Goal: Task Accomplishment & Management: Manage account settings

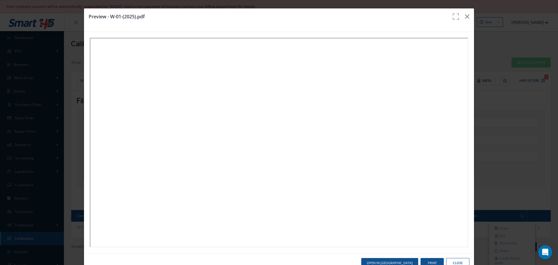
select select "25"
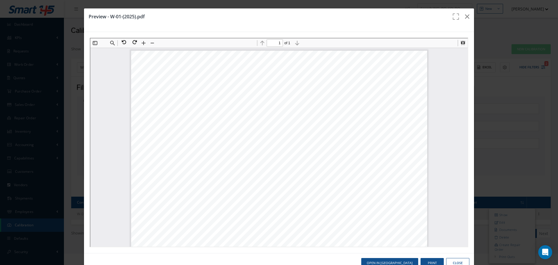
scroll to position [3, 0]
click at [465, 16] on icon "button" at bounding box center [467, 16] width 4 height 7
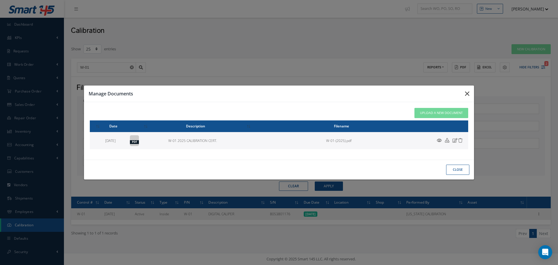
click at [469, 93] on icon "button" at bounding box center [467, 93] width 4 height 7
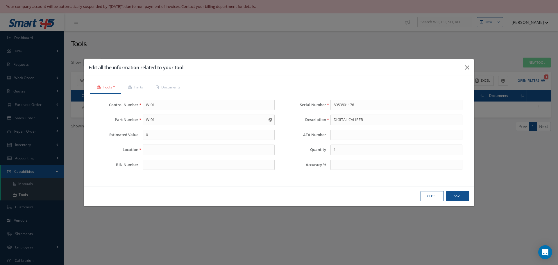
select select "25"
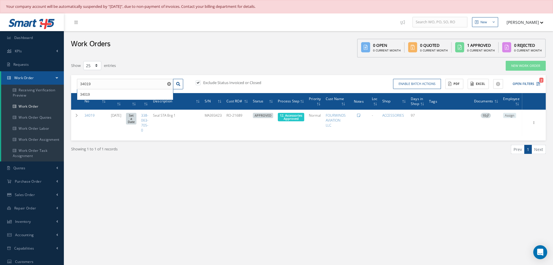
select select "25"
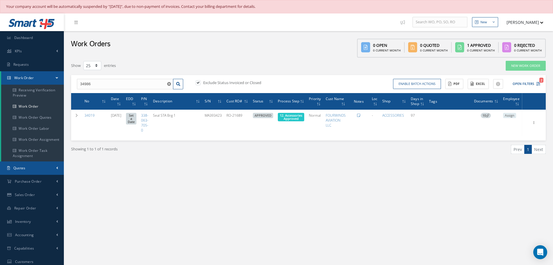
type input "34986"
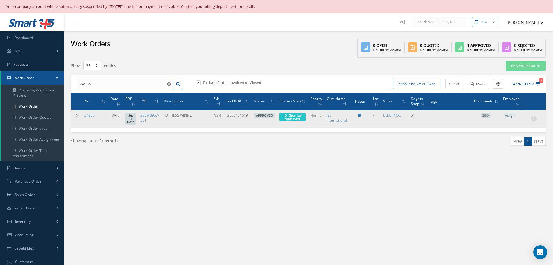
click at [535, 119] on icon at bounding box center [534, 118] width 6 height 5
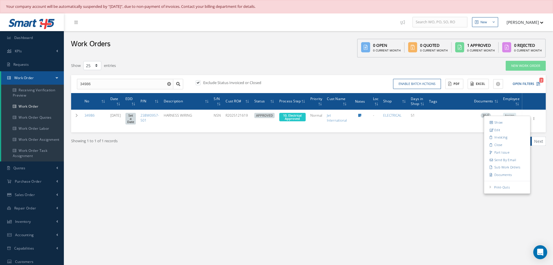
click at [445, 137] on div "Showing 1 to 1 of 1 records Prev 1 Next" at bounding box center [309, 146] width 484 height 28
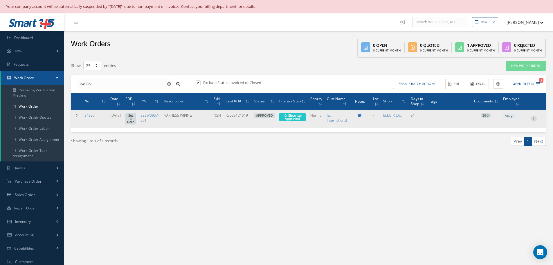
click at [535, 119] on icon at bounding box center [534, 118] width 6 height 5
click at [504, 152] on link "Part Issue" at bounding box center [508, 152] width 46 height 8
click at [536, 118] on icon at bounding box center [534, 118] width 6 height 5
click at [510, 129] on link "Edit" at bounding box center [508, 130] width 46 height 8
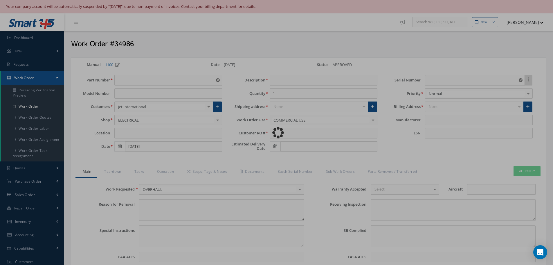
type input "238W0957-501"
type input "[DATE]"
type input "HARNESS WIRING"
type input "R2025121619"
type input "NSN"
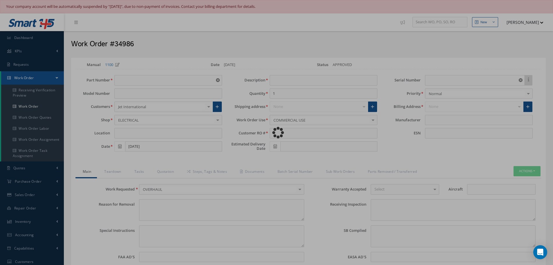
type input "731323"
type textarea "NONE"
type textarea "PLEASE SEE R.O. FOR DETAILS"
type textarea "NO VISUAL DAMAGE"
type textarea "None performed"
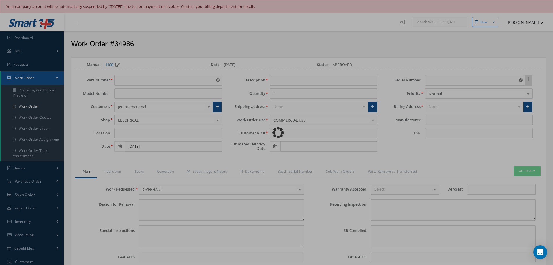
type textarea "Article was [MEDICAL_DATA] in reference with the following Technical Standard :…"
type textarea "Article has been approved to return to service."
type input "[PERSON_NAME]"
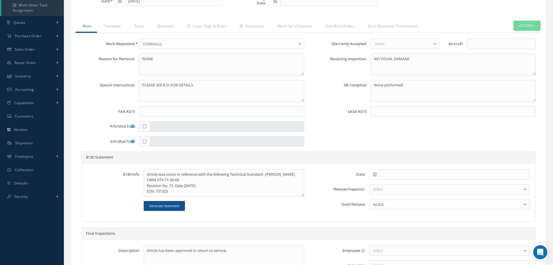
scroll to position [57, 0]
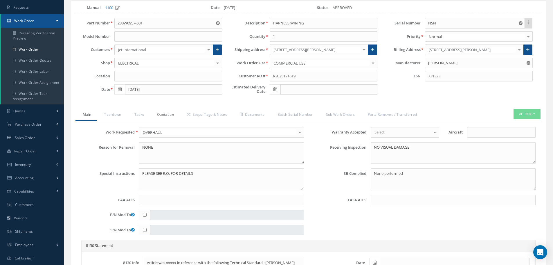
click at [167, 113] on link "Quotation" at bounding box center [165, 115] width 30 height 12
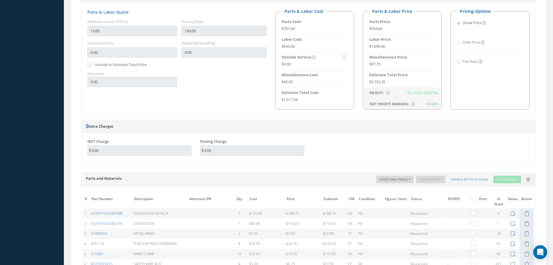
scroll to position [435, 0]
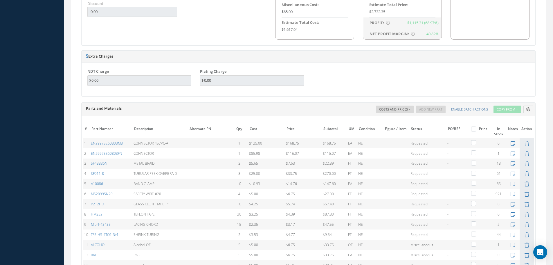
click at [476, 130] on label at bounding box center [476, 128] width 1 height 5
click at [476, 130] on input "checkbox" at bounding box center [475, 130] width 4 height 4
checkbox input "true"
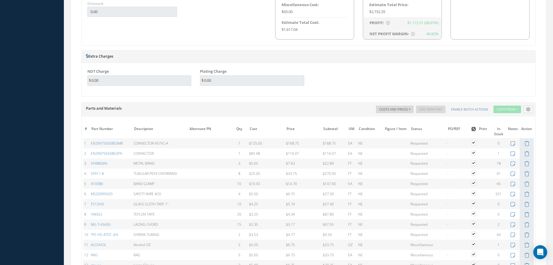
checkbox input "true"
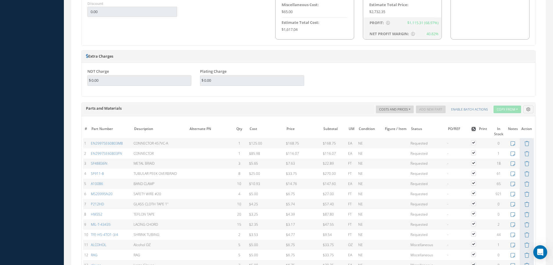
checkbox input "true"
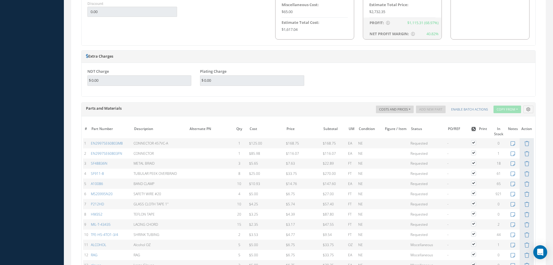
checkbox input "true"
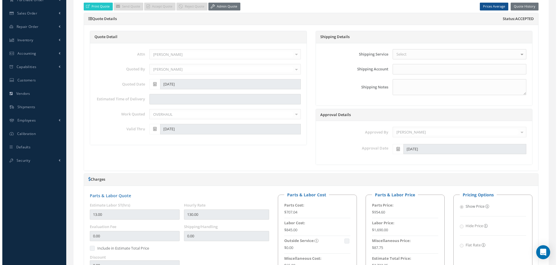
scroll to position [115, 0]
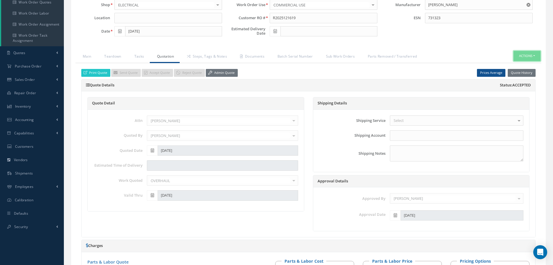
click at [535, 57] on button "Actions" at bounding box center [527, 56] width 27 height 10
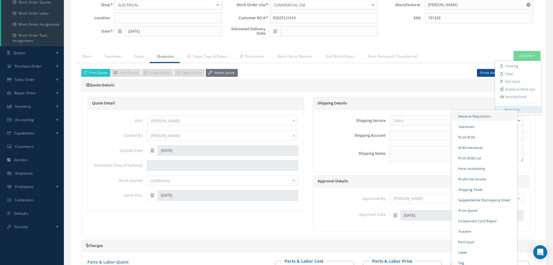
click at [472, 115] on link "Material Requisition" at bounding box center [485, 116] width 64 height 9
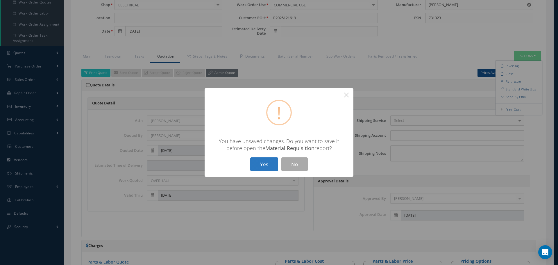
click at [254, 160] on button "Yes" at bounding box center [264, 164] width 28 height 14
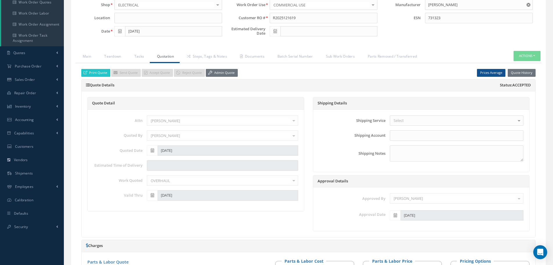
checkbox input "true"
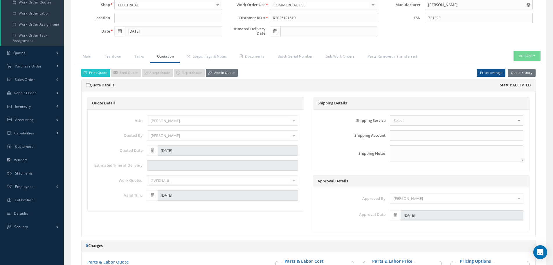
checkbox input "true"
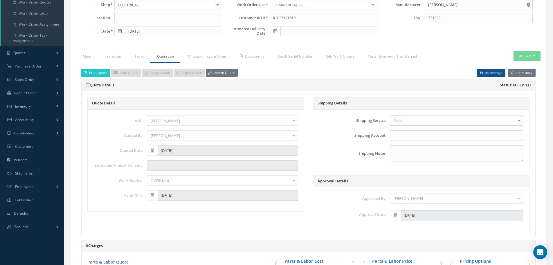
checkbox input "true"
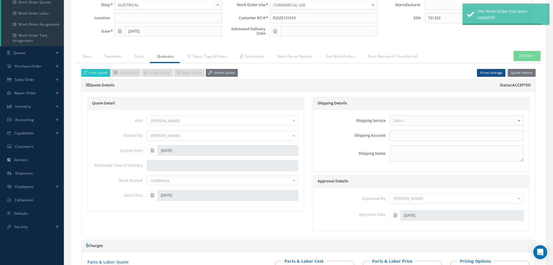
type input "GOODRICH"
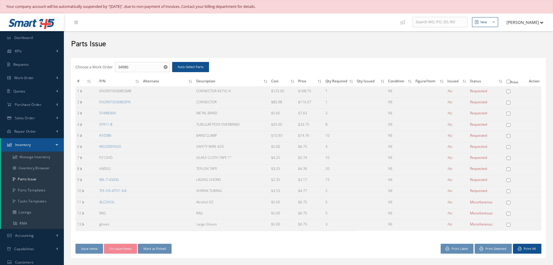
checkbox input "false"
click at [510, 101] on input "checkbox" at bounding box center [509, 103] width 4 height 4
checkbox input "true"
click at [508, 113] on input "checkbox" at bounding box center [509, 114] width 4 height 4
checkbox input "true"
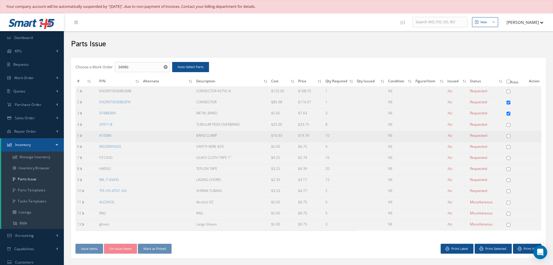
click at [510, 135] on input "checkbox" at bounding box center [509, 136] width 4 height 4
checkbox input "true"
click at [510, 180] on input "checkbox" at bounding box center [509, 180] width 4 height 4
checkbox input "false"
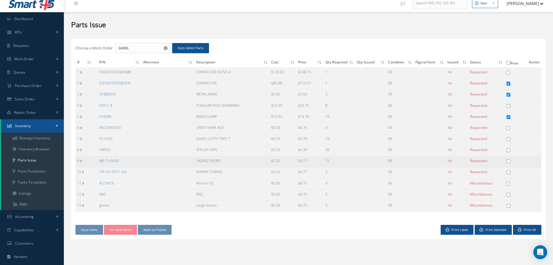
scroll to position [29, 0]
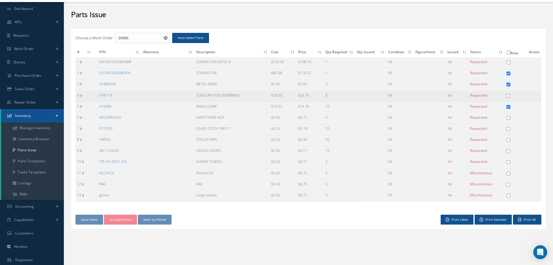
click at [509, 95] on input "checkbox" at bounding box center [509, 96] width 4 height 4
checkbox input "true"
click at [490, 218] on button "Print Selected" at bounding box center [493, 219] width 37 height 10
click at [103, 73] on link "EN2997SE60803FN" at bounding box center [114, 72] width 31 height 5
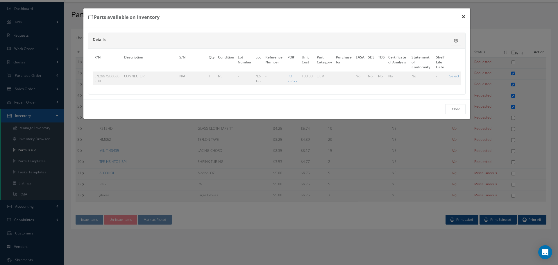
click at [464, 17] on button "×" at bounding box center [463, 16] width 13 height 16
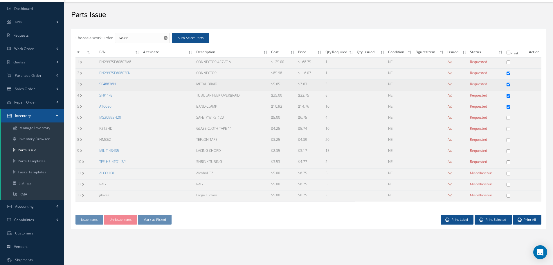
click at [105, 85] on link "SF48836N" at bounding box center [107, 83] width 17 height 5
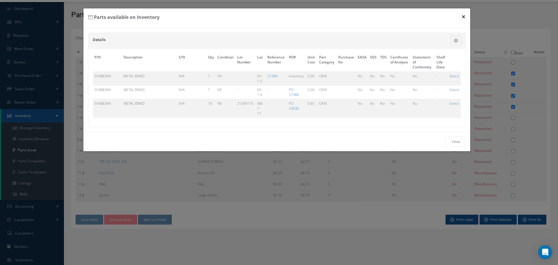
click at [466, 17] on button "×" at bounding box center [463, 16] width 13 height 16
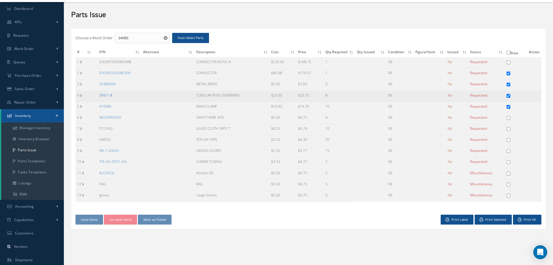
click at [108, 96] on link "SF911-8" at bounding box center [105, 95] width 13 height 5
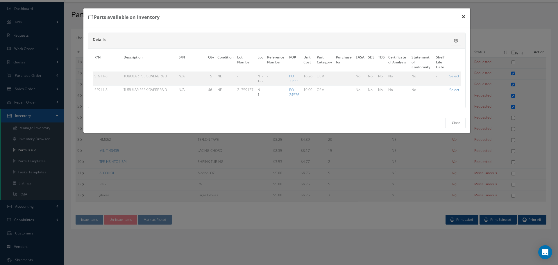
click at [464, 17] on button "×" at bounding box center [463, 16] width 13 height 16
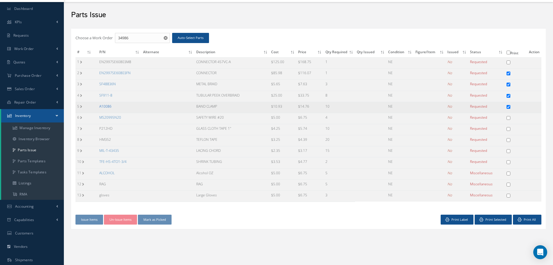
click at [107, 107] on link "A10086" at bounding box center [105, 106] width 12 height 5
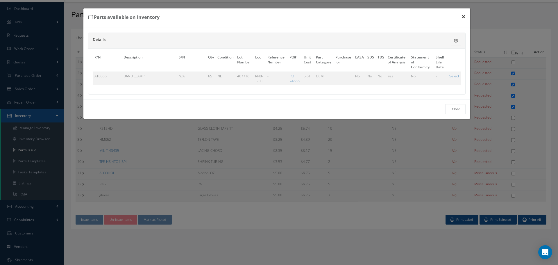
click at [465, 15] on button "×" at bounding box center [463, 16] width 13 height 16
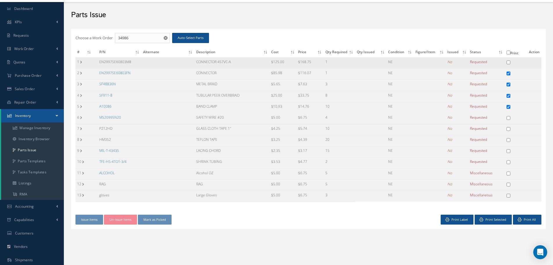
drag, startPoint x: 100, startPoint y: 62, endPoint x: 146, endPoint y: 66, distance: 46.4
click at [146, 66] on tr "1 EN2997SE60803M8 CONNECTOR 457VC-A $125.00 $168.75 1 NE No Requested" at bounding box center [309, 63] width 466 height 11
copy tr "EN2997SE60803M8"
drag, startPoint x: 196, startPoint y: 61, endPoint x: 241, endPoint y: 64, distance: 44.6
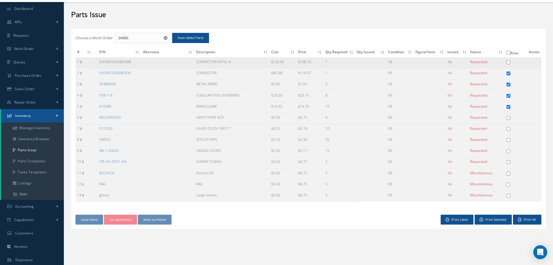
click at [241, 64] on td "CONNECTOR 457VC-A" at bounding box center [232, 63] width 75 height 11
copy td "CONNECTOR 457VC-A"
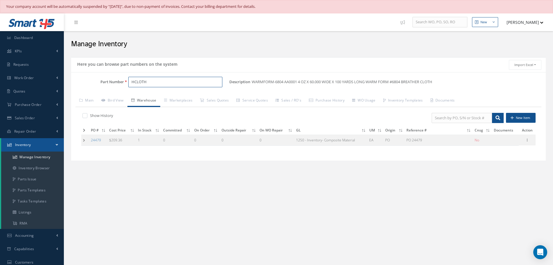
click at [148, 79] on input "HCLOTH" at bounding box center [175, 82] width 94 height 10
type input "H"
click at [159, 97] on span "SF001-01-16-12" at bounding box center [156, 97] width 52 height 6
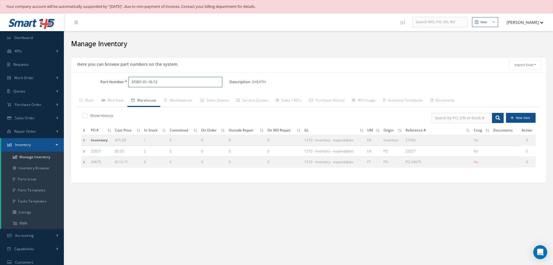
type input "SF001-01-16-12"
click at [86, 159] on td at bounding box center [85, 162] width 8 height 11
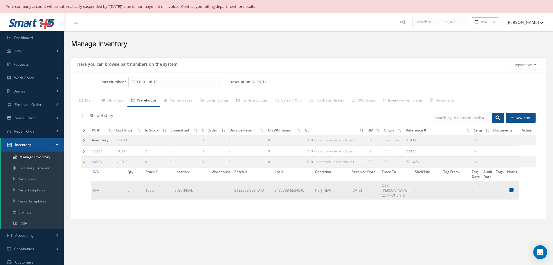
click at [513, 188] on icon at bounding box center [512, 190] width 4 height 5
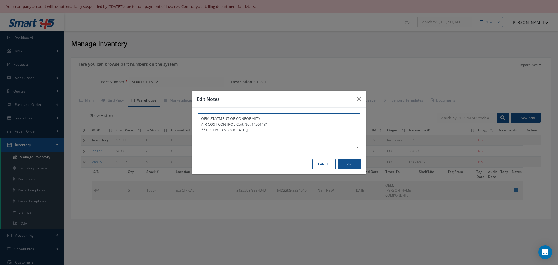
click at [265, 133] on textarea "OEM STATMENT OF CONFORMITY AIR COST CONTROL Cert No. 14561481 ** RECEIVED STOCK…" at bounding box center [279, 130] width 162 height 35
click at [270, 132] on textarea "OEM STATMENT OF CONFORMITY AIR COST CONTROL Cert No. 14561481 ** RECEIVED STOCK…" at bounding box center [279, 130] width 162 height 35
click at [84, 162] on div "Edit Notes OEM STATMENT OF CONFORMITY AIR COST CONTROL Cert No. 14561481 ** REC…" at bounding box center [279, 132] width 558 height 265
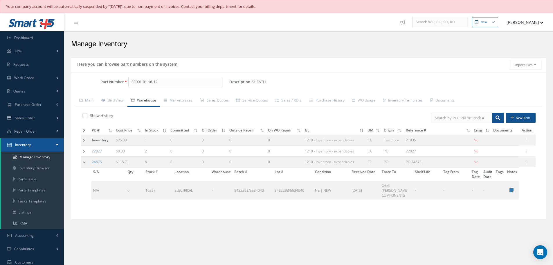
click at [512, 188] on icon at bounding box center [512, 190] width 4 height 5
type textarea "OEM STATMENT OF CONFORMITY AIR COST CONTROL Cert No. 14561481 ** RECEIVED STOCK…"
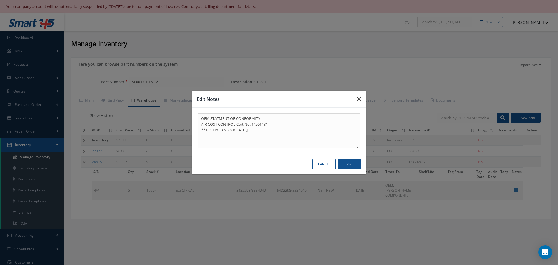
click at [362, 96] on button "button" at bounding box center [359, 99] width 14 height 16
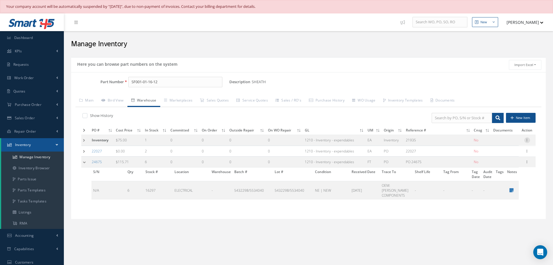
click at [529, 139] on icon at bounding box center [528, 139] width 6 height 5
click at [507, 144] on link "Edit" at bounding box center [501, 144] width 46 height 8
type input "75.00"
type input "21935"
checkbox input "false"
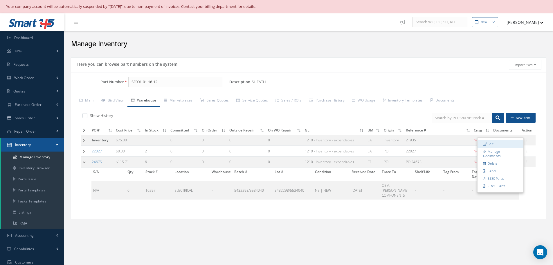
type input "N1-1-21"
type input "SAFRAN E&C-OEM"
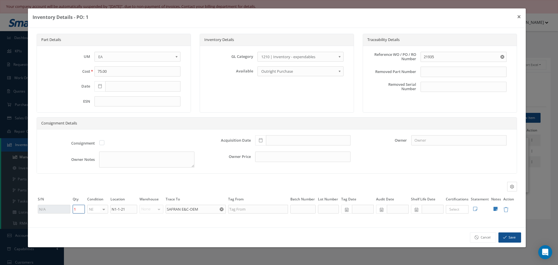
click at [81, 207] on input "1" at bounding box center [79, 209] width 12 height 9
type input "0"
click at [509, 239] on button "Save" at bounding box center [509, 237] width 23 height 10
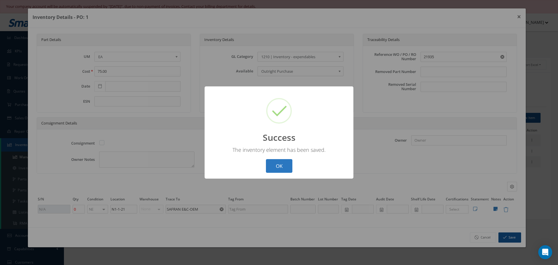
click at [280, 166] on button "OK" at bounding box center [279, 166] width 26 height 14
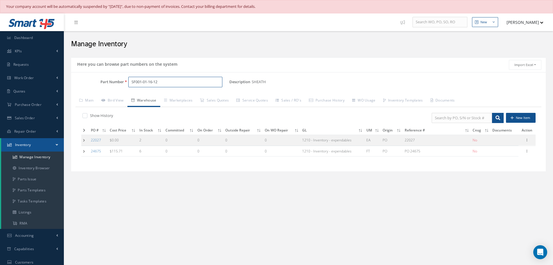
click at [173, 84] on input "SF001-01-16-12" at bounding box center [175, 82] width 94 height 10
type input "S"
paste input "EN2997SE60803M8"
click at [159, 98] on span "EN2997SE60803M8" at bounding box center [156, 97] width 52 height 6
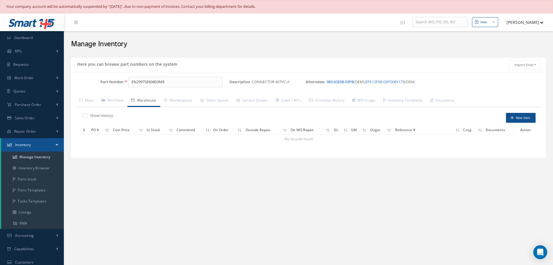
click at [345, 82] on link "983-6SE08-03P8" at bounding box center [340, 81] width 27 height 5
click at [348, 82] on link "EN2997SE60803M8" at bounding box center [343, 81] width 33 height 5
click at [392, 83] on link "BTK12F08-03PD08Y175" at bounding box center [384, 81] width 39 height 5
click at [328, 82] on link "EN2997SE60803M8" at bounding box center [328, 81] width 33 height 5
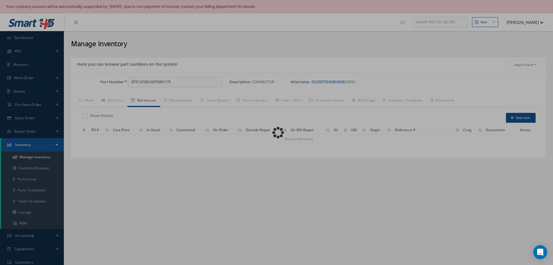
type input "EN2997SE60803M8"
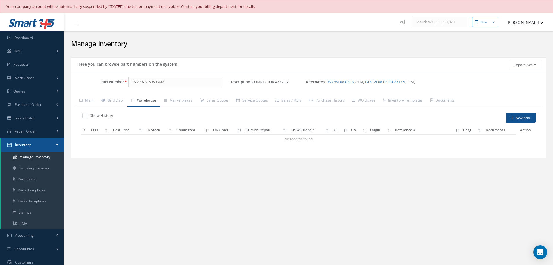
click at [87, 114] on label at bounding box center [87, 115] width 1 height 5
click at [86, 114] on input "checkbox" at bounding box center [85, 116] width 4 height 4
checkbox input "true"
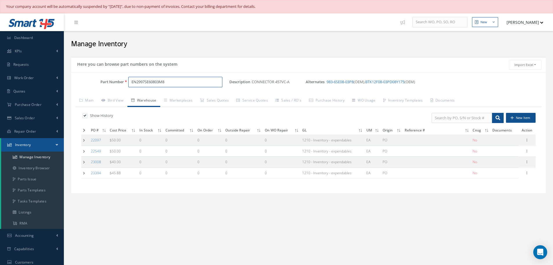
click at [174, 82] on input "EN2997SE60803M8" at bounding box center [175, 82] width 94 height 10
type input "E"
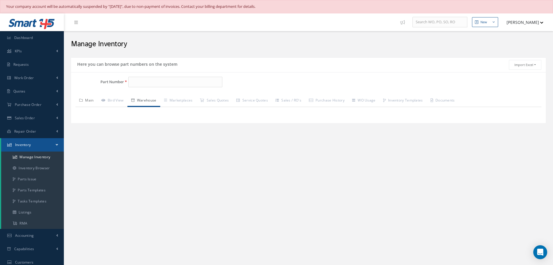
click at [87, 100] on link "Main" at bounding box center [87, 101] width 22 height 12
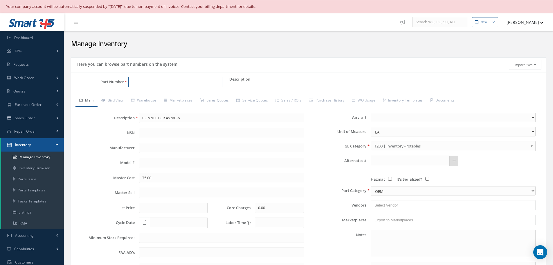
click at [144, 78] on input "Part Number" at bounding box center [175, 82] width 94 height 10
paste input "MS3459KS10SL3S"
type input "MS3459KS10SL3S"
click at [160, 96] on span "MS3459KS10SL3S" at bounding box center [156, 97] width 52 height 6
type input "CONNECTOR"
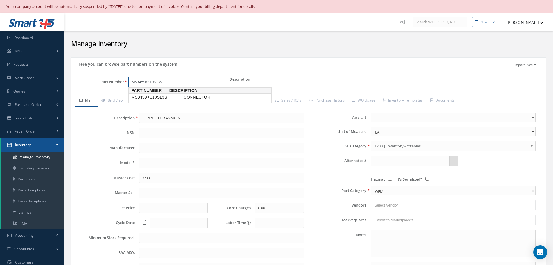
select select
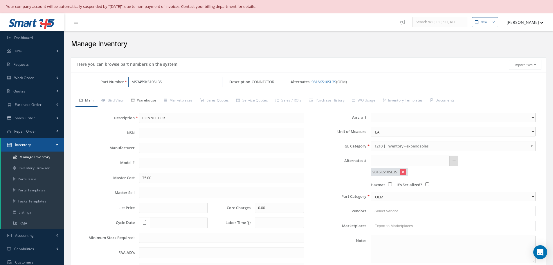
type input "MS3459KS10SL3S"
click at [150, 100] on link "Warehouse" at bounding box center [144, 101] width 33 height 12
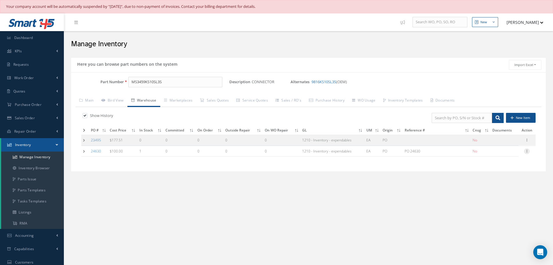
click at [527, 152] on icon at bounding box center [527, 150] width 6 height 5
click at [504, 155] on link "Edit" at bounding box center [501, 155] width 46 height 8
type input "100.00"
type input "07/31/2025"
type input "PO 24630"
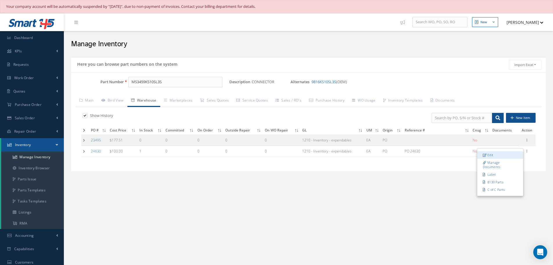
type input "07/31/2025"
type input "1"
type input "121: SKY LEASE CARGO"
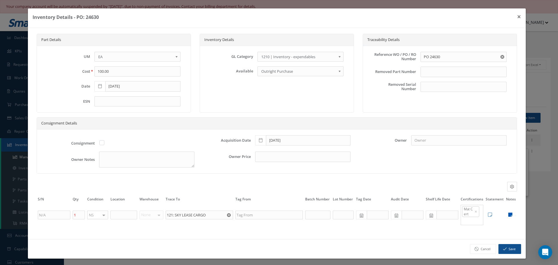
click at [508, 212] on icon at bounding box center [510, 214] width 4 height 5
type textarea "** RECEIVED STOCK 07/31/2025."
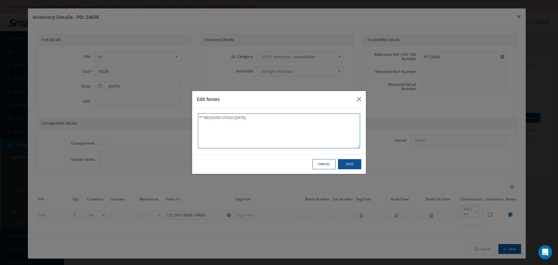
click at [261, 121] on textarea "** RECEIVED STOCK 07/31/2025." at bounding box center [279, 130] width 162 height 35
type textarea "** RECEIVED STOCK 07/31/2025."
type textarea "** RECEIVED STOCK 07/31/2025. *"
type textarea "** RECEIVED STOCK 07/31/2025. **"
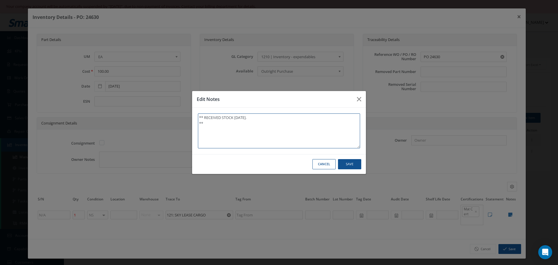
type textarea "** RECEIVED STOCK 07/31/2025. **"
paste textarea "THE CONNECTOR WAS RETURNED."
type textarea "** RECEIVED STOCK 07/31/2025. ** THE CONNECTOR WAS RETURNED."
type textarea "** RECEIVED STOCK 07/31/2025. ** THE CONNECTOR WAS RETURNED. 0"
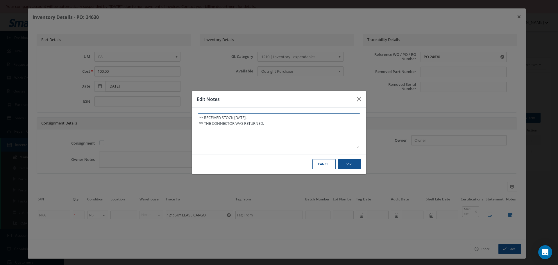
type textarea "** RECEIVED STOCK 07/31/2025. ** THE CONNECTOR WAS RETURNED. 0"
type textarea "** RECEIVED STOCK 07/31/2025. ** THE CONNECTOR WAS RETURNED. 09"
type textarea "** RECEIVED STOCK 07/31/2025. ** THE CONNECTOR WAS RETURNED. 09/"
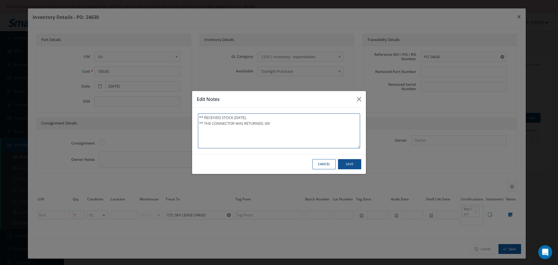
type textarea "** RECEIVED STOCK 07/31/2025. ** THE CONNECTOR WAS RETURNED. 09/1"
type textarea "** RECEIVED STOCK 07/31/2025. ** THE CONNECTOR WAS RETURNED. 09/10"
type textarea "** RECEIVED STOCK 07/31/2025. ** THE CONNECTOR WAS RETURNED. 09/10/"
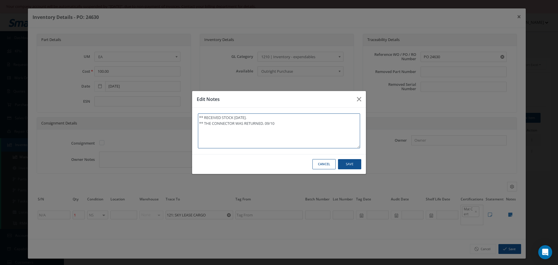
type textarea "** RECEIVED STOCK 07/31/2025. ** THE CONNECTOR WAS RETURNED. 09/10/"
type textarea "** RECEIVED STOCK 07/31/2025. ** THE CONNECTOR WAS RETURNED. 09/10/2"
type textarea "** RECEIVED STOCK 07/31/2025. ** THE CONNECTOR WAS RETURNED. 09/10/20"
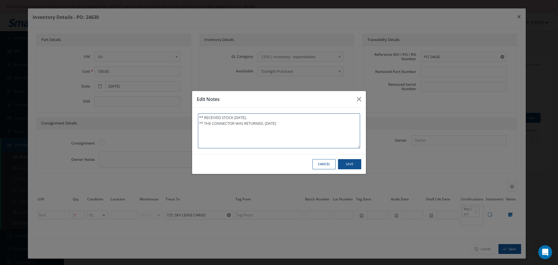
type textarea "** RECEIVED STOCK 07/31/2025. ** THE CONNECTOR WAS RETURNED. 09/10/202"
type textarea "** RECEIVED STOCK 07/31/2025. ** THE CONNECTOR WAS RETURNED. 09/10/2025"
type textarea "** RECEIVED STOCK 07/31/2025. ** THE CONNECTOR WAS RETURNED. 09/10/2025."
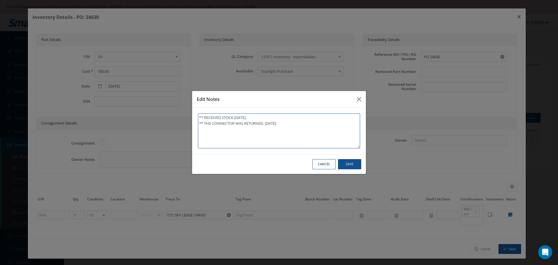
type textarea "** RECEIVED STOCK 07/31/2025. ** THE CONNECTOR WAS RETURNED. 09/10/2025."
click at [351, 165] on button "Save" at bounding box center [349, 164] width 23 height 10
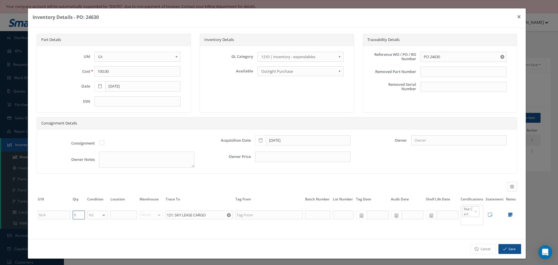
click at [79, 215] on input "1" at bounding box center [79, 214] width 12 height 9
type input "0"
click at [503, 249] on icon "button" at bounding box center [504, 249] width 3 height 4
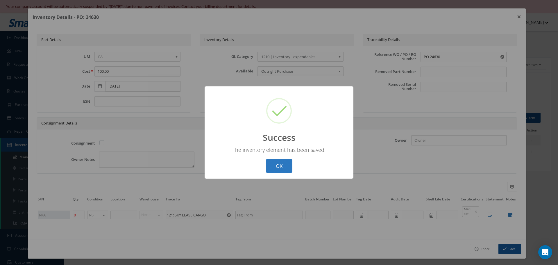
click at [282, 162] on button "OK" at bounding box center [279, 166] width 26 height 14
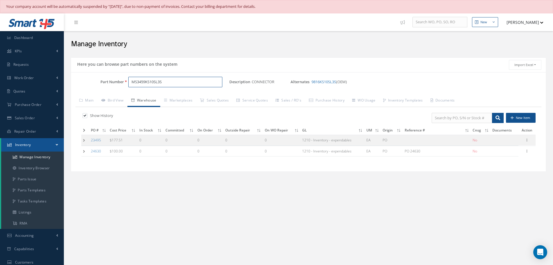
click at [165, 83] on input "MS3459KS10SL3S" at bounding box center [175, 82] width 94 height 10
type input "M"
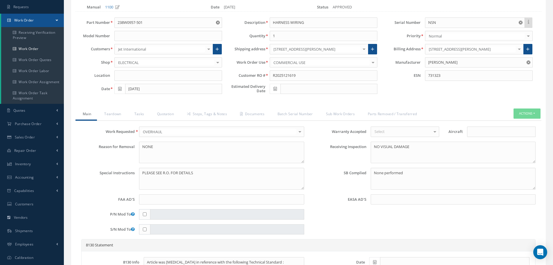
scroll to position [57, 0]
click at [212, 116] on link "Steps, Tags & Notes" at bounding box center [206, 115] width 53 height 12
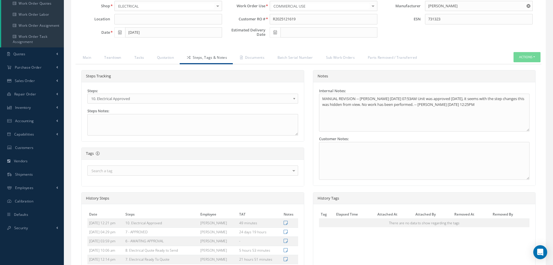
scroll to position [115, 0]
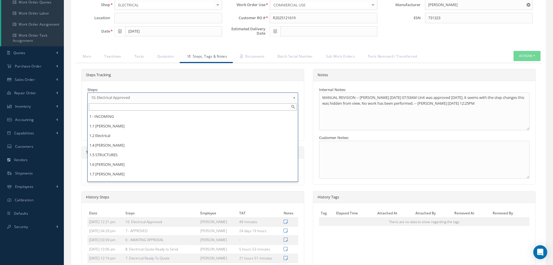
click at [294, 97] on b at bounding box center [295, 98] width 5 height 9
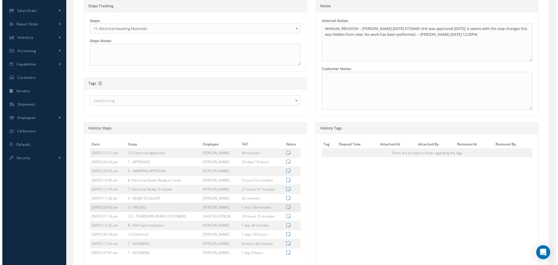
scroll to position [239, 0]
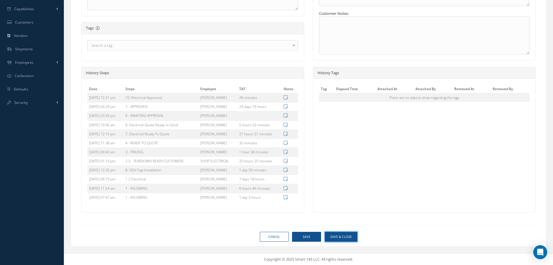
click at [338, 236] on button "Save & Close" at bounding box center [341, 237] width 33 height 10
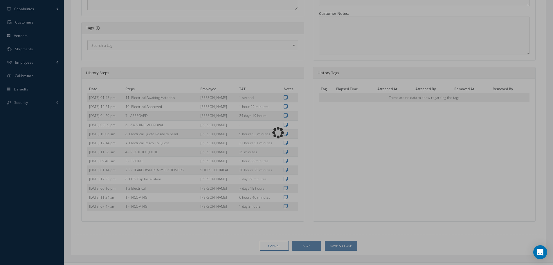
type input "GOODRICH"
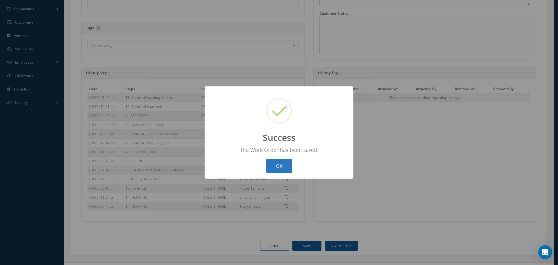
click at [281, 164] on button "OK" at bounding box center [279, 166] width 26 height 14
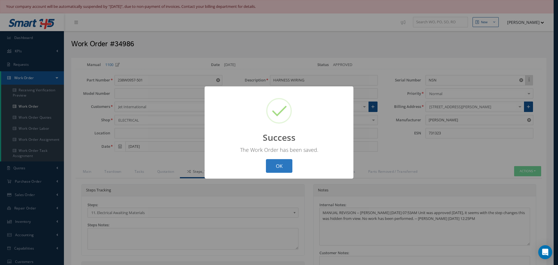
select select "25"
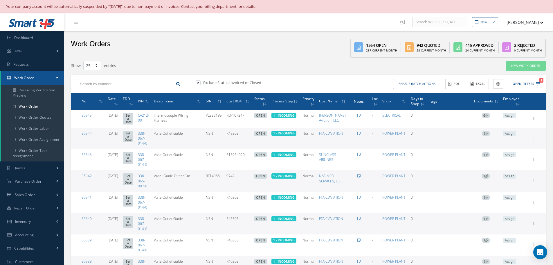
click at [114, 87] on input "text" at bounding box center [125, 84] width 96 height 10
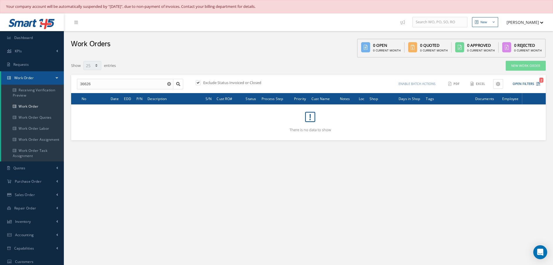
click at [102, 78] on div "36626 No Match Found Exclude Status Invoiced or Closed Enable batch actions Upd…" at bounding box center [308, 84] width 475 height 18
click at [94, 85] on input "36626" at bounding box center [125, 84] width 96 height 10
type input "34599"
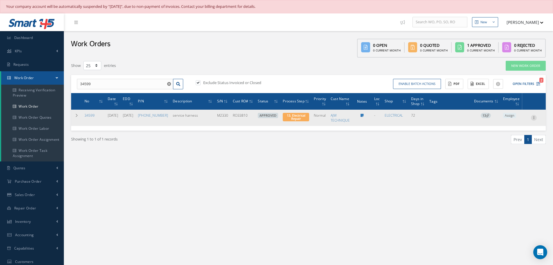
click at [536, 119] on icon at bounding box center [534, 117] width 6 height 5
click at [503, 151] on link "Part Issue" at bounding box center [508, 152] width 46 height 8
click at [535, 119] on icon at bounding box center [534, 117] width 6 height 5
click at [502, 132] on link "Edit" at bounding box center [508, 129] width 46 height 8
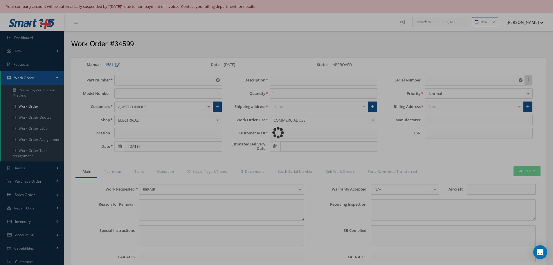
type input "740-5966-529"
type input "06/30/2025"
type input "service harness"
type input "RO33810"
type input "[DATE]"
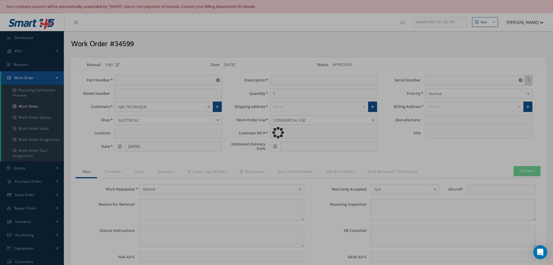
type input "M2330"
type textarea "NONE"
type textarea "PLEASE SEE R.O. FOR DETAILS"
type textarea "NO VISUAL DAMAGE"
type textarea "None performed"
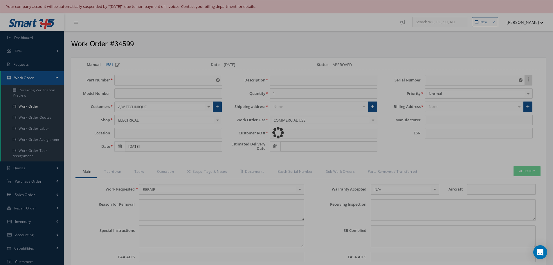
type textarea "Article was xxxxx in reference with the following Technical Standard : IAE CMM …"
type textarea "Article has been approved to return to service."
type input "IAE"
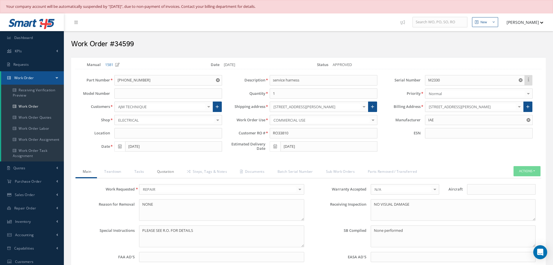
click at [163, 173] on link "Quotation" at bounding box center [165, 172] width 30 height 12
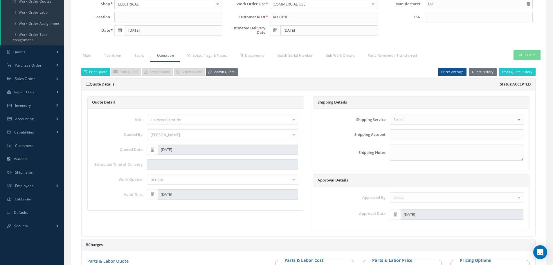
scroll to position [116, 0]
click at [217, 71] on link "Admin Quote" at bounding box center [222, 72] width 32 height 8
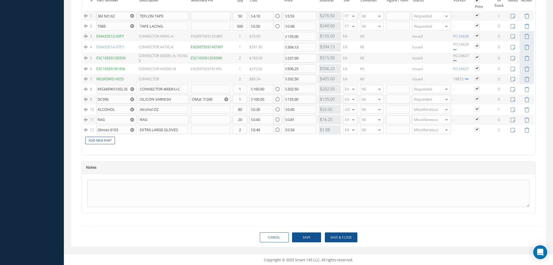
scroll to position [564, 0]
click at [206, 79] on td at bounding box center [211, 78] width 42 height 10
click at [207, 91] on input "text" at bounding box center [211, 88] width 40 height 9
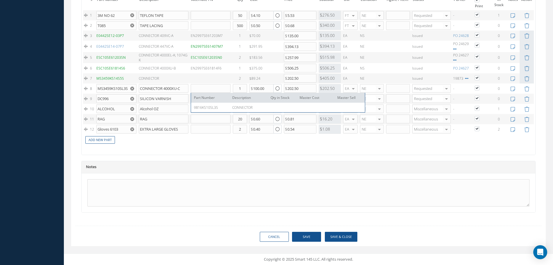
click at [464, 144] on td "Add New Part" at bounding box center [287, 139] width 409 height 10
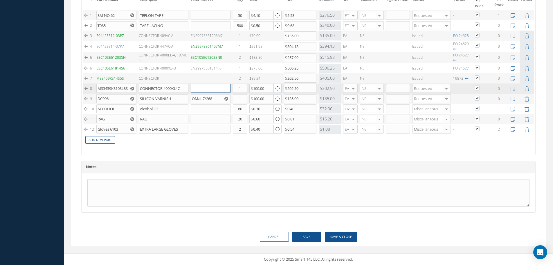
click at [196, 87] on input "text" at bounding box center [211, 88] width 40 height 9
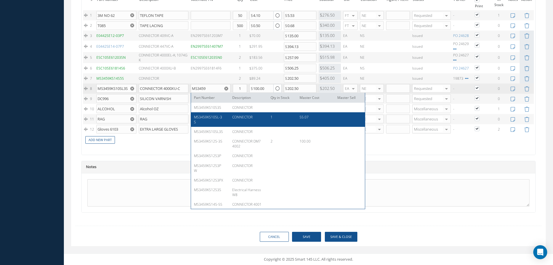
click at [213, 118] on span "MS3459KS10SL-3S" at bounding box center [208, 119] width 28 height 10
type input "MS3459KS10SL-3S"
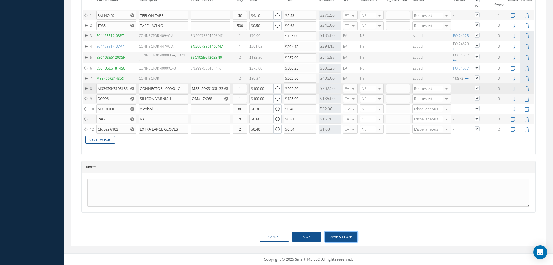
click at [343, 237] on button "Save & Close" at bounding box center [341, 237] width 33 height 10
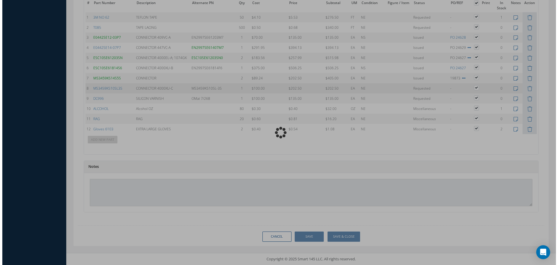
scroll to position [560, 0]
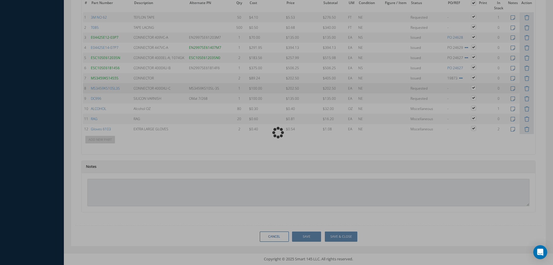
type input "IAE"
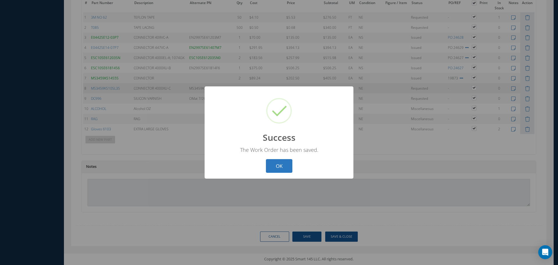
click at [273, 165] on button "OK" at bounding box center [279, 166] width 26 height 14
select select "25"
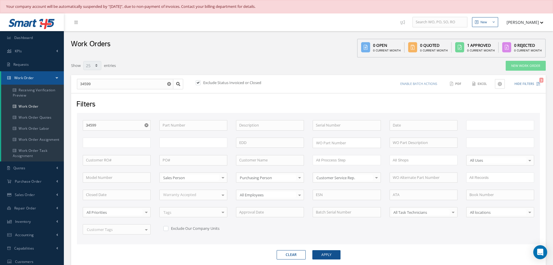
type input "All Work Request"
type input "All Work Performed"
type input "All Status"
type input "WO Part Status"
click at [523, 82] on button "Hide Filters 2" at bounding box center [525, 84] width 31 height 10
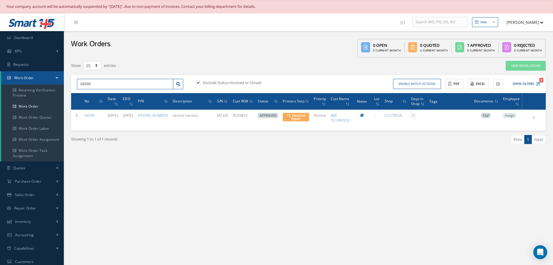
click at [91, 80] on input "34599" at bounding box center [125, 84] width 96 height 10
click at [106, 84] on input "34599" at bounding box center [125, 84] width 96 height 10
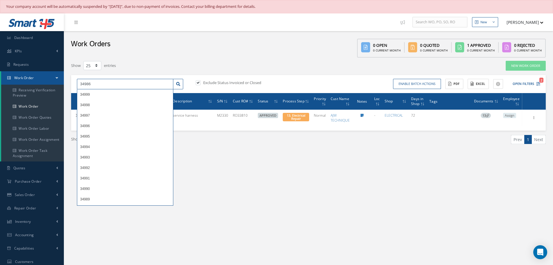
type input "34986"
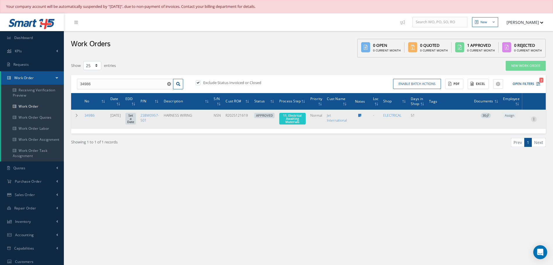
click at [535, 118] on icon at bounding box center [534, 118] width 6 height 5
click at [500, 153] on link "Part Issue" at bounding box center [508, 153] width 46 height 8
click at [534, 117] on icon at bounding box center [534, 118] width 6 height 5
click at [503, 130] on link "Edit" at bounding box center [508, 130] width 46 height 8
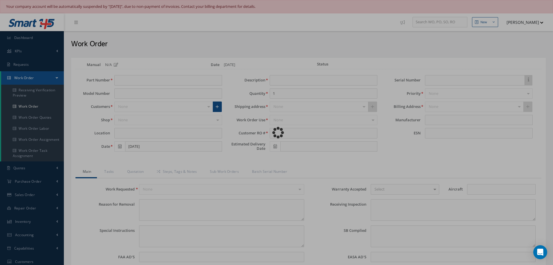
type input "238W0957-501"
type input "07/21/2025"
type input "HARNESS WIRING"
type input "R2025121619"
type input "NSN"
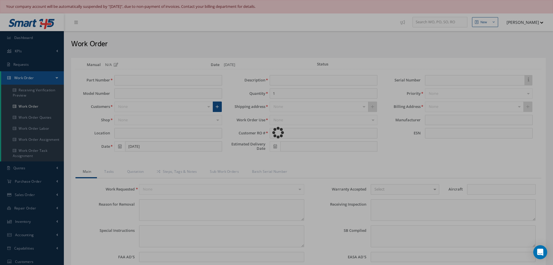
type input "731323"
type textarea "NONE"
type textarea "PLEASE SEE R.O. FOR DETAILS"
type textarea "NO VISUAL DAMAGE"
type textarea "None performed"
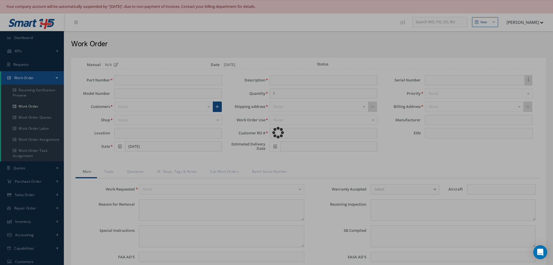
type textarea "Article was xxxxx in reference with the following Technical Standard : GOODRICH…"
type textarea "Article has been approved to return to service."
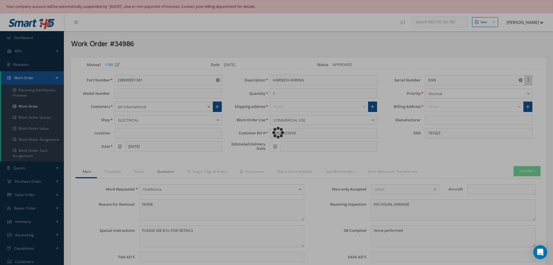
type input "GOODRICH"
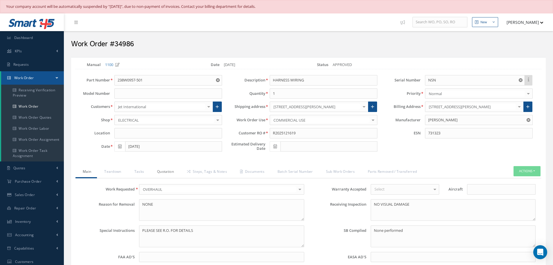
click at [169, 169] on link "Quotation" at bounding box center [165, 172] width 30 height 12
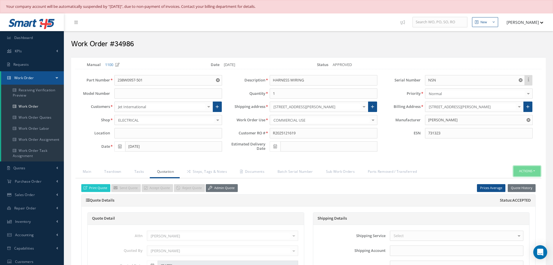
click at [535, 171] on button "Actions" at bounding box center [527, 171] width 27 height 10
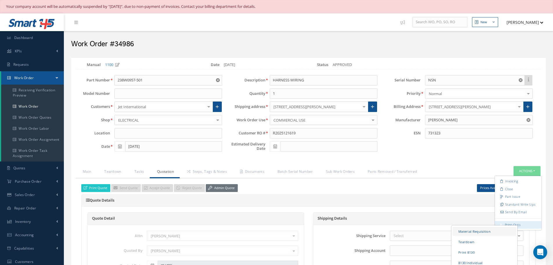
click at [468, 232] on link "Material Requisition" at bounding box center [485, 231] width 64 height 9
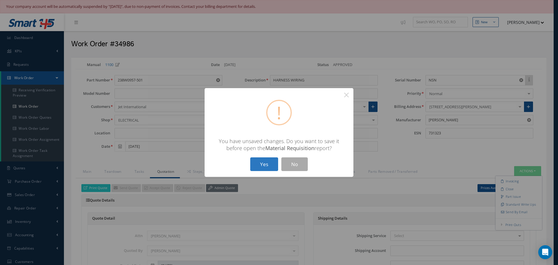
click at [264, 161] on button "Yes" at bounding box center [264, 164] width 28 height 14
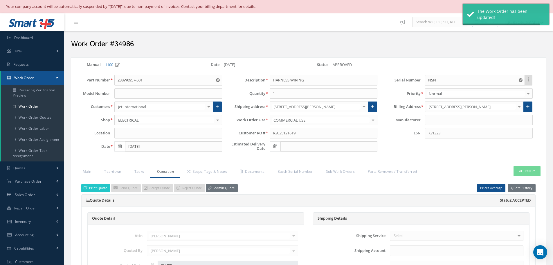
type input "GOODRICH"
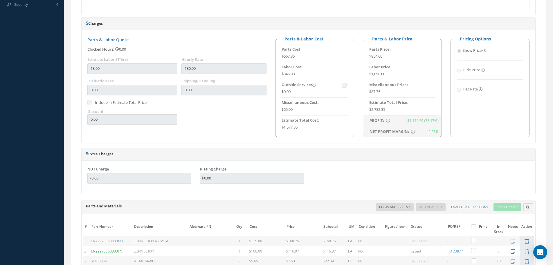
scroll to position [436, 0]
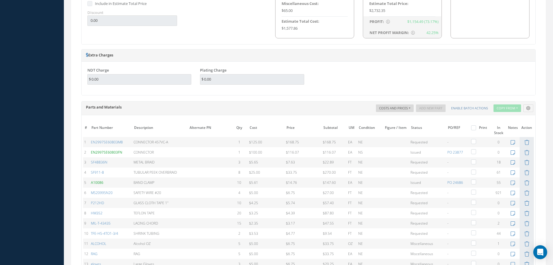
click at [476, 126] on label at bounding box center [476, 127] width 1 height 5
click at [475, 126] on input "checkbox" at bounding box center [475, 128] width 4 height 4
checkbox input "true"
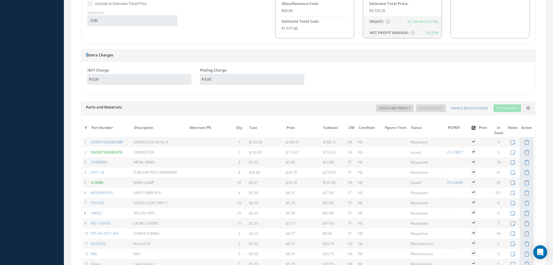
checkbox input "true"
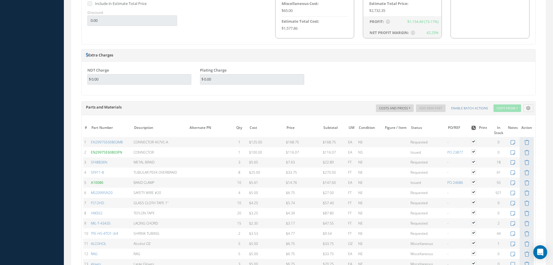
checkbox input "true"
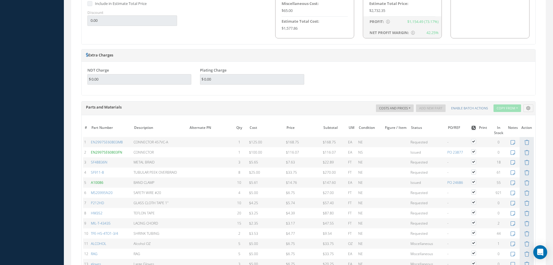
checkbox input "true"
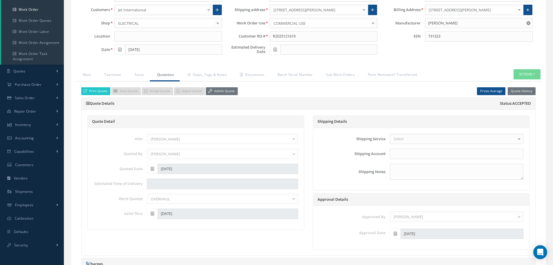
scroll to position [87, 0]
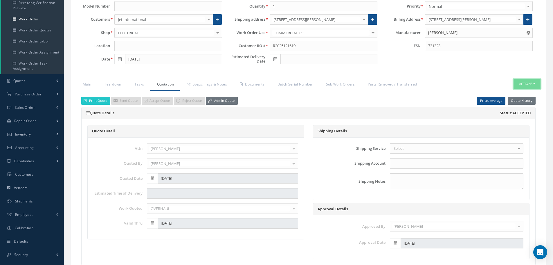
click at [535, 83] on button "Actions" at bounding box center [527, 84] width 27 height 10
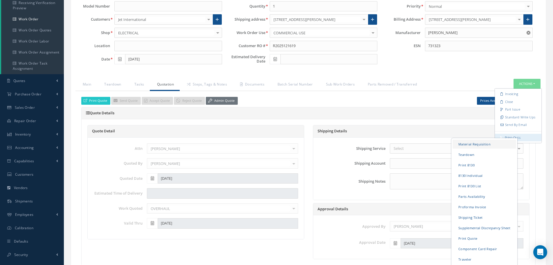
click at [487, 142] on link "Material Requisition" at bounding box center [485, 143] width 64 height 9
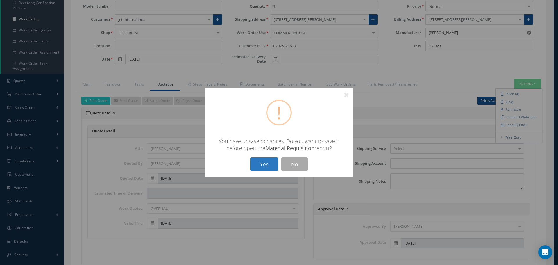
click at [261, 162] on button "Yes" at bounding box center [264, 164] width 28 height 14
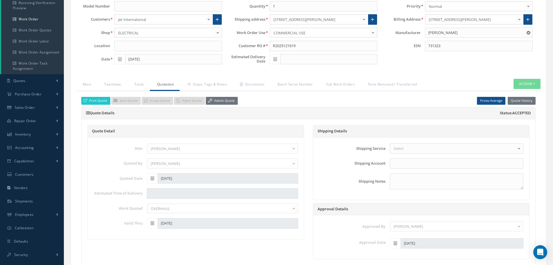
checkbox input "true"
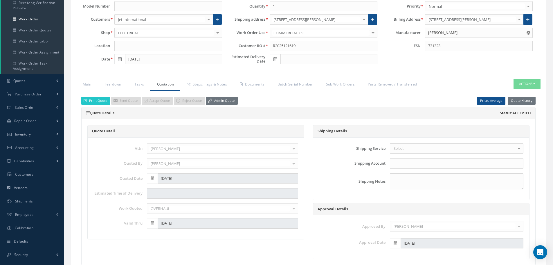
checkbox input "true"
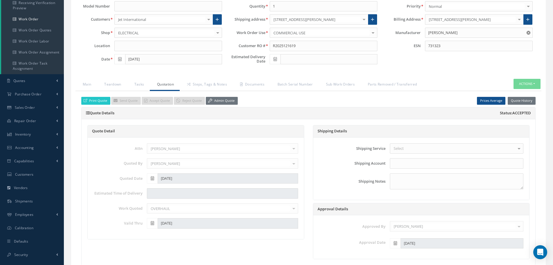
checkbox input "true"
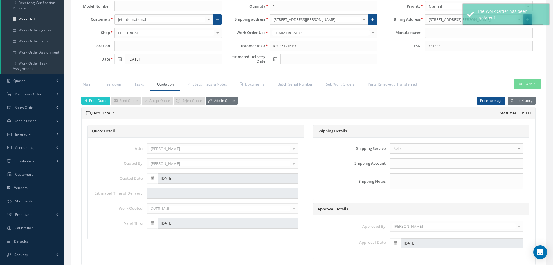
type input "GOODRICH"
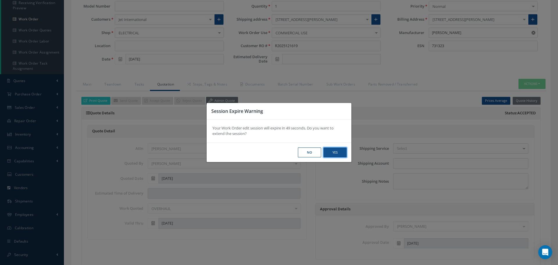
click at [340, 157] on button "Yes" at bounding box center [334, 152] width 23 height 10
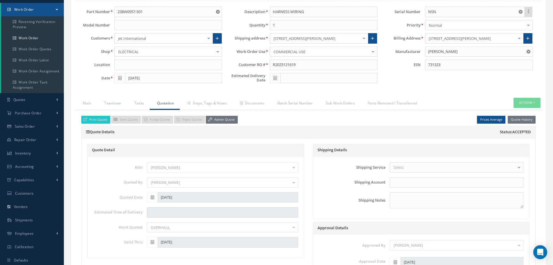
scroll to position [58, 0]
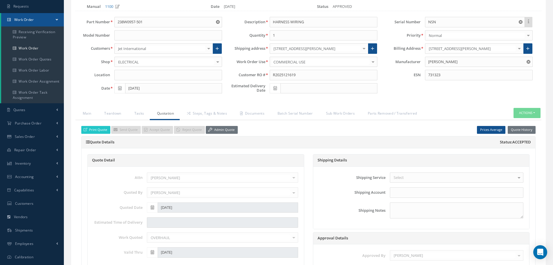
select select "25"
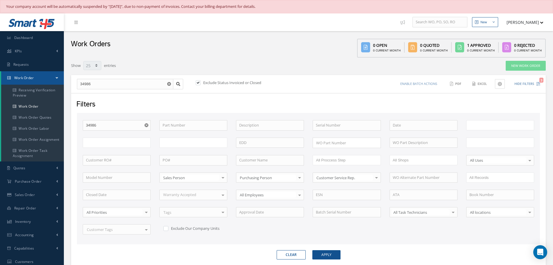
type input "All Work Request"
type input "All Work Performed"
type input "All Status"
type input "WO Part Status"
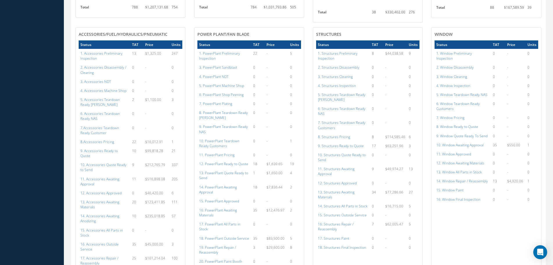
scroll to position [174, 0]
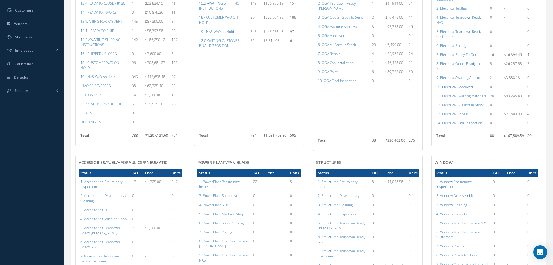
click at [462, 88] on a=96&excludeInternalCustomer=false&excludeInvoicedOrClosed=true&shop_id=13&filtersHidded"] "10. Electrical Approved" at bounding box center [455, 86] width 37 height 5
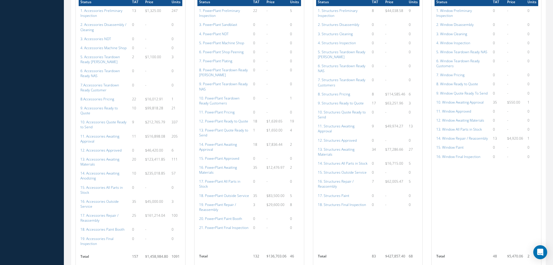
scroll to position [349, 0]
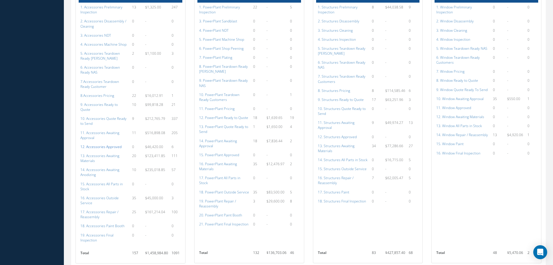
click at [113, 144] on a=112&excludeInternalCustomer=false&excludeInvoicedOrClosed=true&shop_id=14&filtersHidded"] "12. Accessories Approved" at bounding box center [100, 146] width 41 height 5
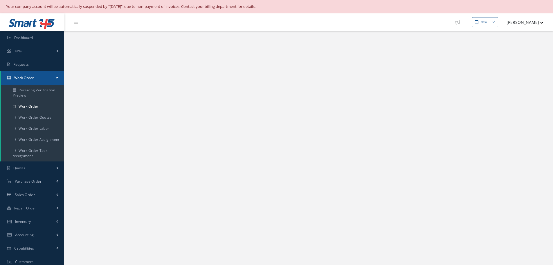
select select "25"
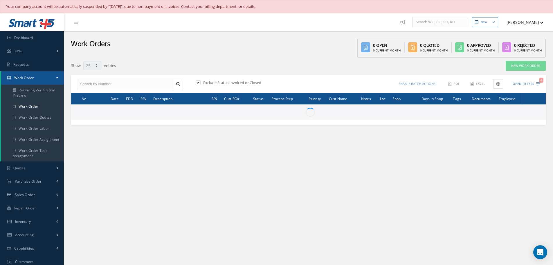
type input "All Work Request"
type input "All Work Performed"
type input "All Status"
type input "WO Part Status"
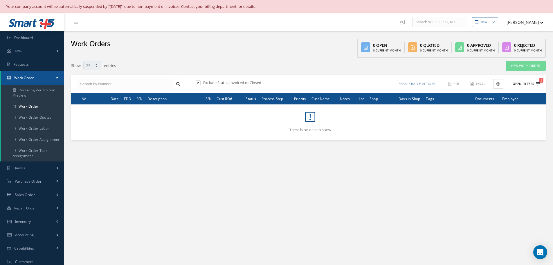
click at [524, 82] on button "Open Filters 3" at bounding box center [524, 84] width 33 height 10
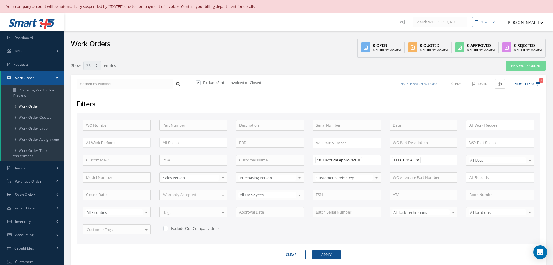
click at [418, 162] on link at bounding box center [417, 159] width 3 height 3
type input "All Shops"
click at [324, 255] on button "Apply" at bounding box center [327, 254] width 28 height 9
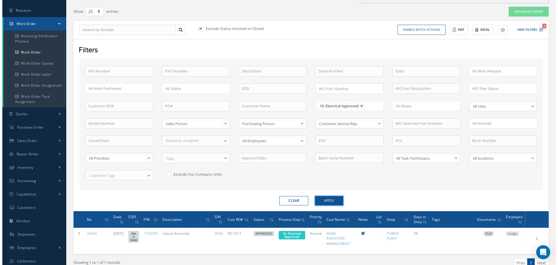
scroll to position [84, 0]
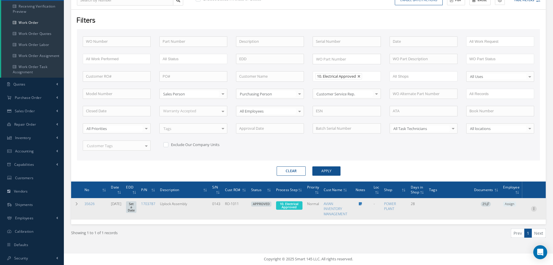
click at [534, 207] on icon at bounding box center [534, 208] width 6 height 5
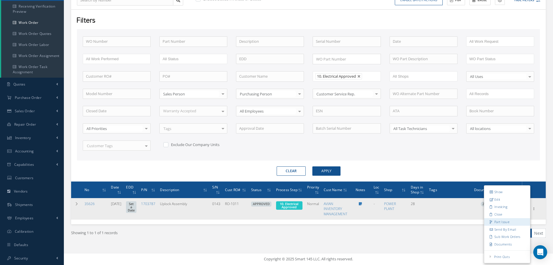
click at [505, 221] on link "Part Issue" at bounding box center [508, 222] width 46 height 8
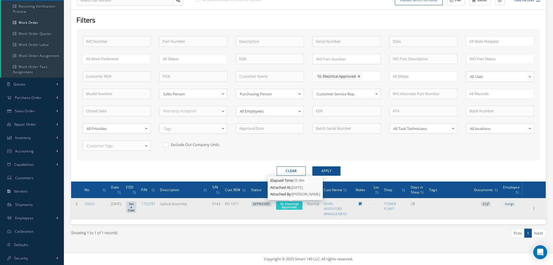
click at [292, 204] on span "10. Electrical Approved" at bounding box center [289, 205] width 19 height 8
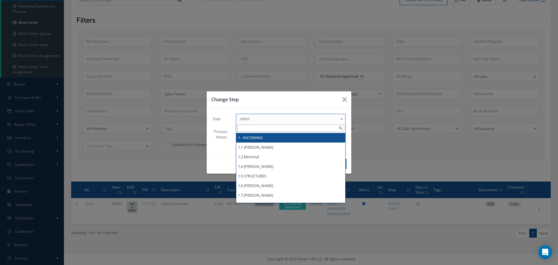
click at [342, 119] on b at bounding box center [342, 119] width 5 height 9
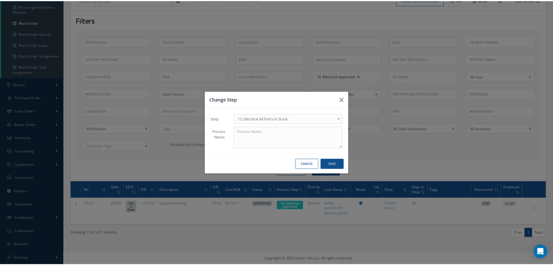
scroll to position [0, 0]
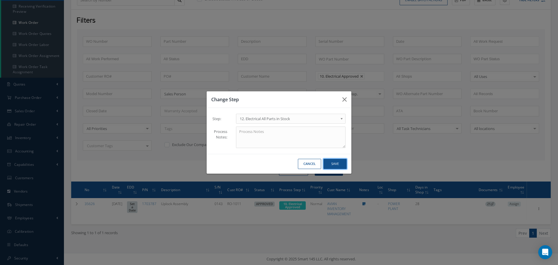
click at [335, 162] on button "Save" at bounding box center [334, 164] width 23 height 10
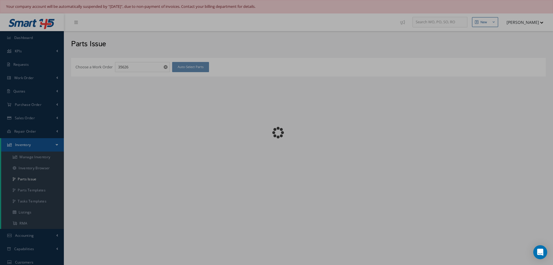
checkbox input "false"
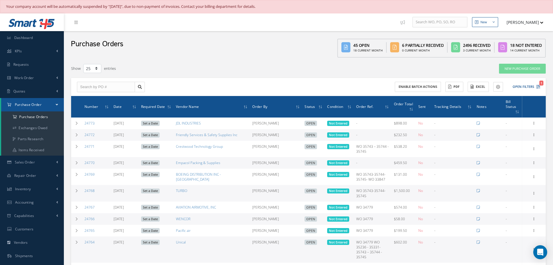
select select "25"
click at [93, 86] on input "text" at bounding box center [106, 87] width 58 height 10
type input "19912"
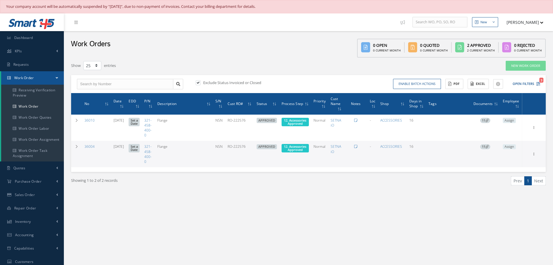
select select "25"
click at [534, 154] on icon at bounding box center [534, 153] width 6 height 5
click at [497, 166] on link "Edit" at bounding box center [508, 165] width 46 height 8
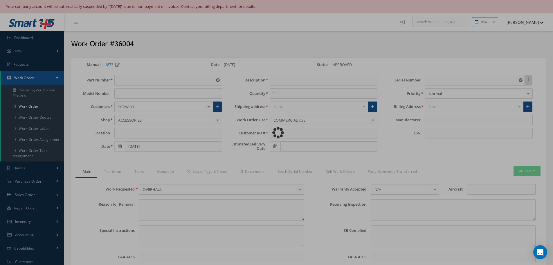
type input "321-458-400-0"
type input "[DATE]"
type input "Flange"
type input "RO-222576"
type input "NSN"
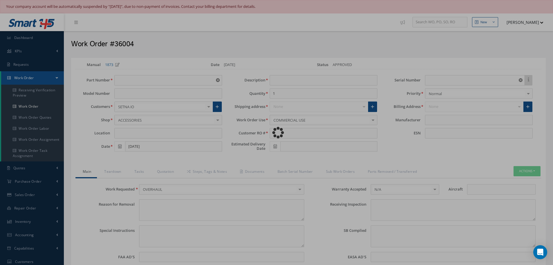
type textarea "NONE"
type textarea "PLEASE SEE R.O. FOR DETAILS"
type textarea "NO VISUAL DAMAGE"
type textarea "None performed"
type textarea "Article was xxxxx in reference with the following Technical Standard : CFM56-5B…"
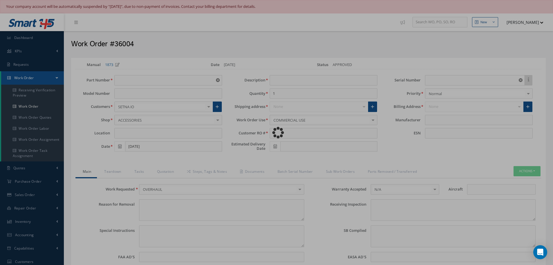
type textarea "Article has been approved to return to service."
type input "CFM56-5B"
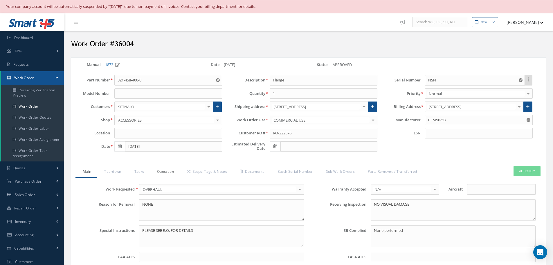
click at [169, 173] on link "Quotation" at bounding box center [165, 172] width 30 height 12
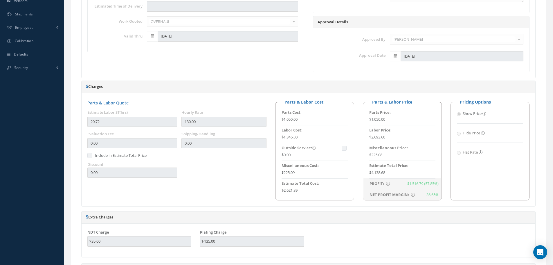
scroll to position [349, 0]
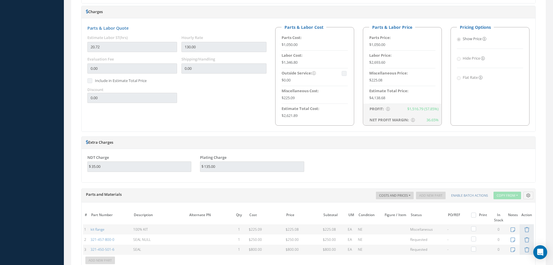
click at [476, 215] on label at bounding box center [476, 214] width 1 height 5
click at [475, 215] on input "checkbox" at bounding box center [475, 216] width 4 height 4
checkbox input "true"
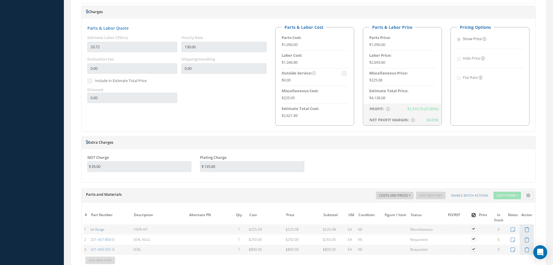
checkbox input "true"
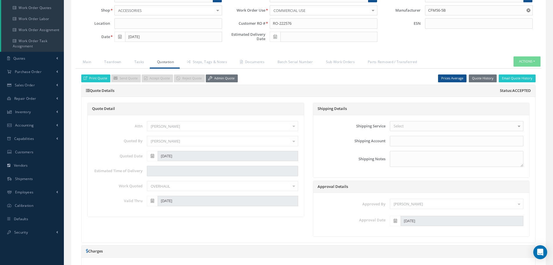
scroll to position [58, 0]
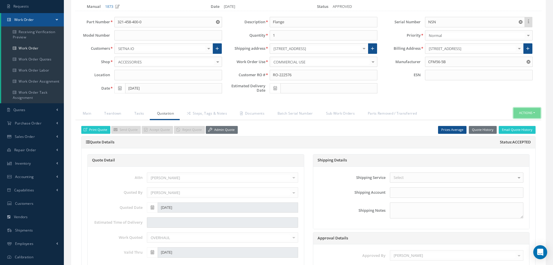
click at [535, 113] on button "Actions" at bounding box center [527, 113] width 27 height 10
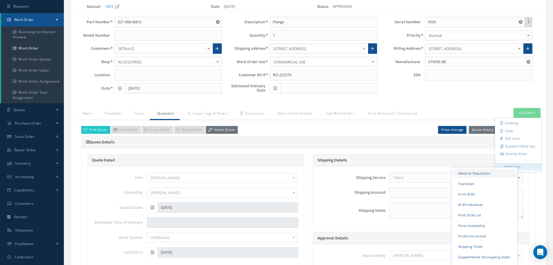
click at [466, 173] on link "Material Requisition" at bounding box center [485, 173] width 64 height 9
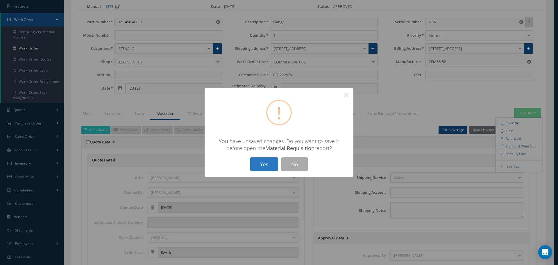
click at [272, 166] on button "Yes" at bounding box center [264, 164] width 28 height 14
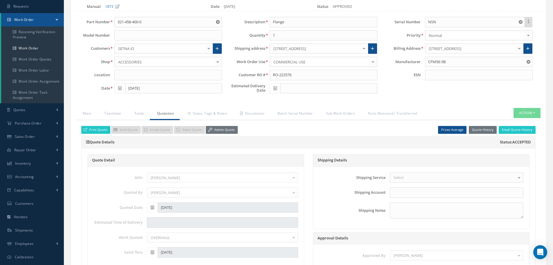
checkbox input "true"
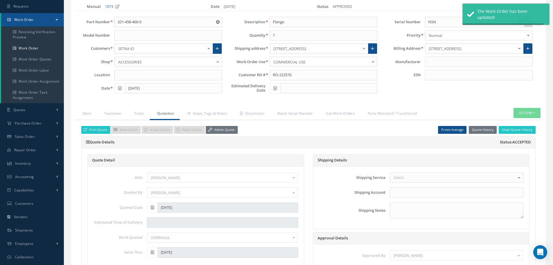
type input "CFM56-5B"
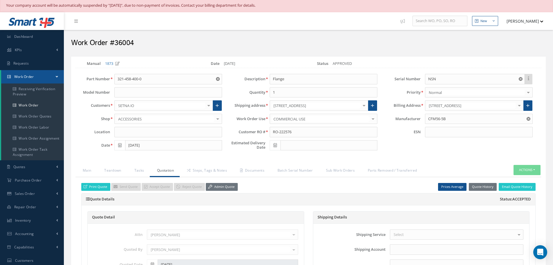
scroll to position [0, 0]
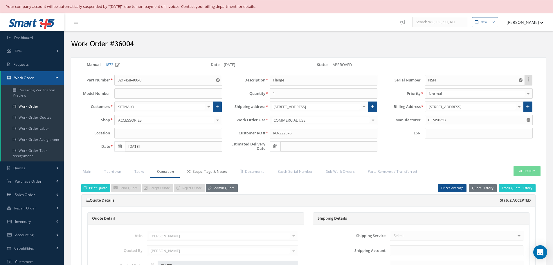
click at [209, 170] on link "Steps, Tags & Notes" at bounding box center [206, 172] width 53 height 12
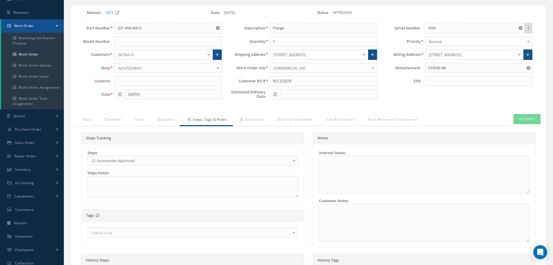
scroll to position [116, 0]
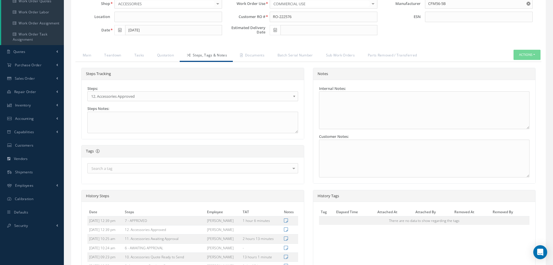
click at [295, 96] on b at bounding box center [295, 97] width 5 height 9
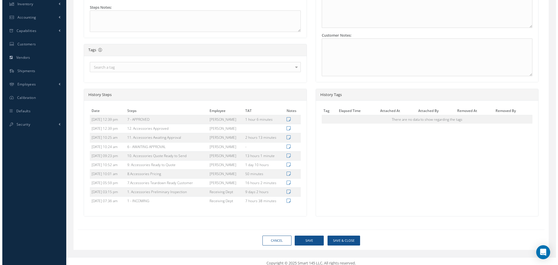
scroll to position [221, 0]
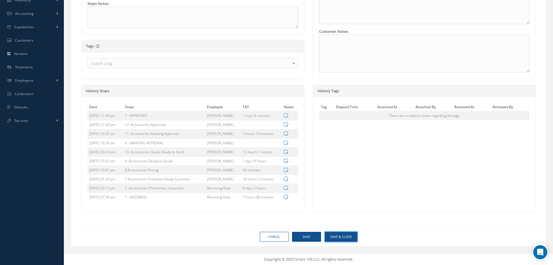
click at [338, 235] on button "Save & Close" at bounding box center [341, 237] width 33 height 10
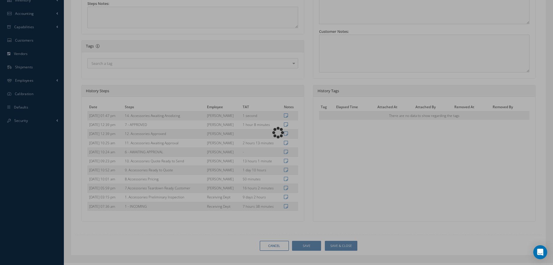
type input "CFM56-5B"
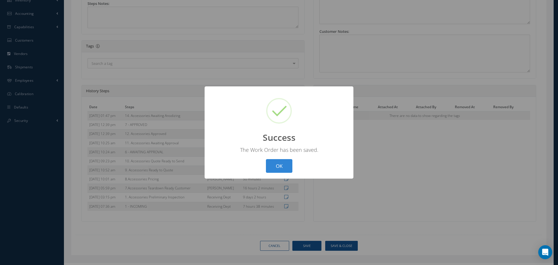
click at [276, 169] on button "OK" at bounding box center [279, 166] width 26 height 14
select select "25"
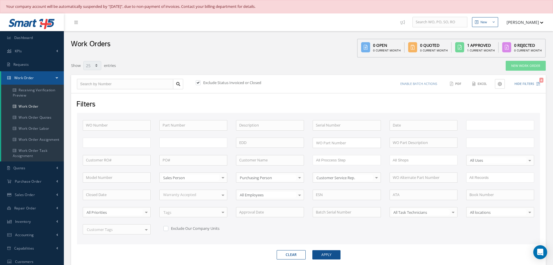
type input "All Work Request"
type input "All Work Performed"
type input "All Status"
type input "WO Part Status"
click at [522, 83] on button "Hide Filters 3" at bounding box center [525, 84] width 31 height 10
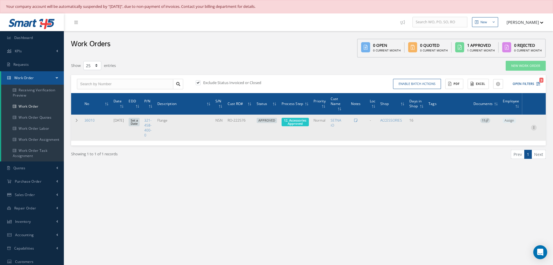
click at [534, 126] on icon at bounding box center [534, 127] width 6 height 5
click at [501, 140] on link "Edit" at bounding box center [508, 139] width 46 height 8
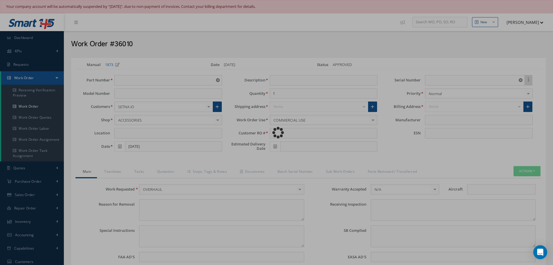
type input "321-458-400-0"
type input "08/25/2025"
type input "Flange"
type input "RO-222576"
type input "NSN"
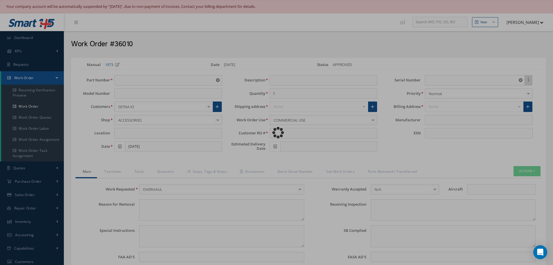
type textarea "NONE"
type textarea "PLEASE SEE R.O. FOR DETAILS"
type textarea "NO VISUAL DAMAGE"
type textarea "None performed"
type textarea "Article was xxxxx in reference with the following Technical Standard : CFM56-5B…"
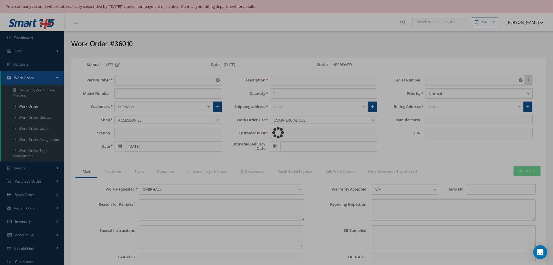
type textarea "Article has been approved to return to service."
type input "CFM56-5B"
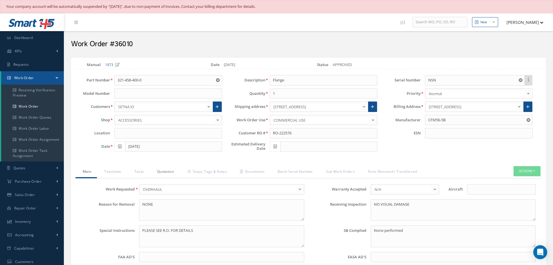
click at [172, 171] on link "Quotation" at bounding box center [165, 172] width 30 height 12
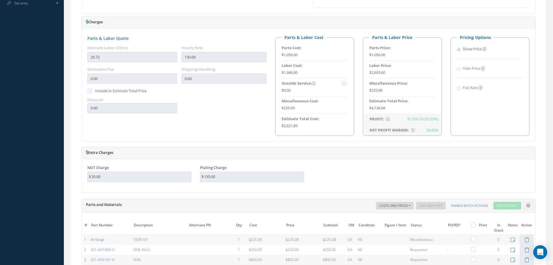
scroll to position [378, 0]
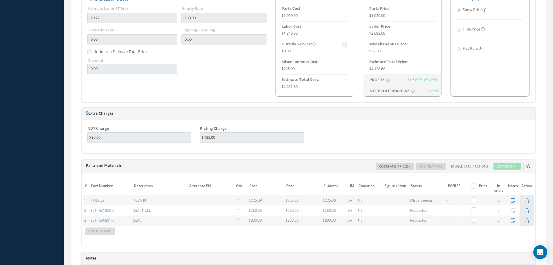
click at [476, 187] on label at bounding box center [476, 185] width 1 height 5
click at [474, 187] on input "checkbox" at bounding box center [475, 186] width 4 height 4
checkbox input "true"
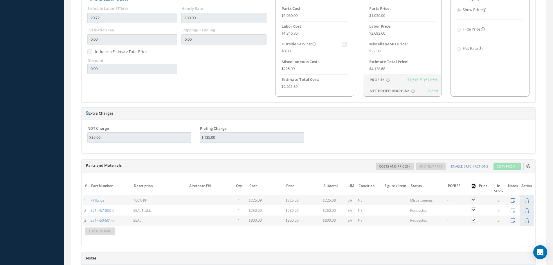
checkbox input "true"
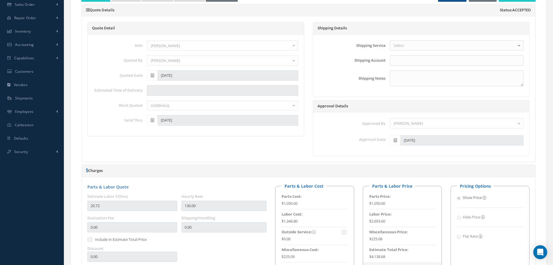
scroll to position [116, 0]
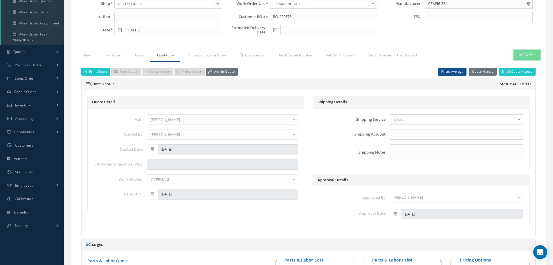
click at [533, 55] on button "Actions" at bounding box center [527, 55] width 27 height 10
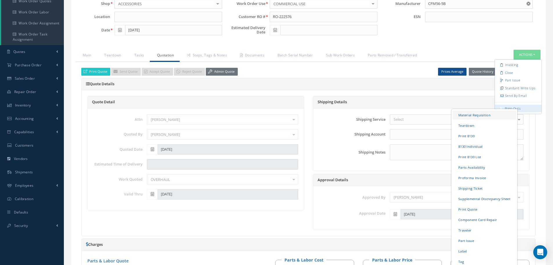
click at [481, 114] on link "Material Requisition" at bounding box center [485, 114] width 64 height 9
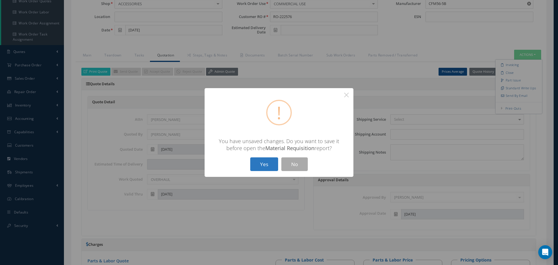
click at [263, 159] on button "Yes" at bounding box center [264, 164] width 28 height 14
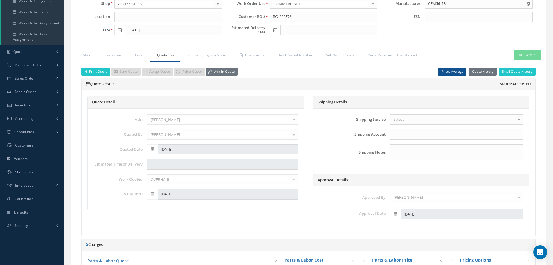
checkbox input "true"
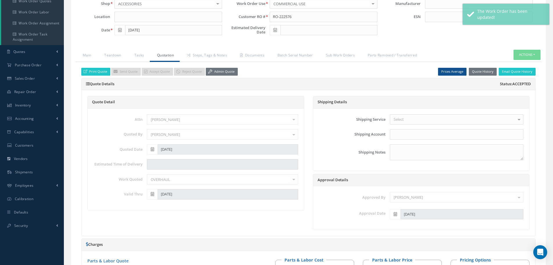
type input "CFM56-5B"
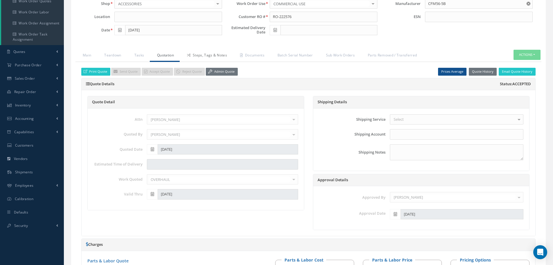
click at [204, 56] on link "Steps, Tags & Notes" at bounding box center [206, 56] width 53 height 12
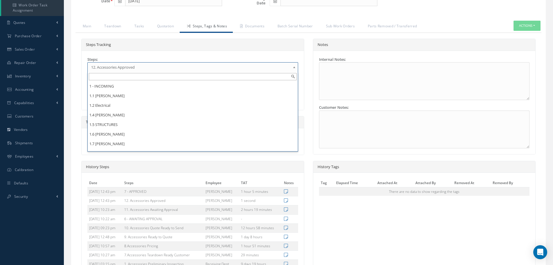
scroll to position [726, 0]
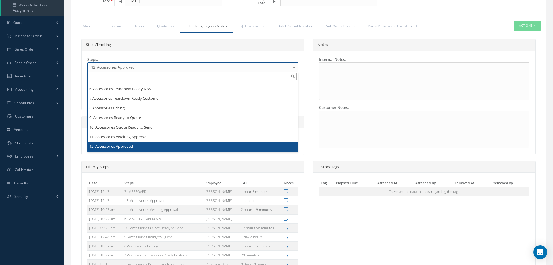
click at [295, 67] on b at bounding box center [295, 68] width 5 height 9
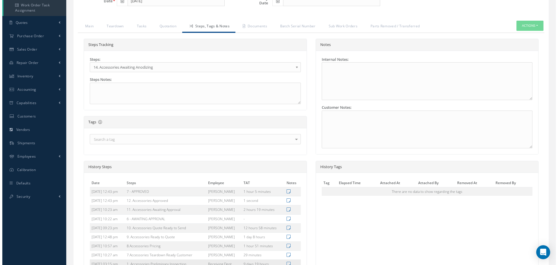
scroll to position [221, 0]
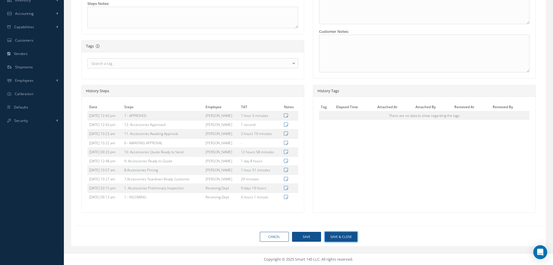
click at [337, 234] on button "Save & Close" at bounding box center [341, 237] width 33 height 10
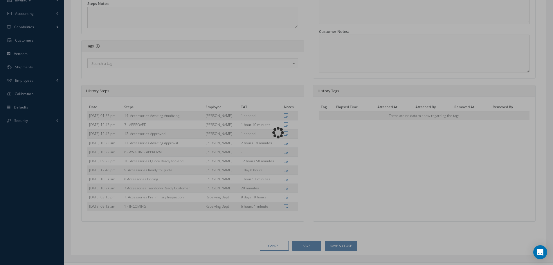
type input "CFM56-5B"
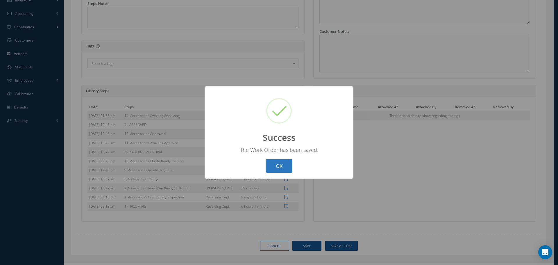
click at [277, 165] on button "OK" at bounding box center [279, 166] width 26 height 14
select select "25"
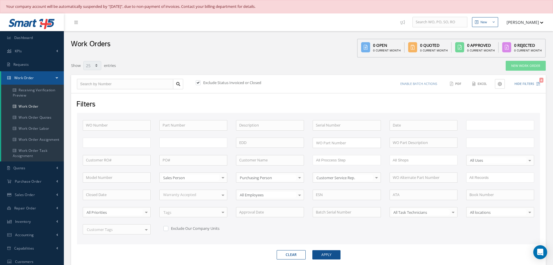
type input "All Work Request"
type input "All Work Performed"
type input "All Status"
type input "WO Part Status"
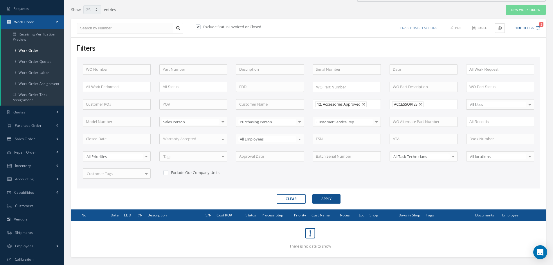
scroll to position [26, 0]
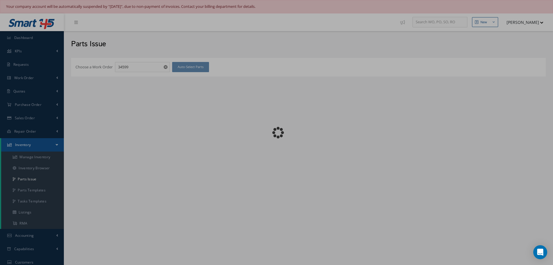
checkbox input "false"
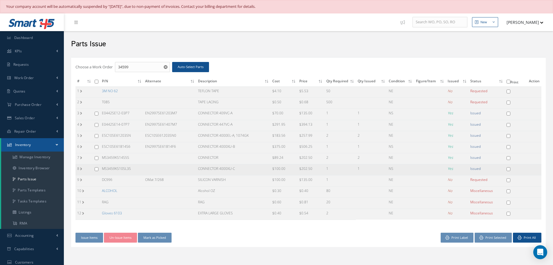
click at [96, 169] on input "checkbox" at bounding box center [97, 169] width 4 height 4
checkbox input "true"
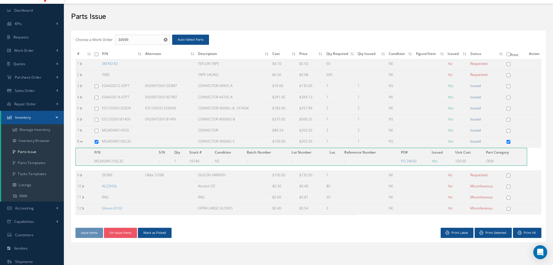
scroll to position [84, 0]
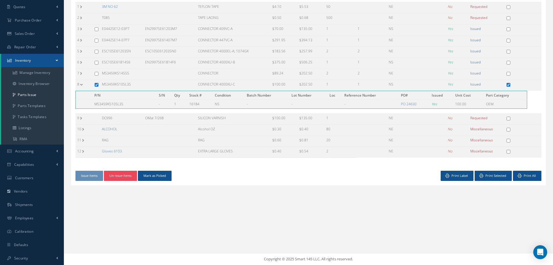
click at [124, 178] on button "Un-Issue Items" at bounding box center [120, 176] width 33 height 10
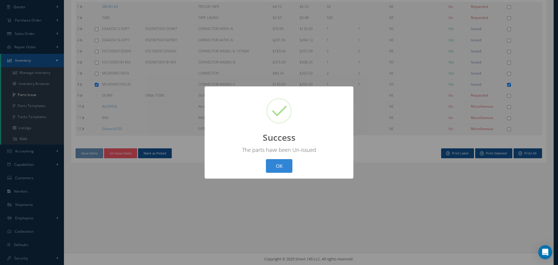
click at [279, 168] on button "OK" at bounding box center [279, 166] width 26 height 14
checkbox input "false"
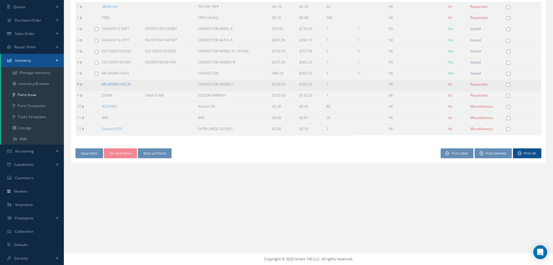
click at [116, 85] on link "MS3459KS10SL3S" at bounding box center [116, 84] width 29 height 5
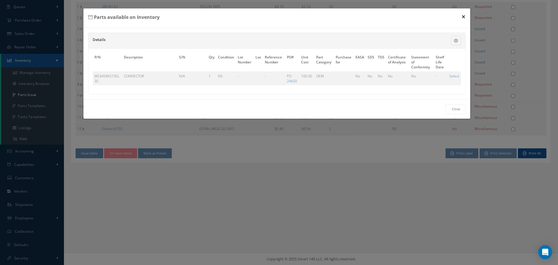
click at [463, 16] on button "×" at bounding box center [463, 16] width 13 height 16
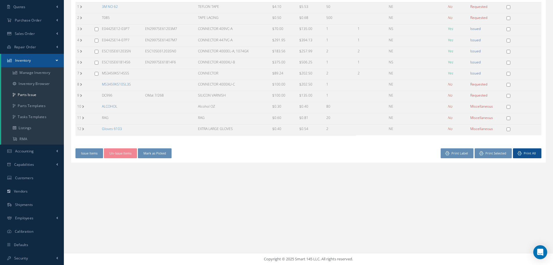
click at [117, 86] on link "MS3459KS10SL3S" at bounding box center [116, 84] width 29 height 5
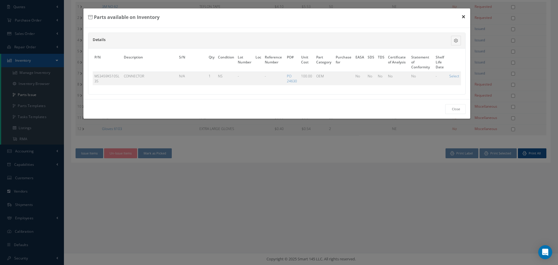
click at [463, 16] on button "×" at bounding box center [463, 16] width 13 height 16
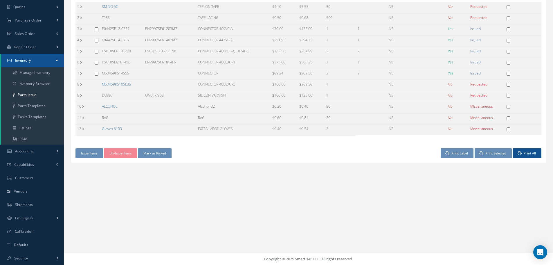
click at [112, 83] on link "MS3459KS10SL3S" at bounding box center [116, 84] width 29 height 5
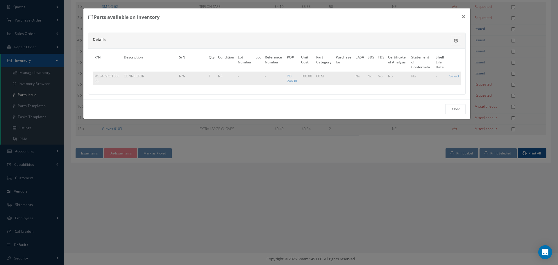
drag, startPoint x: 94, startPoint y: 76, endPoint x: 111, endPoint y: 80, distance: 17.6
click at [111, 80] on td "MS3459KS10SL3S" at bounding box center [107, 78] width 29 height 14
copy td "MS3459KS10SL3S"
click at [465, 16] on button "×" at bounding box center [463, 16] width 13 height 16
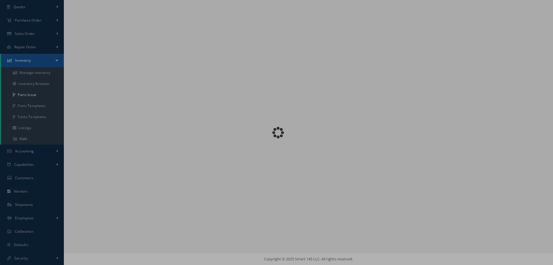
scroll to position [84, 0]
checkbox input "false"
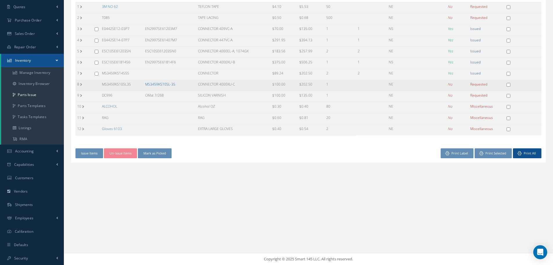
click at [158, 83] on link "MS3459KS10SL-3S" at bounding box center [160, 84] width 30 height 5
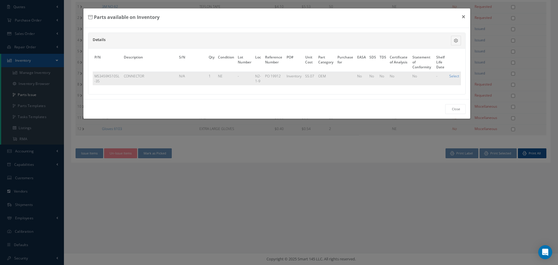
click at [455, 76] on link "Select" at bounding box center [454, 76] width 10 height 5
checkbox input "true"
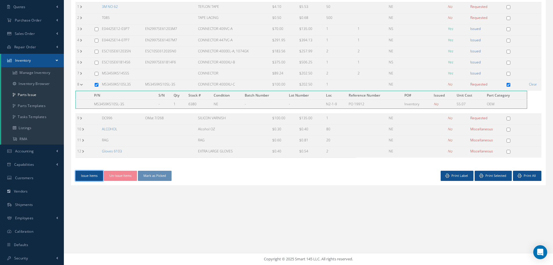
click at [83, 175] on button "Issue Items" at bounding box center [90, 176] width 28 height 10
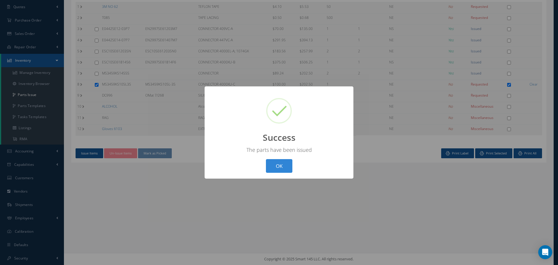
click at [284, 162] on button "OK" at bounding box center [279, 166] width 26 height 14
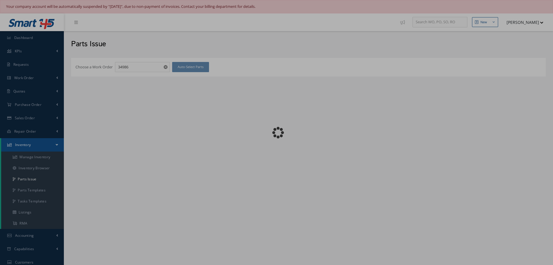
checkbox input "false"
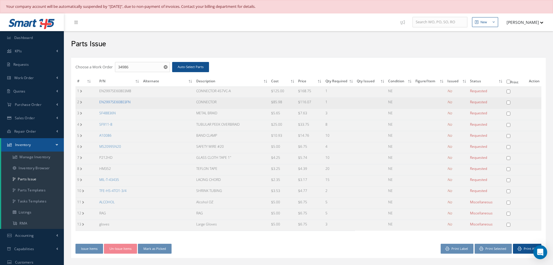
click at [119, 102] on link "EN2997SE60803FN" at bounding box center [114, 101] width 31 height 5
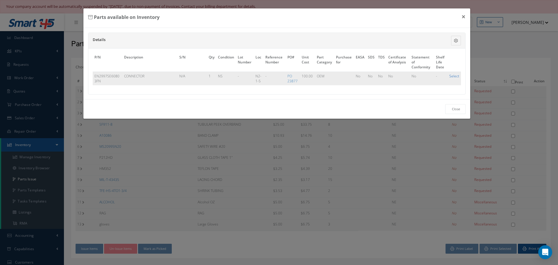
click at [453, 77] on link "Select" at bounding box center [454, 76] width 10 height 5
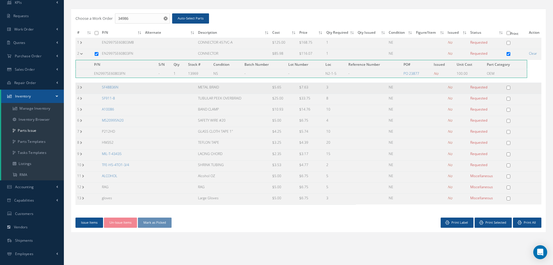
scroll to position [84, 0]
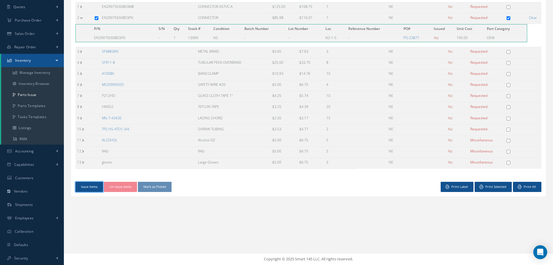
click at [87, 187] on button "Issue Items" at bounding box center [90, 187] width 28 height 10
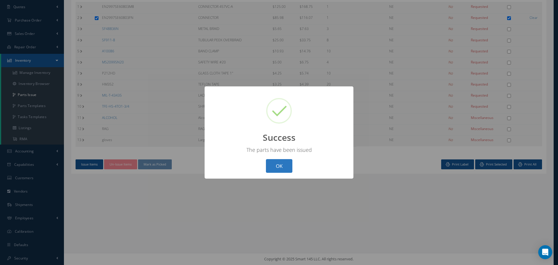
click at [283, 169] on button "OK" at bounding box center [279, 166] width 26 height 14
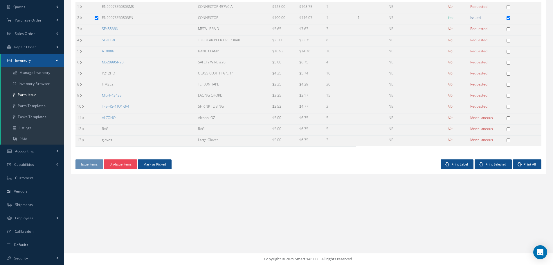
click at [123, 166] on button "Un-Issue Items" at bounding box center [120, 164] width 33 height 10
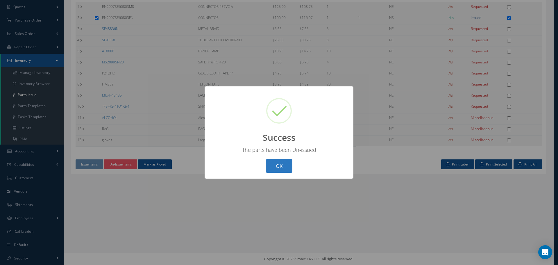
click at [282, 167] on button "OK" at bounding box center [279, 166] width 26 height 14
checkbox input "false"
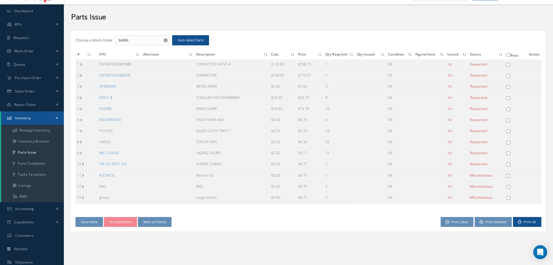
scroll to position [26, 0]
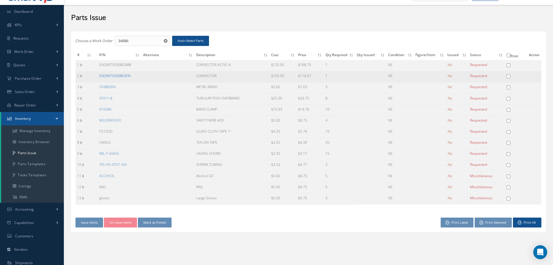
click at [110, 78] on link "EN2997SE60803FN" at bounding box center [114, 75] width 31 height 5
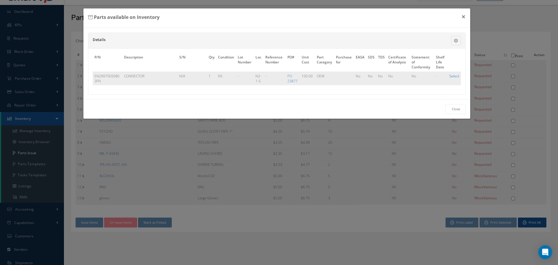
click at [452, 77] on link "Select" at bounding box center [454, 76] width 10 height 5
checkbox input "true"
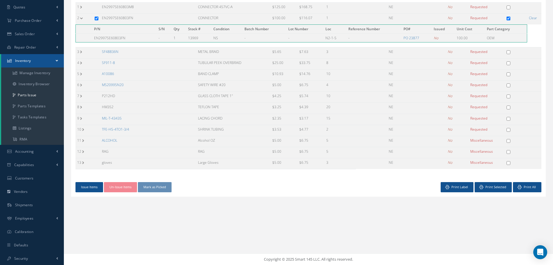
scroll to position [84, 0]
click at [89, 187] on button "Issue Items" at bounding box center [90, 187] width 28 height 10
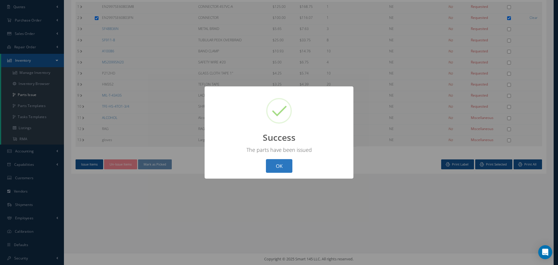
click at [275, 165] on button "OK" at bounding box center [279, 166] width 26 height 14
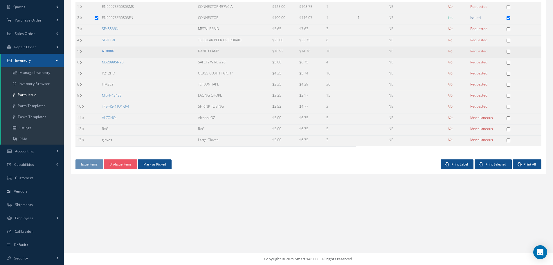
click at [106, 50] on link "A10086" at bounding box center [108, 51] width 12 height 5
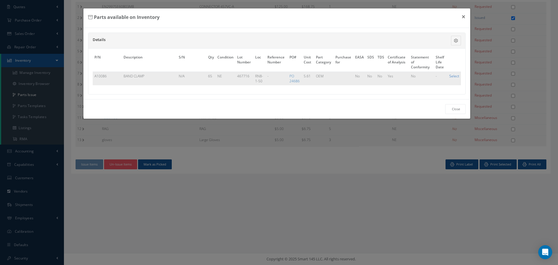
click at [454, 75] on link "Select" at bounding box center [454, 76] width 10 height 5
checkbox input "true"
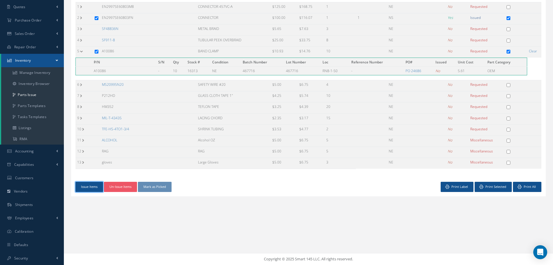
click at [90, 187] on button "Issue Items" at bounding box center [90, 187] width 28 height 10
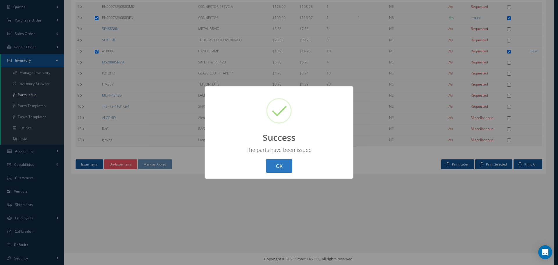
click at [275, 168] on button "OK" at bounding box center [279, 166] width 26 height 14
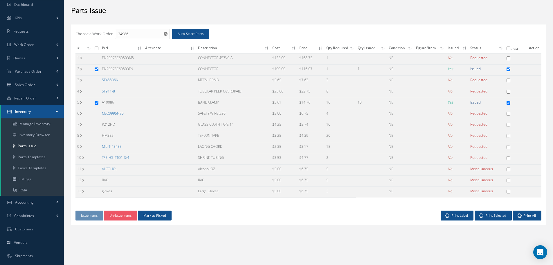
scroll to position [26, 0]
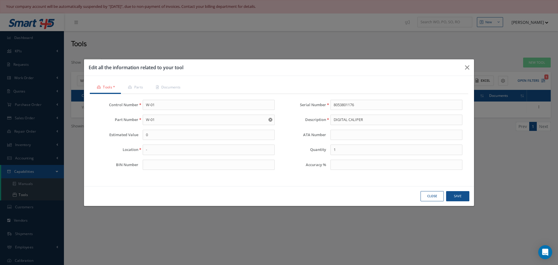
select select "25"
click at [467, 67] on icon "button" at bounding box center [467, 67] width 4 height 7
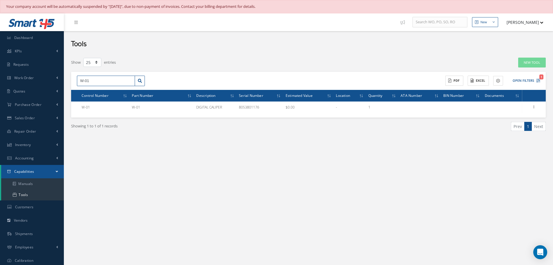
click at [95, 80] on input "W-01" at bounding box center [106, 81] width 58 height 10
type input "W"
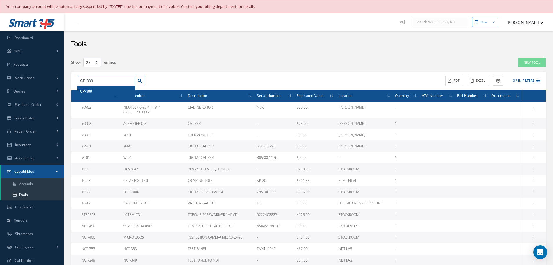
type input "CP-388"
click at [89, 88] on div "CP-388" at bounding box center [106, 91] width 52 height 6
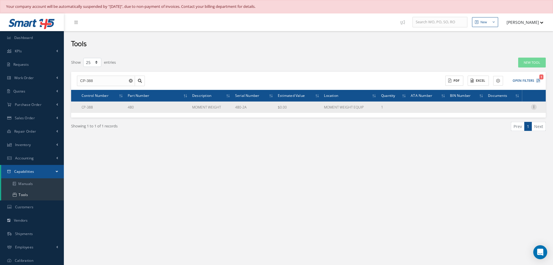
click at [534, 107] on icon at bounding box center [534, 106] width 6 height 5
click at [505, 118] on link "Edit" at bounding box center [508, 118] width 46 height 8
type input "CP-388"
type input "480-2A"
type input "480"
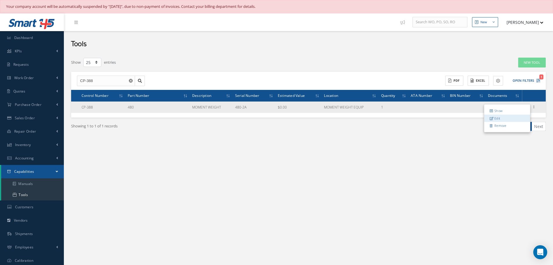
type input "MOMENT WEIGHT"
type input "0"
type input "MOMENT WEIGHT EQUIP"
type input "1"
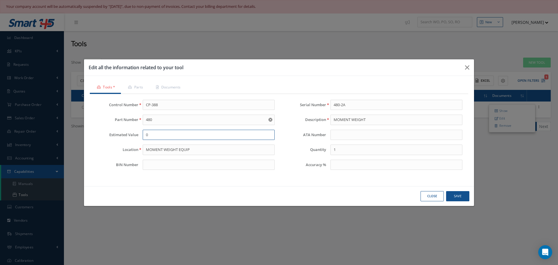
click at [155, 137] on input "0" at bounding box center [209, 135] width 132 height 10
type input "$0"
click at [456, 195] on button "Save" at bounding box center [457, 196] width 23 height 10
type input "13612.80"
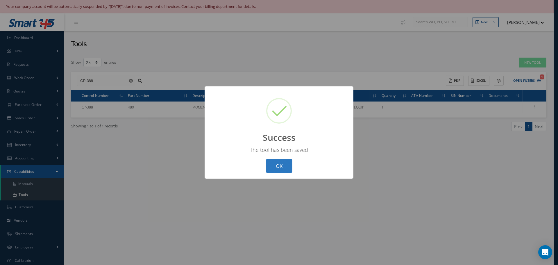
click at [275, 164] on button "OK" at bounding box center [279, 166] width 26 height 14
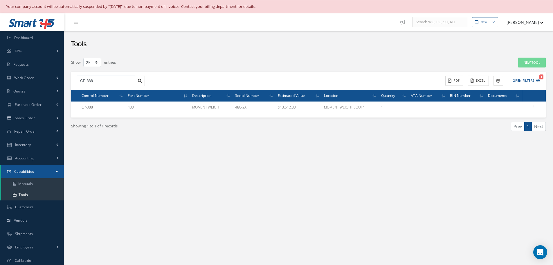
click at [97, 77] on input "CP-388" at bounding box center [106, 81] width 58 height 10
type input "CP-387"
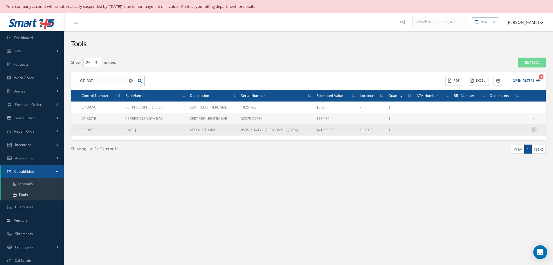
click at [534, 130] on icon at bounding box center [534, 129] width 6 height 5
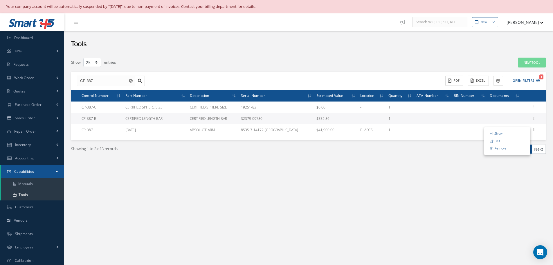
click at [506, 142] on link "Edit" at bounding box center [508, 141] width 46 height 8
type input "CP-387"
type input "8535-7-14172-[GEOGRAPHIC_DATA]"
type input "[DATE]"
type input "ABSOLUTE ARM"
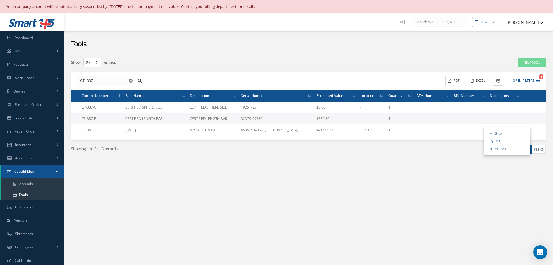
type input "41900"
type input "BLADES"
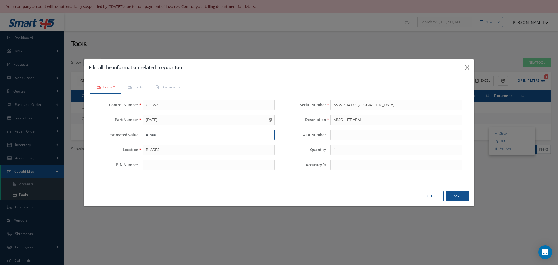
click at [162, 134] on input "41900" at bounding box center [209, 135] width 132 height 10
type input "4"
type input "98"
click at [469, 65] on button "button" at bounding box center [467, 67] width 14 height 16
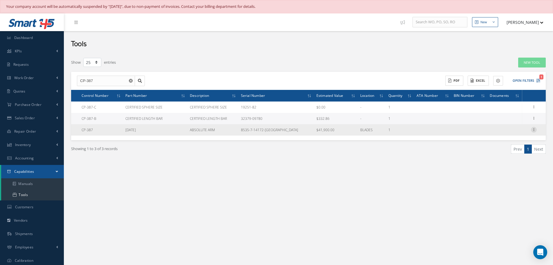
click at [534, 131] on icon at bounding box center [534, 129] width 6 height 5
click at [506, 141] on link "Edit" at bounding box center [508, 141] width 46 height 8
type input "CP-387"
type input "8535-7-14172-[GEOGRAPHIC_DATA]"
type input "[DATE]"
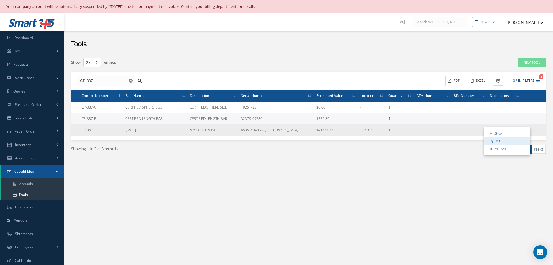
type input "ABSOLUTE ARM"
type input "41900"
type input "BLADES"
type input "1"
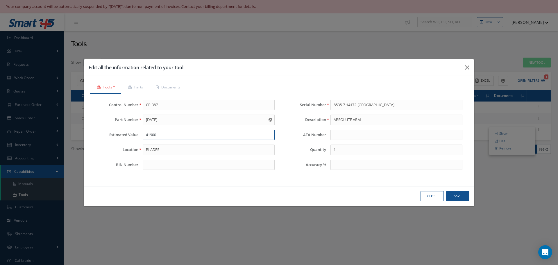
click at [161, 134] on input "41900" at bounding box center [209, 135] width 132 height 10
type input "4"
click at [185, 137] on input "98477.67" at bounding box center [209, 135] width 132 height 10
click at [150, 135] on input "98477.67" at bounding box center [209, 135] width 132 height 10
click at [146, 134] on input "98477.67" at bounding box center [209, 135] width 132 height 10
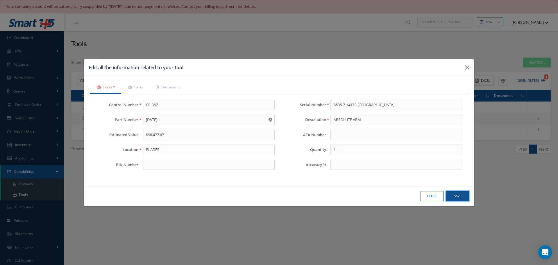
click at [455, 197] on button "Save" at bounding box center [457, 196] width 23 height 10
type input "98477.67"
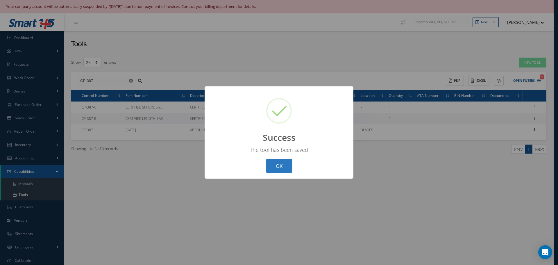
click at [273, 164] on button "OK" at bounding box center [279, 166] width 26 height 14
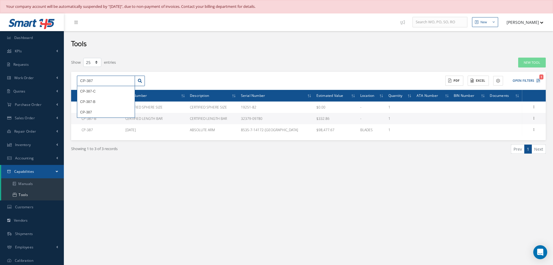
click at [107, 81] on input "CP-387" at bounding box center [106, 81] width 58 height 10
click at [188, 71] on div "Show 10 25 50 100 entries New Tool CP-387 CP-387-C CP-387-B CP-387 ACTIONS Rece…" at bounding box center [308, 112] width 475 height 111
click at [107, 80] on input "CP-387" at bounding box center [106, 81] width 58 height 10
click at [178, 80] on div "CP-387 CP-387-C CP-387-B CP-387" at bounding box center [133, 81] width 117 height 10
click at [100, 79] on input "CP-387" at bounding box center [106, 81] width 58 height 10
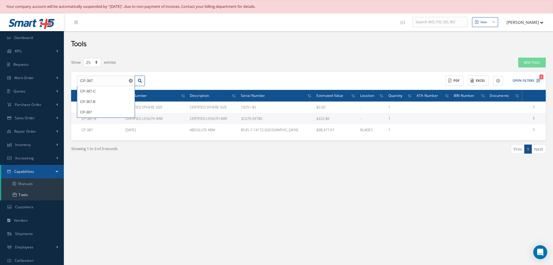
click at [180, 74] on div "CP-387 CP-387-C CP-387-B CP-387 ACTIONS Receive Payments Select Customer NAS MR…" at bounding box center [308, 81] width 475 height 18
click at [101, 78] on input "CP-387" at bounding box center [106, 81] width 58 height 10
type input "C"
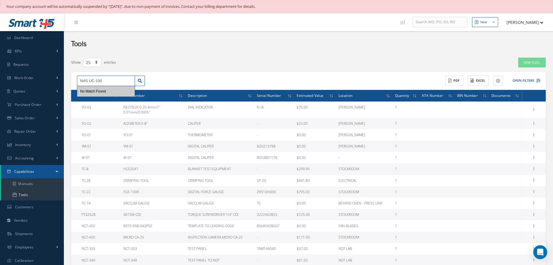
type input "NAS UC-100"
click at [534, 61] on link "New Tool" at bounding box center [533, 63] width 28 height 10
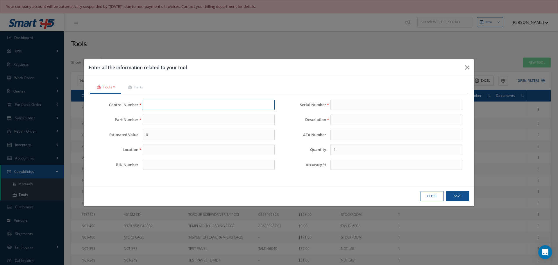
click at [163, 103] on input "Control Number" at bounding box center [209, 105] width 132 height 10
type input "NAS UC-100"
click at [153, 121] on input "Part Number" at bounding box center [209, 119] width 132 height 10
type input "-"
click at [159, 138] on input "0" at bounding box center [209, 135] width 132 height 10
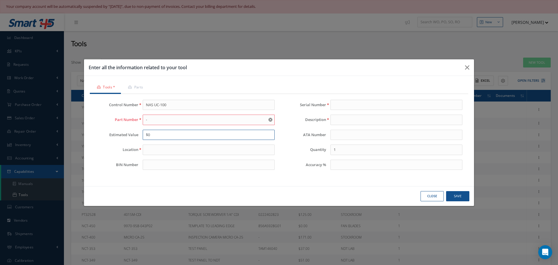
type input "$0"
type input "$30,500.00"
click at [338, 102] on input "Serial Number" at bounding box center [396, 105] width 132 height 10
click at [154, 123] on input "-" at bounding box center [209, 119] width 132 height 10
type input "30500.00"
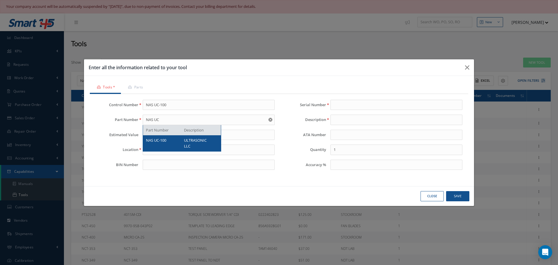
click at [161, 137] on div "NAS UC-100 ULTRASONIC LLC" at bounding box center [182, 143] width 78 height 16
type input "NAS UC-100"
type input "ULTRASONIC LLC"
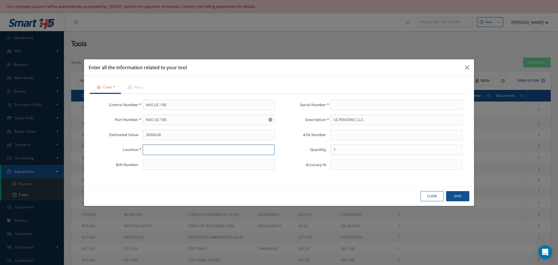
click at [151, 150] on input "Location" at bounding box center [209, 149] width 132 height 10
type input "BLADE"
click at [337, 104] on input "Serial Number" at bounding box center [396, 105] width 132 height 10
type input "-"
click at [146, 135] on input "30500.00" at bounding box center [209, 135] width 132 height 10
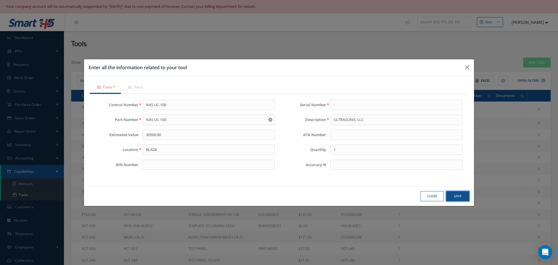
click at [458, 197] on button "Save" at bounding box center [457, 196] width 23 height 10
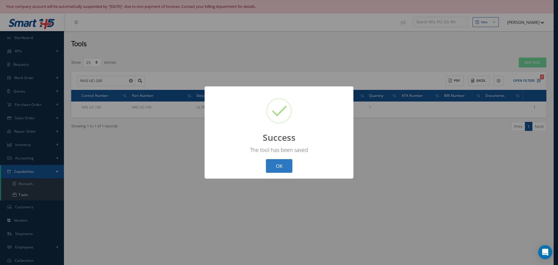
click at [275, 166] on button "OK" at bounding box center [279, 166] width 26 height 14
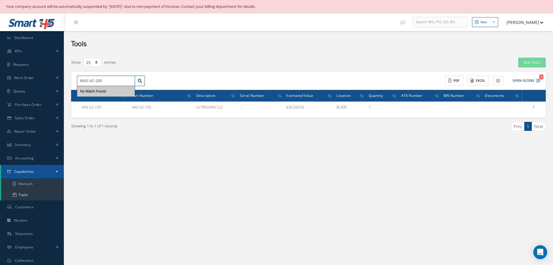
click at [118, 80] on input "NAS UC-100" at bounding box center [106, 81] width 58 height 10
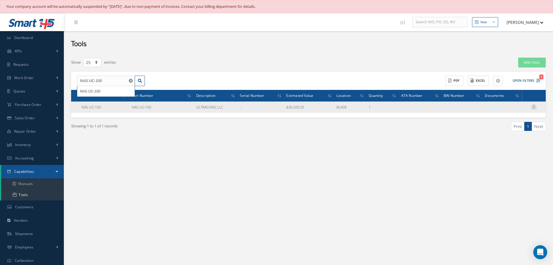
click at [535, 105] on icon at bounding box center [534, 106] width 6 height 5
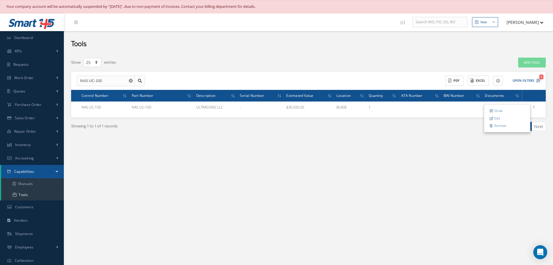
click at [166, 65] on div "Show 10 25 50 100 entries" at bounding box center [208, 62] width 282 height 10
click at [105, 80] on input "NAS UC-100" at bounding box center [106, 81] width 58 height 10
type input "N"
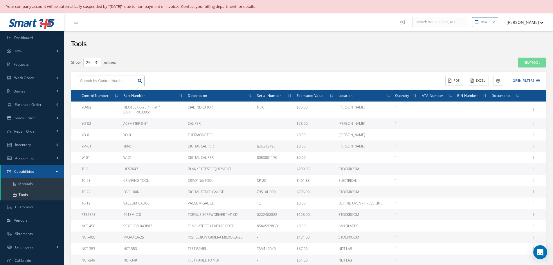
click at [89, 79] on input "text" at bounding box center [106, 81] width 58 height 10
click at [538, 62] on link "New Tool" at bounding box center [533, 63] width 28 height 10
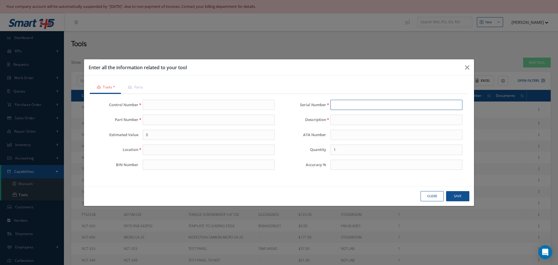
click at [368, 107] on input "Serial Number" at bounding box center [396, 105] width 132 height 10
type input "2212632"
click at [146, 119] on input "Part Number" at bounding box center [209, 119] width 132 height 10
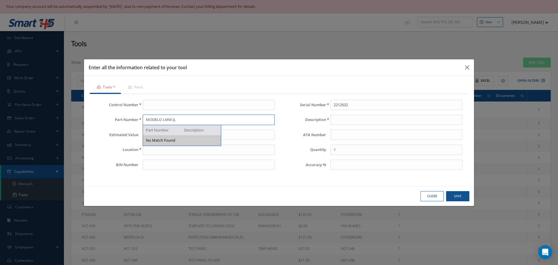
click at [161, 119] on input "MODELO LMM-JL" at bounding box center [209, 119] width 132 height 10
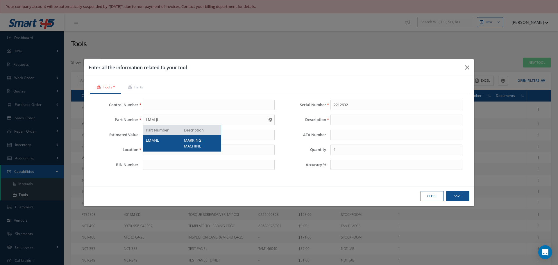
click at [152, 141] on span "LMM-JL" at bounding box center [152, 139] width 13 height 5
type input "LMM-JL"
type input "MARKING MACHINE"
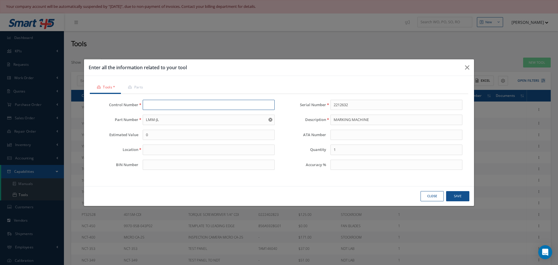
click at [160, 105] on input "Control Number" at bounding box center [209, 105] width 132 height 10
drag, startPoint x: 145, startPoint y: 118, endPoint x: 190, endPoint y: 126, distance: 46.1
click at [190, 126] on div "Part Number LMM-JL Part Number Description" at bounding box center [185, 121] width 188 height 15
click at [157, 106] on input "Control Number" at bounding box center [209, 105] width 132 height 10
paste input "LMM-JL"
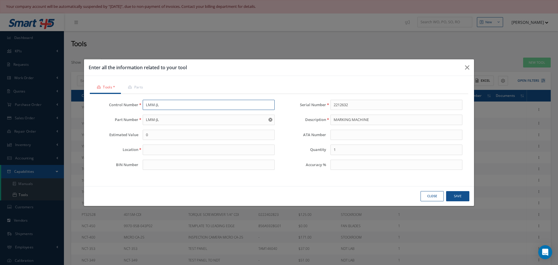
type input "LMM-JL"
click at [156, 135] on input "0" at bounding box center [209, 135] width 132 height 10
type input "4798.45"
click at [152, 154] on input "Location" at bounding box center [209, 149] width 132 height 10
type input "BLADE"
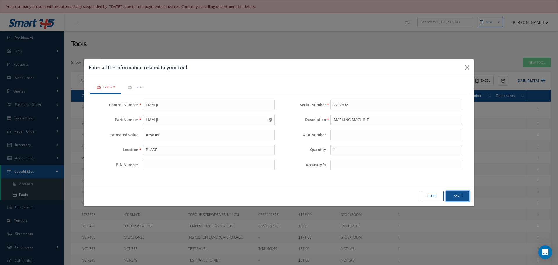
click at [454, 193] on button "Save" at bounding box center [457, 196] width 23 height 10
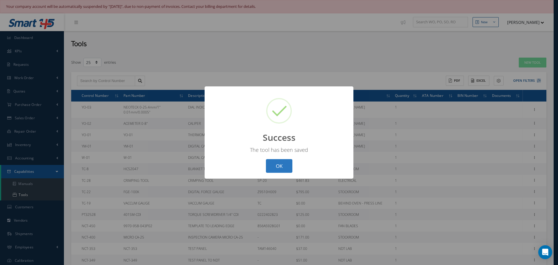
click at [277, 169] on button "OK" at bounding box center [279, 166] width 26 height 14
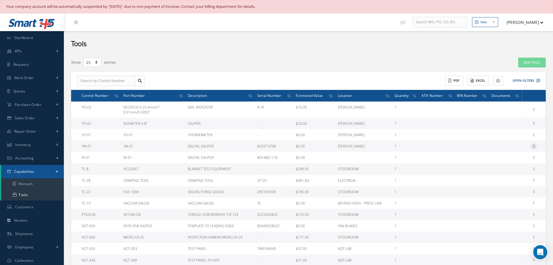
click at [534, 146] on icon at bounding box center [534, 145] width 6 height 5
click at [498, 157] on link "Edit" at bounding box center [508, 157] width 46 height 8
type input "YM-01"
type input "B20213798"
type input "YM-01"
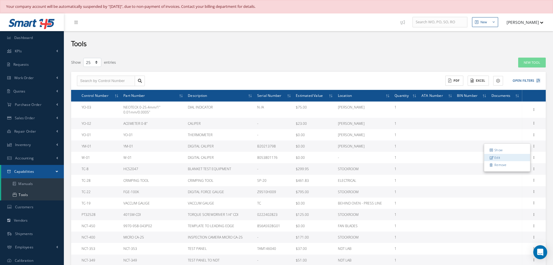
type input "DIGITAL CALIPER"
type input "[PERSON_NAME]"
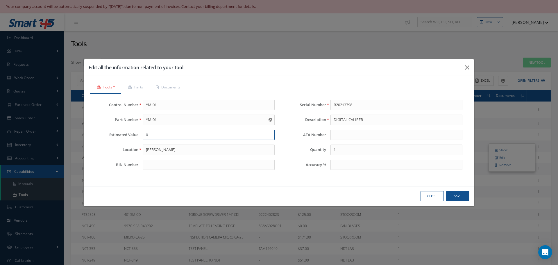
click at [150, 136] on input "0" at bounding box center [209, 135] width 132 height 10
click at [458, 191] on button "Save" at bounding box center [457, 196] width 23 height 10
type input "20.00"
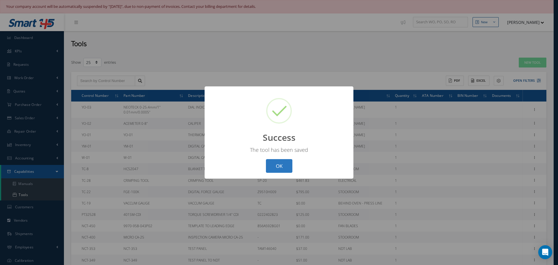
click at [277, 162] on button "OK" at bounding box center [279, 166] width 26 height 14
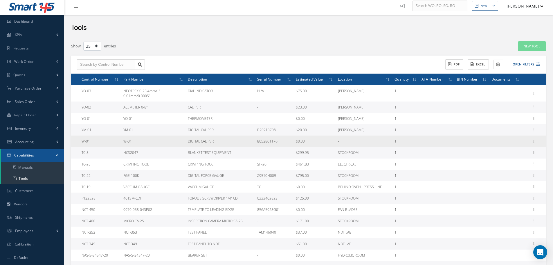
scroll to position [29, 0]
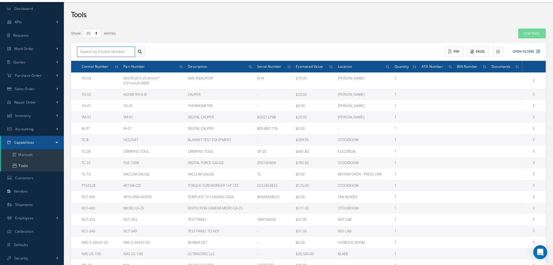
click at [95, 49] on input "text" at bounding box center [106, 51] width 58 height 10
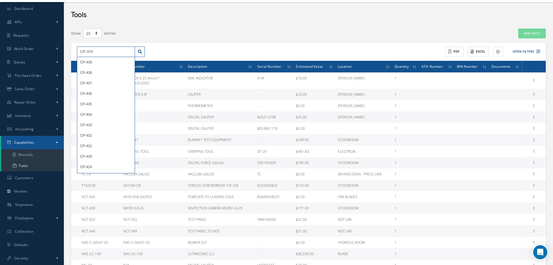
type input "CP-370"
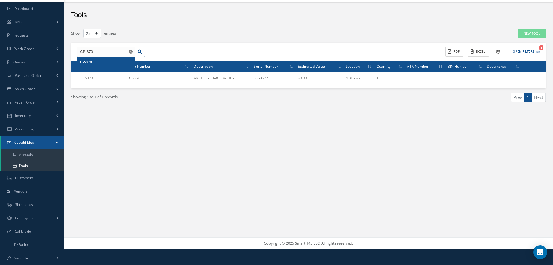
click at [88, 62] on span "CP-370" at bounding box center [86, 62] width 12 height 4
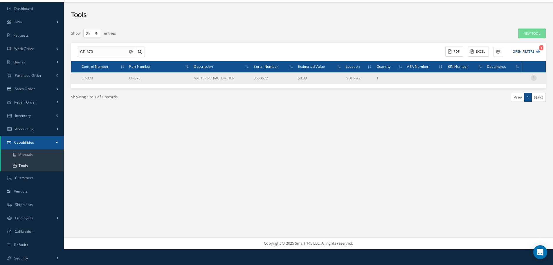
click at [536, 77] on icon at bounding box center [534, 77] width 6 height 5
click at [510, 88] on link "Edit" at bounding box center [508, 89] width 46 height 8
type input "CP-370"
type input "0558672"
type input "CP-370"
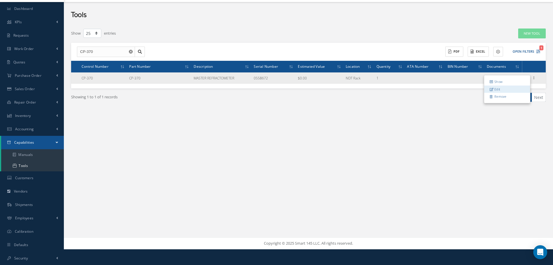
type input "MASTER REFRACTOMETER"
type input "NDT Rack"
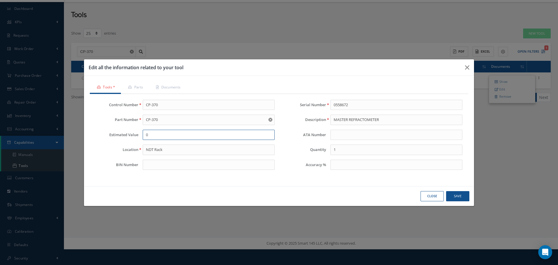
click at [154, 135] on input "0" at bounding box center [209, 135] width 132 height 10
click at [456, 199] on button "Save" at bounding box center [457, 196] width 23 height 10
type input "335.00"
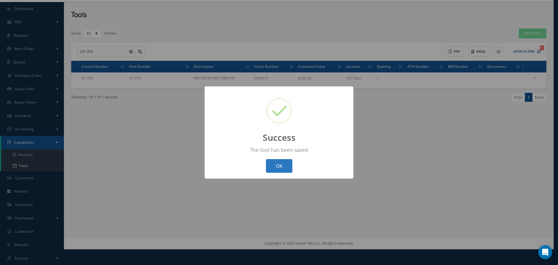
click at [276, 166] on button "OK" at bounding box center [279, 166] width 26 height 14
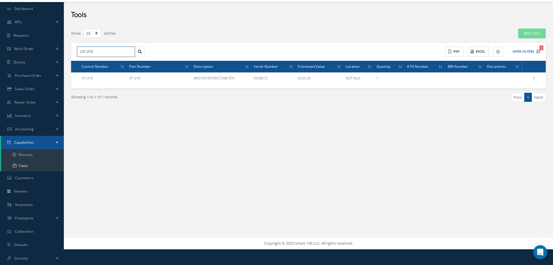
click at [101, 52] on input "CP-370" at bounding box center [106, 51] width 58 height 10
type input "CP-371"
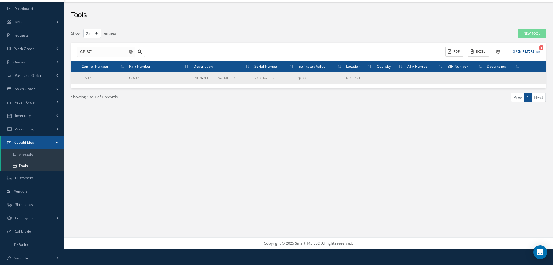
drag, startPoint x: 254, startPoint y: 78, endPoint x: 281, endPoint y: 80, distance: 26.6
click at [281, 80] on td "37501-2336" at bounding box center [274, 77] width 44 height 11
copy td "37501-2336"
click at [534, 78] on icon at bounding box center [534, 77] width 6 height 5
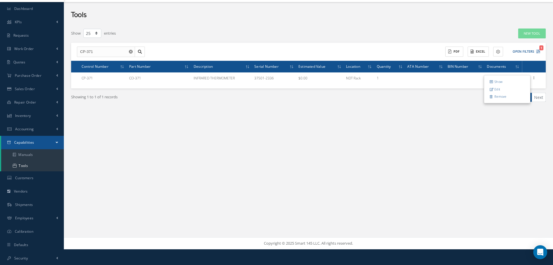
click at [344, 7] on div "Tools" at bounding box center [309, 13] width 490 height 23
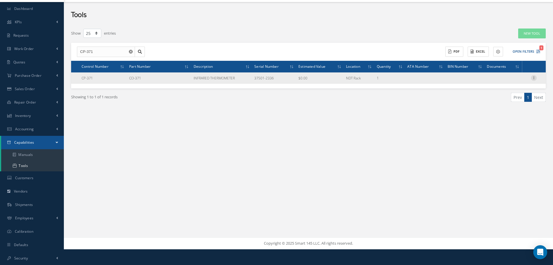
click at [535, 78] on icon at bounding box center [534, 77] width 6 height 5
click at [510, 89] on link "Edit" at bounding box center [508, 89] width 46 height 8
type input "CP-371"
type input "37501-2336"
type input "CO-371"
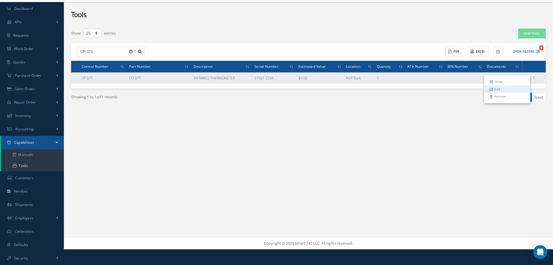
type input "INFRARED THERMOMETER"
type input "NDT Rack"
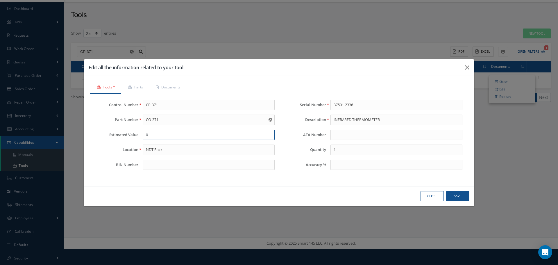
click at [154, 135] on input "0" at bounding box center [209, 135] width 132 height 10
type input "22.99"
click at [452, 195] on button "Save" at bounding box center [457, 196] width 23 height 10
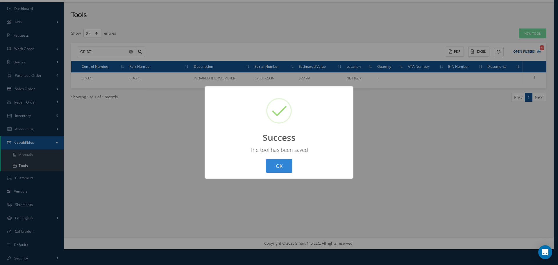
click at [283, 164] on button "OK" at bounding box center [279, 166] width 26 height 14
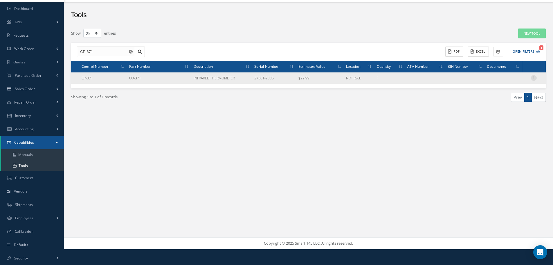
click at [535, 78] on icon at bounding box center [534, 77] width 6 height 5
click at [507, 88] on link "Edit" at bounding box center [508, 89] width 46 height 8
type input "CP-371"
type input "37501-2336"
type input "CO-371"
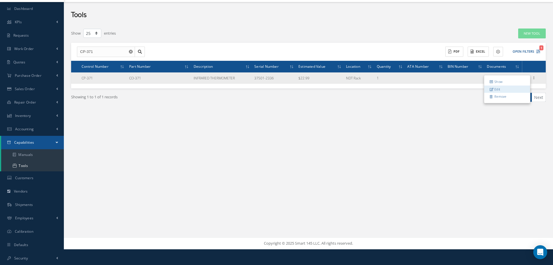
type input "INFRARED THERMOMETER"
type input "22.99"
type input "NDT Rack"
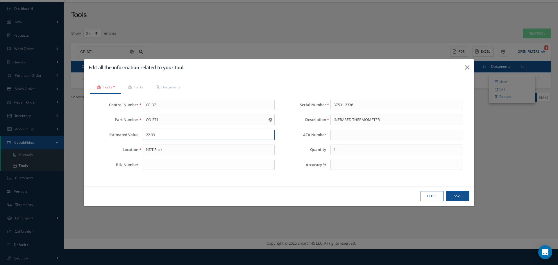
click at [164, 134] on input "22.99" at bounding box center [209, 135] width 132 height 10
type input "2"
click at [463, 194] on button "Save" at bounding box center [457, 196] width 23 height 10
type input "59.00"
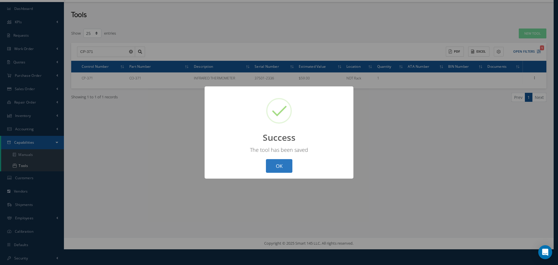
click at [281, 166] on button "OK" at bounding box center [279, 166] width 26 height 14
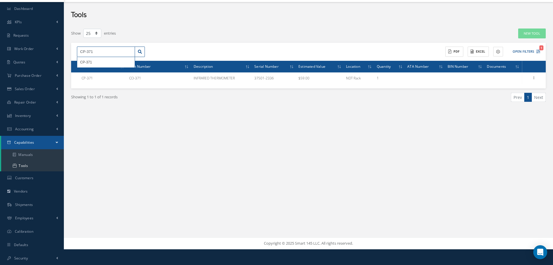
click at [101, 52] on input "CP-371" at bounding box center [106, 51] width 58 height 10
type input "C"
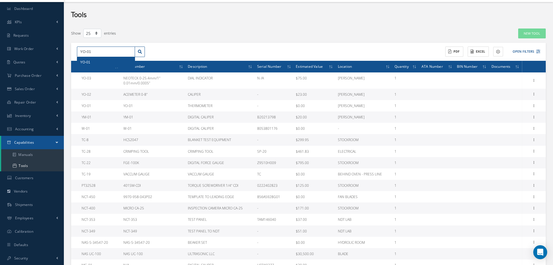
type input "YO-01"
click at [91, 62] on div "YO-01" at bounding box center [106, 62] width 52 height 6
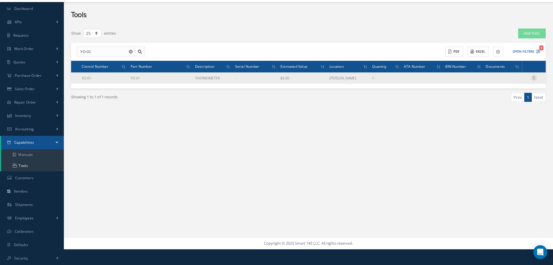
click at [535, 77] on icon at bounding box center [534, 77] width 6 height 5
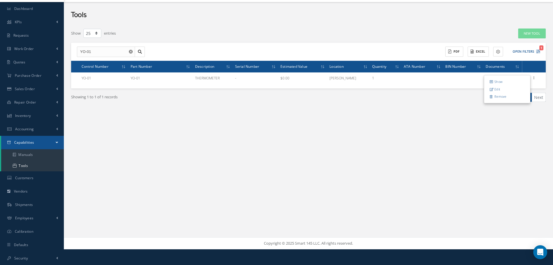
click at [505, 88] on link "Edit" at bounding box center [508, 89] width 46 height 8
type input "YO-01"
type input "-"
type input "YO-01"
type input "THERMOMETER"
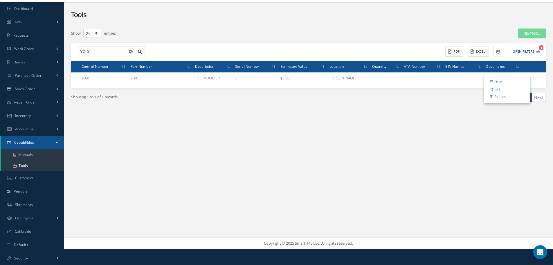
type input "[PERSON_NAME]"
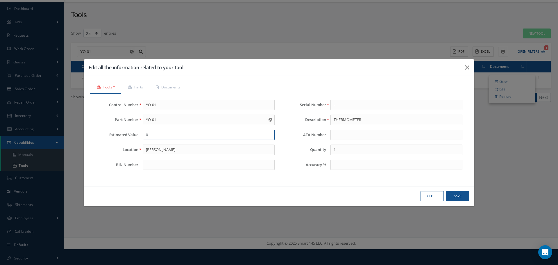
click at [153, 134] on input "0" at bounding box center [209, 135] width 132 height 10
type input "$84.00"
click at [476, 201] on div "Edit all the information related to your tool Loading… Tools * Parts Documents …" at bounding box center [279, 132] width 558 height 265
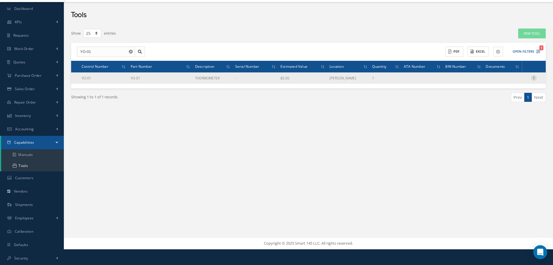
click at [536, 78] on icon at bounding box center [534, 77] width 6 height 5
click at [509, 89] on link "Edit" at bounding box center [508, 89] width 46 height 8
type input "YO-01"
type input "-"
type input "YO-01"
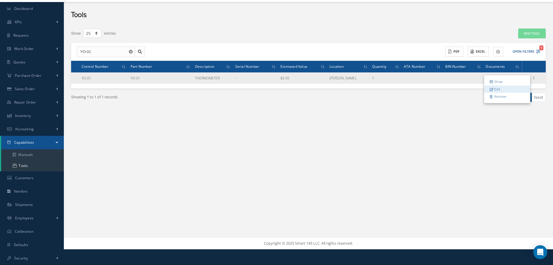
type input "THERMOMETER"
type input "0"
type input "[PERSON_NAME]"
type input "1"
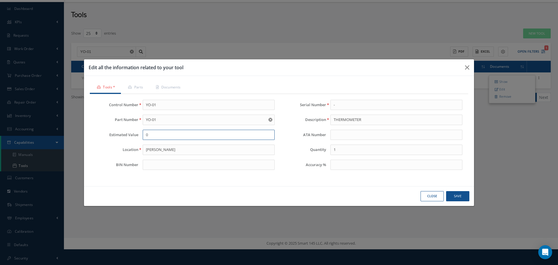
click at [168, 132] on input "0" at bounding box center [209, 135] width 132 height 10
click at [453, 197] on button "Save" at bounding box center [457, 196] width 23 height 10
type input "84.00"
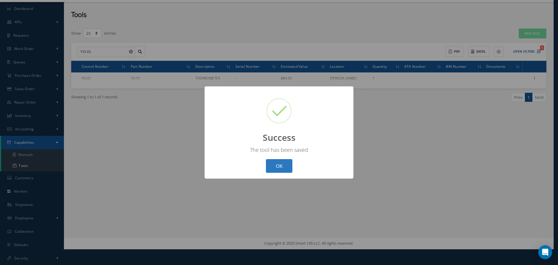
click at [284, 165] on button "OK" at bounding box center [279, 166] width 26 height 14
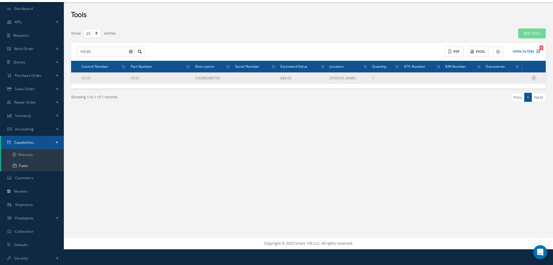
click at [535, 78] on icon at bounding box center [534, 77] width 6 height 5
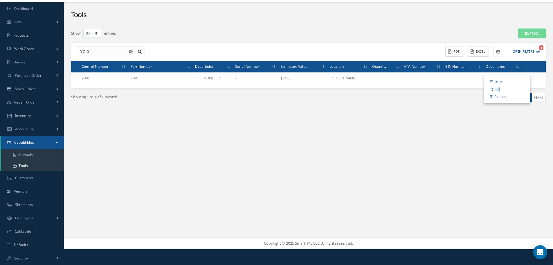
click at [501, 89] on link "Edit" at bounding box center [508, 89] width 46 height 8
type input "YO-01"
type input "-"
type input "YO-01"
type input "THERMOMETER"
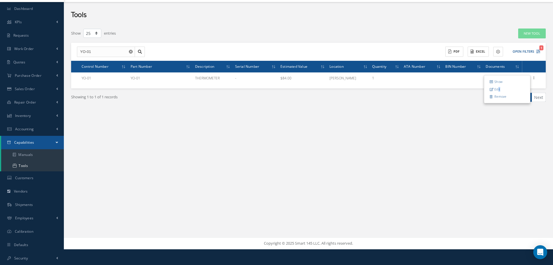
type input "84"
type input "[PERSON_NAME]"
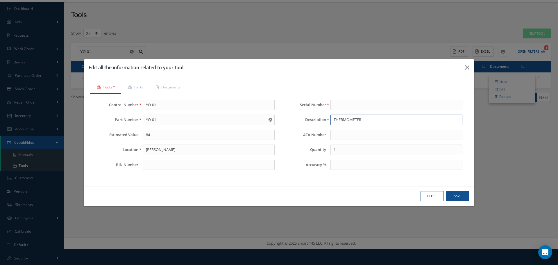
click at [365, 119] on input "THERMOMETER" at bounding box center [396, 119] width 132 height 10
type input "THERMOMETER DIGITAL"
click at [466, 193] on button "Save" at bounding box center [457, 196] width 23 height 10
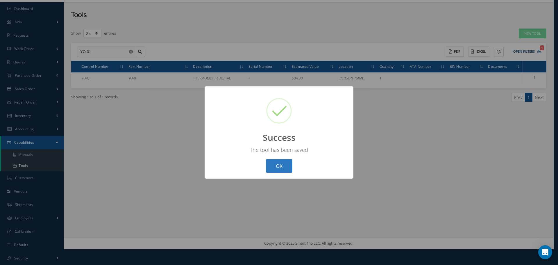
click at [274, 166] on button "OK" at bounding box center [279, 166] width 26 height 14
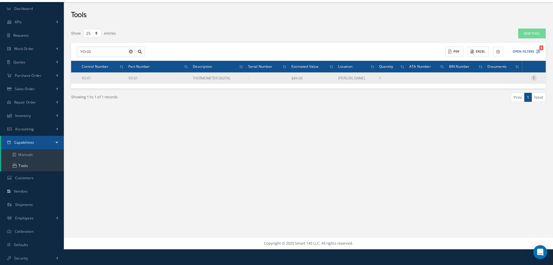
click at [534, 79] on icon at bounding box center [534, 77] width 6 height 5
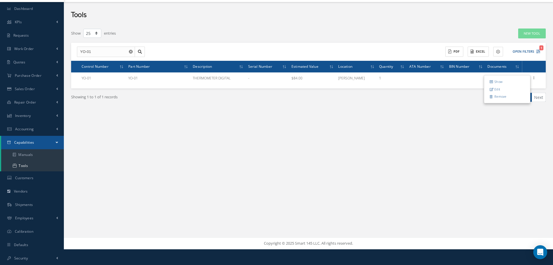
click at [500, 89] on link "Edit" at bounding box center [508, 89] width 46 height 8
type input "YO-01"
type input "-"
type input "YO-01"
type input "THERMOMETER DIGITAL"
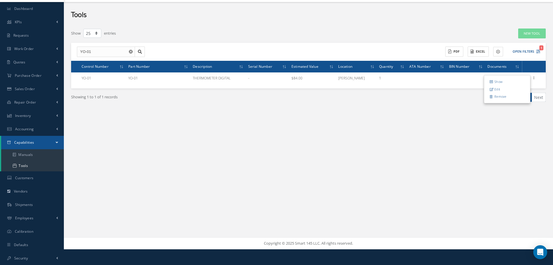
type input "84"
type input "[PERSON_NAME]"
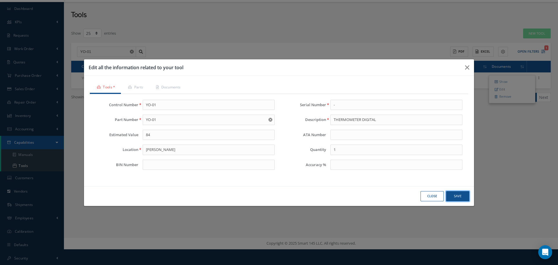
click at [460, 195] on button "Save" at bounding box center [457, 196] width 23 height 10
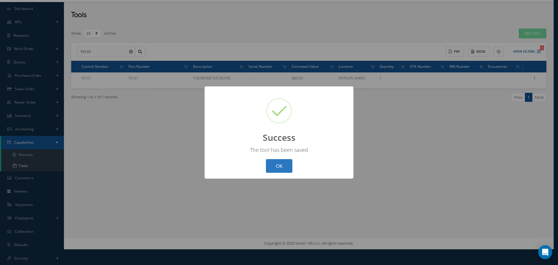
click at [278, 162] on button "OK" at bounding box center [279, 166] width 26 height 14
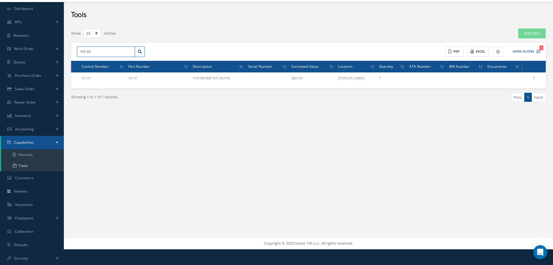
click at [106, 54] on input "YO-01" at bounding box center [106, 51] width 58 height 10
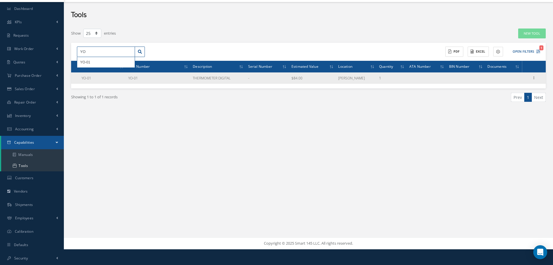
type input "Y"
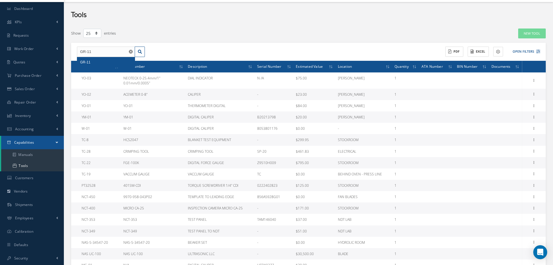
click at [87, 61] on span "GR-11" at bounding box center [85, 62] width 10 height 4
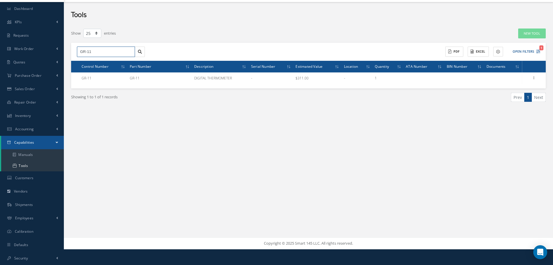
click at [103, 55] on input "GR-11" at bounding box center [106, 51] width 58 height 10
type input "G"
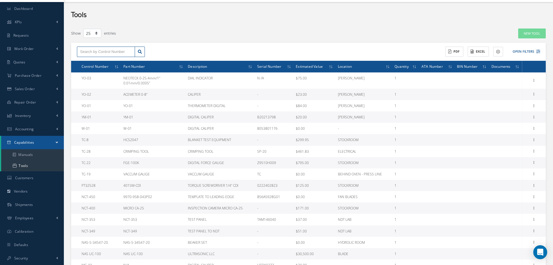
click at [106, 53] on input "text" at bounding box center [106, 51] width 58 height 10
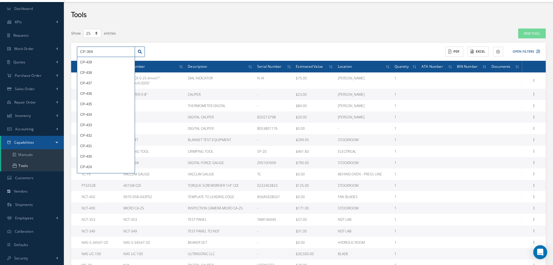
type input "CP-369"
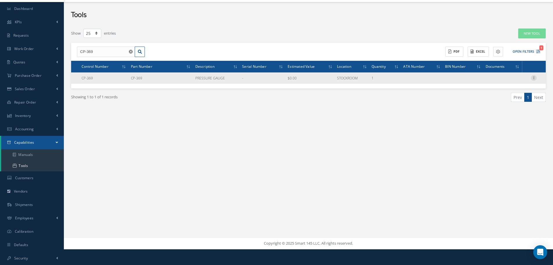
click at [533, 79] on icon at bounding box center [534, 77] width 6 height 5
click at [505, 94] on link "Remove" at bounding box center [508, 97] width 46 height 8
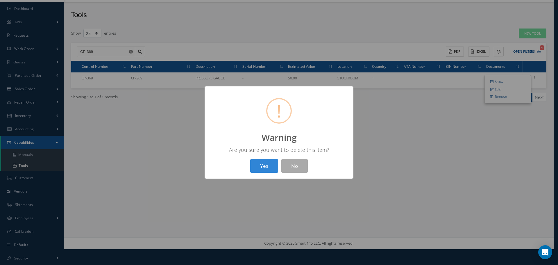
click at [448, 131] on div "? ! i Warning × Are you sure you want to delete this item? Yes No" at bounding box center [279, 132] width 558 height 265
click at [534, 78] on div "? ! i Warning × Are you sure you want to delete this item? Yes No" at bounding box center [279, 132] width 558 height 265
click at [269, 165] on button "Yes" at bounding box center [264, 166] width 28 height 14
click at [278, 165] on button "OK" at bounding box center [279, 166] width 26 height 14
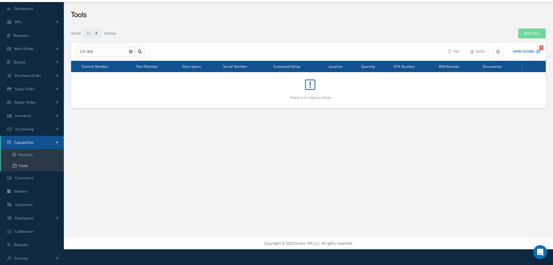
click at [99, 46] on div "CP-369 CP-369 ACTIONS Receive Payments Select Customer NAS MRO SERVICES, LLC VO…" at bounding box center [308, 52] width 475 height 18
click at [131, 50] on use "Reset" at bounding box center [131, 52] width 4 height 4
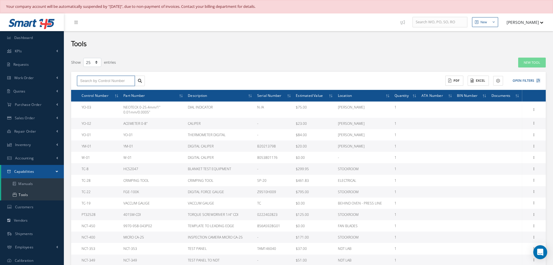
click at [96, 80] on input "text" at bounding box center [106, 81] width 58 height 10
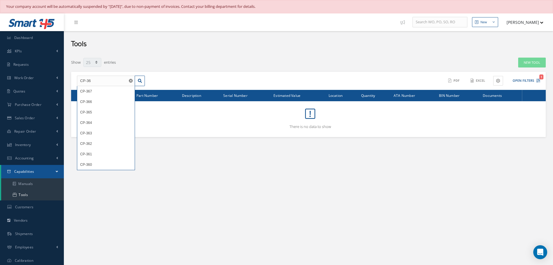
drag, startPoint x: 192, startPoint y: 199, endPoint x: 187, endPoint y: 198, distance: 4.6
click at [191, 199] on div "New New Work Order New Purchase Order New Customer Quote New Sales Order New Re…" at bounding box center [309, 145] width 490 height 265
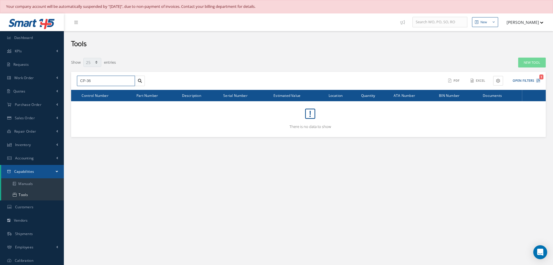
click at [100, 80] on input "CP-36" at bounding box center [106, 81] width 58 height 10
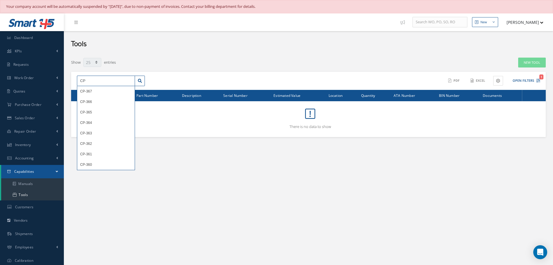
type input "C"
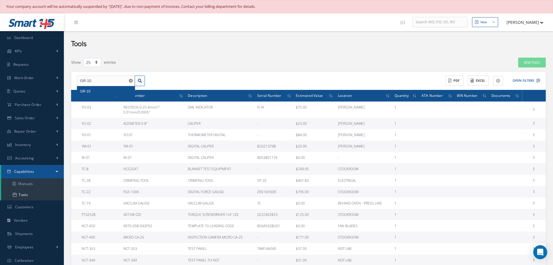
click at [95, 92] on div "GR-10" at bounding box center [106, 91] width 52 height 6
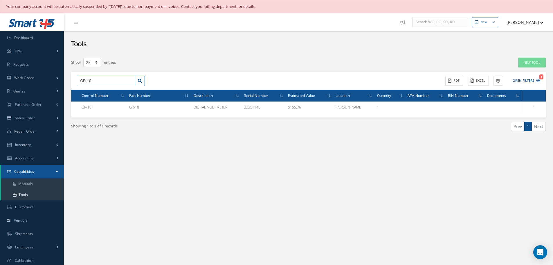
click at [104, 80] on input "GR-10" at bounding box center [106, 81] width 58 height 10
type input "G"
drag, startPoint x: 197, startPoint y: 104, endPoint x: 255, endPoint y: 120, distance: 60.5
click at [227, 107] on td "THERMOMETER" at bounding box center [213, 106] width 40 height 11
click at [107, 83] on input "AF-06" at bounding box center [106, 81] width 58 height 10
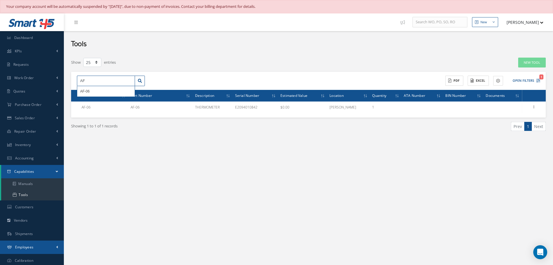
type input "A"
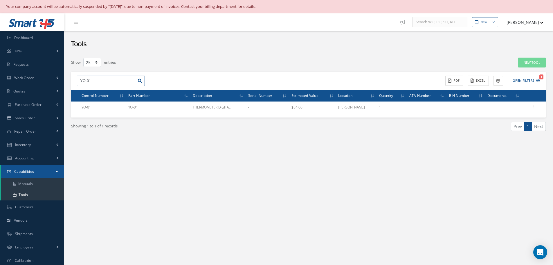
click at [99, 80] on input "YO-01" at bounding box center [106, 81] width 58 height 10
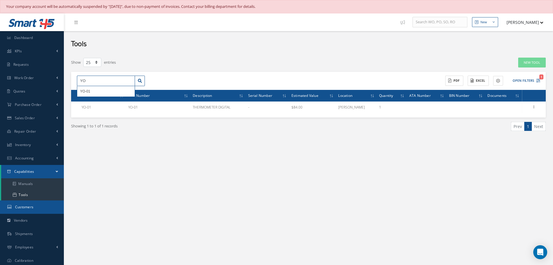
type input "Y"
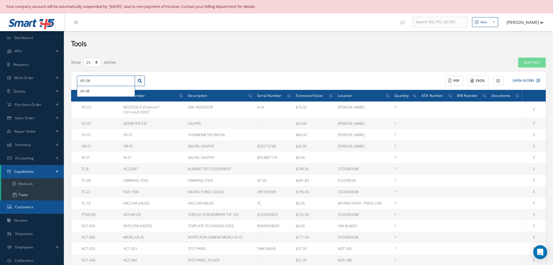
type input "AF-06"
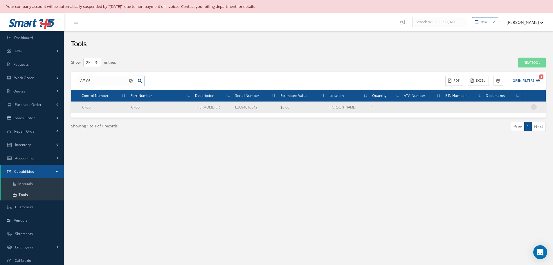
click at [536, 107] on icon at bounding box center [534, 106] width 6 height 5
click at [504, 118] on link "Edit" at bounding box center [508, 118] width 46 height 8
type input "AF-06"
type input "E2094010842"
type input "AF-06"
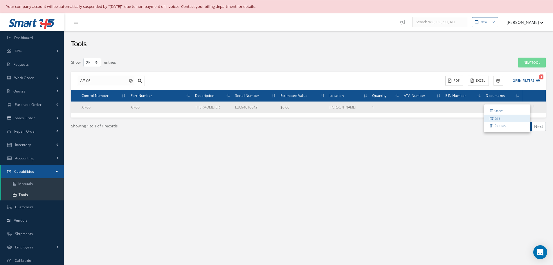
type input "THERMOMETER"
type input "[PERSON_NAME]"
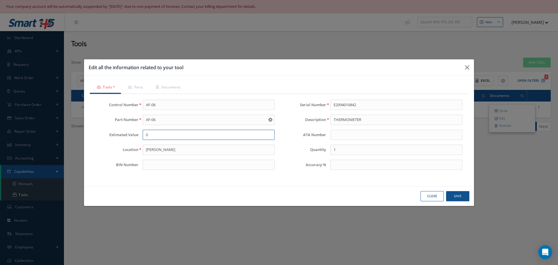
click at [152, 137] on input "0" at bounding box center [209, 135] width 132 height 10
click at [456, 196] on button "Save" at bounding box center [457, 196] width 23 height 10
type input "84.00"
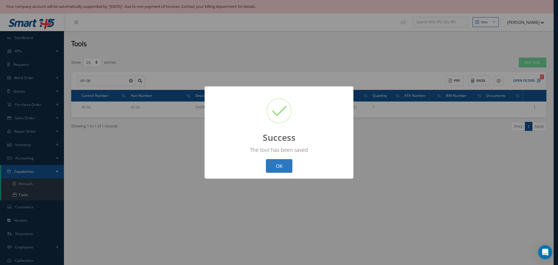
click at [274, 166] on button "OK" at bounding box center [279, 166] width 26 height 14
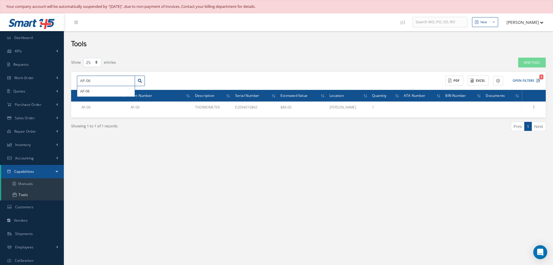
click at [99, 78] on input "AF-06" at bounding box center [106, 81] width 58 height 10
type input "A"
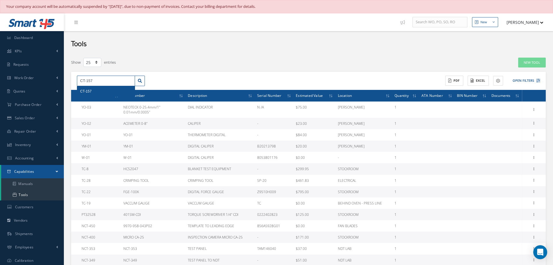
type input "CT-157"
click at [92, 92] on div "CT-157" at bounding box center [106, 91] width 52 height 6
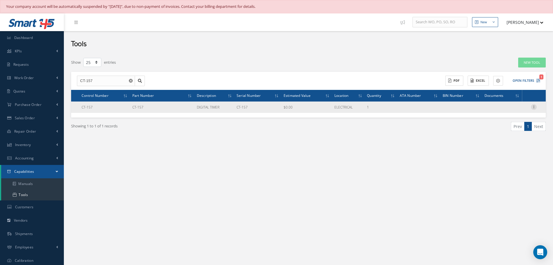
click at [535, 107] on icon at bounding box center [534, 106] width 6 height 5
click at [507, 116] on link "Edit" at bounding box center [508, 118] width 46 height 8
type input "CT-157"
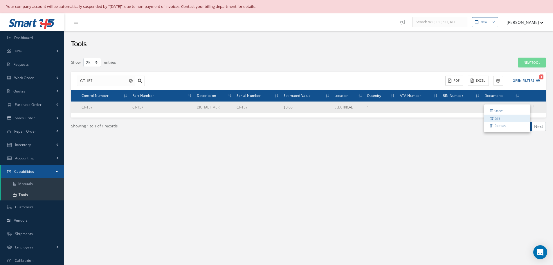
type input "DIGITAL TIMER"
type input "ELECTRICAL"
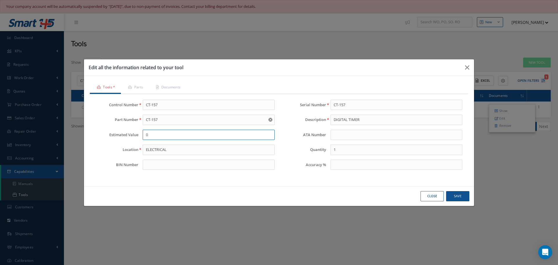
click at [152, 135] on input "0" at bounding box center [209, 135] width 132 height 10
click at [459, 195] on button "Save" at bounding box center [457, 196] width 23 height 10
type input "368.30"
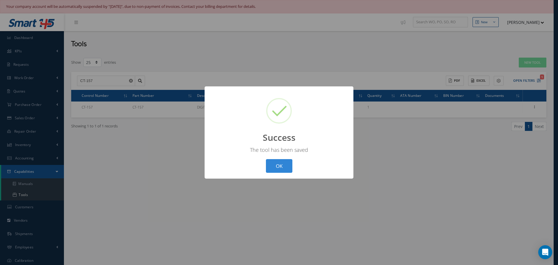
click at [287, 165] on button "OK" at bounding box center [279, 166] width 26 height 14
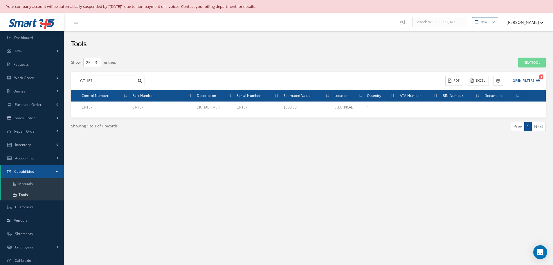
click at [112, 83] on input "CT-157" at bounding box center [106, 81] width 58 height 10
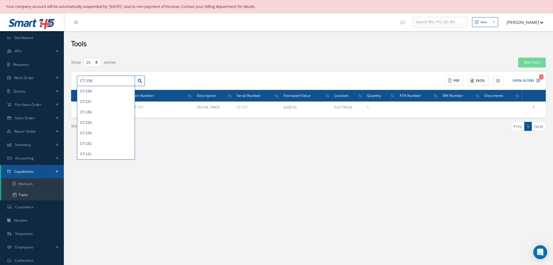
type input "CT-156"
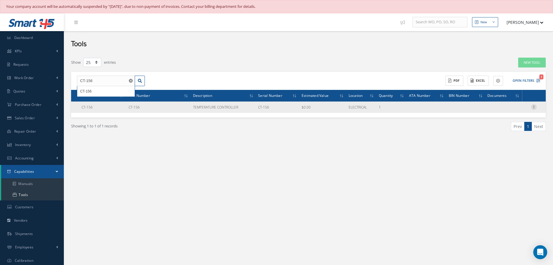
drag, startPoint x: 535, startPoint y: 107, endPoint x: 532, endPoint y: 107, distance: 3.2
click at [533, 107] on icon at bounding box center [534, 106] width 6 height 5
click at [509, 116] on link "Edit" at bounding box center [508, 118] width 46 height 8
type input "CT-156"
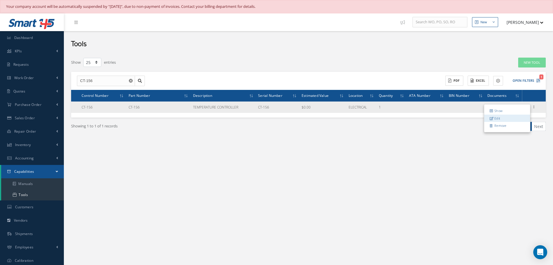
type input "CT-156"
type input "TEMPERATURE CONTROLLER"
type input "ELECTRICAL"
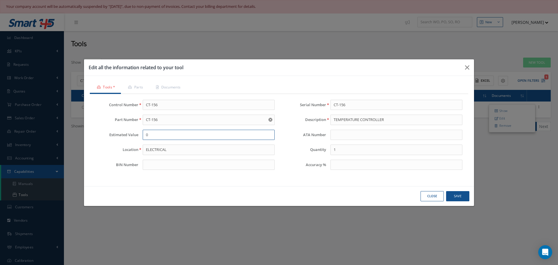
click at [150, 136] on input "0" at bounding box center [209, 135] width 132 height 10
click at [455, 195] on button "Save" at bounding box center [457, 196] width 23 height 10
type input "195.00"
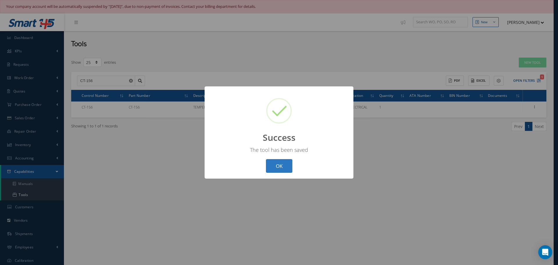
click at [278, 169] on button "OK" at bounding box center [279, 166] width 26 height 14
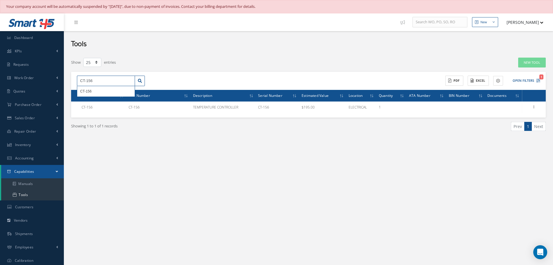
click at [93, 82] on input "CT-156" at bounding box center [106, 81] width 58 height 10
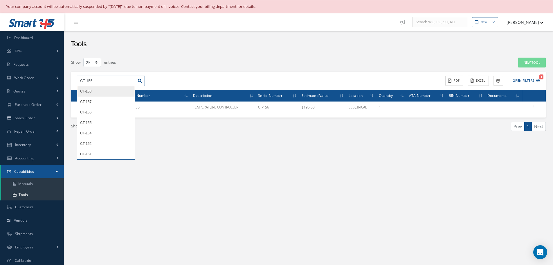
type input "CT-155"
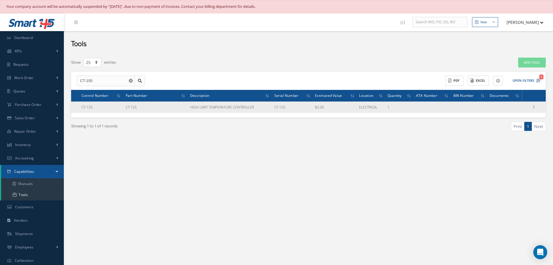
drag, startPoint x: 190, startPoint y: 106, endPoint x: 259, endPoint y: 112, distance: 68.8
click at [258, 112] on td "HIGH LIMIT TEMPERATURE CONTROLLER" at bounding box center [230, 106] width 84 height 11
copy td "HIGH LIMIT TEMPERATURE CONTROLLER"
click at [536, 107] on icon at bounding box center [534, 106] width 6 height 5
click at [499, 117] on link "Edit" at bounding box center [508, 118] width 46 height 8
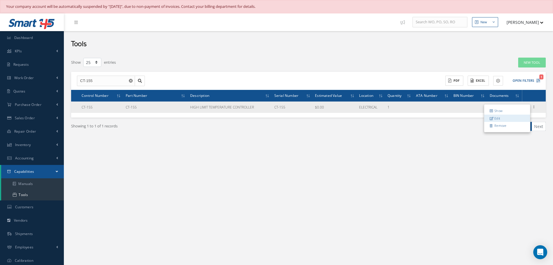
type input "CT-155"
type input "HIGH LIMIT TEMPERATURE CONTROLLER"
type input "ELECTRICAL"
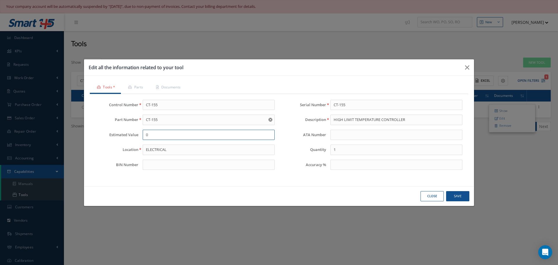
click at [157, 133] on input "0" at bounding box center [209, 135] width 132 height 10
click at [465, 197] on button "Save" at bounding box center [457, 196] width 23 height 10
type input "199.00"
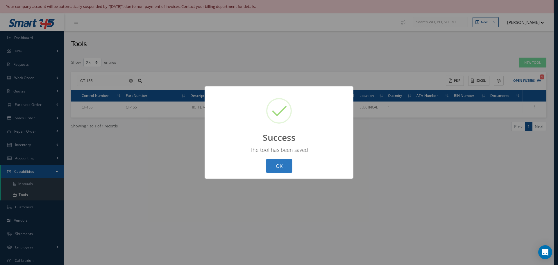
click at [283, 164] on button "OK" at bounding box center [279, 166] width 26 height 14
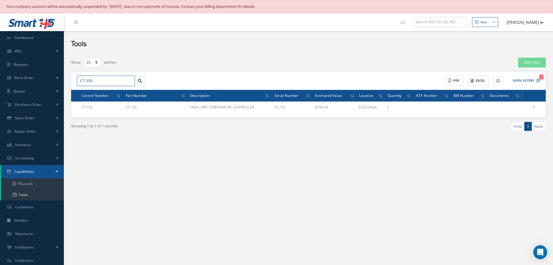
click at [98, 81] on input "CT-155" at bounding box center [106, 81] width 58 height 10
type input "C"
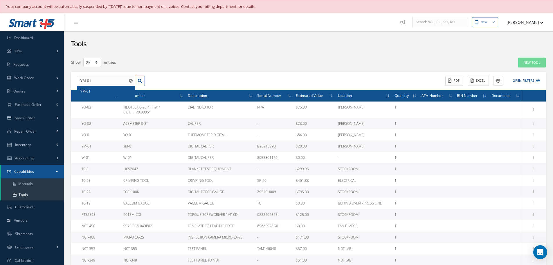
click at [90, 92] on span "YM-01" at bounding box center [85, 91] width 10 height 4
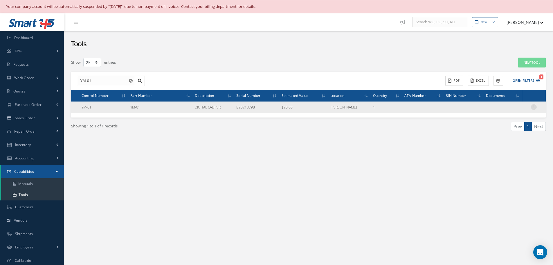
click at [535, 105] on icon at bounding box center [534, 106] width 6 height 5
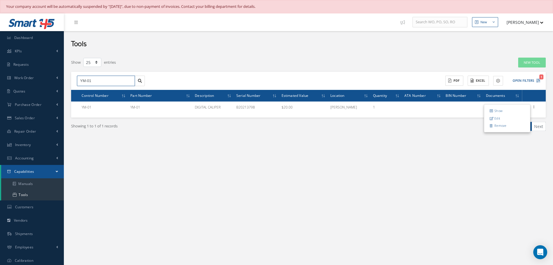
click at [98, 80] on input "YM-01" at bounding box center [106, 81] width 58 height 10
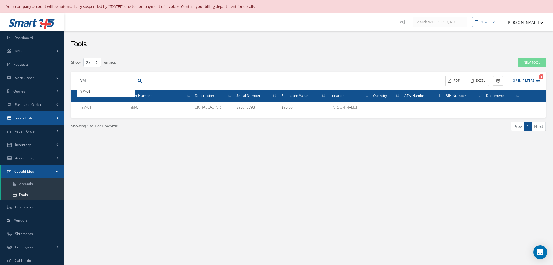
type input "Y"
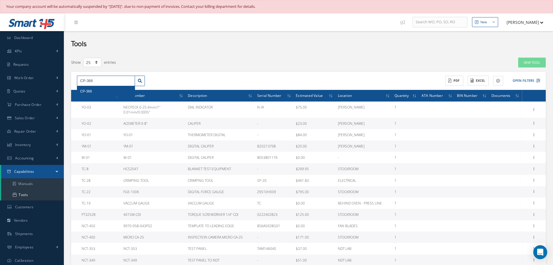
type input "CP-366"
click at [90, 89] on span "CP-366" at bounding box center [86, 91] width 12 height 4
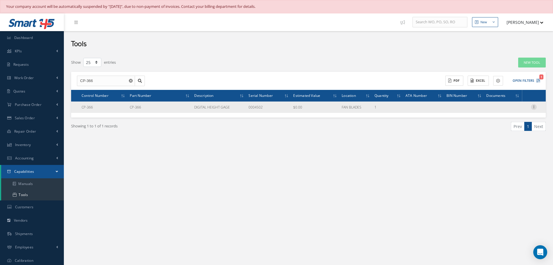
click at [533, 107] on icon at bounding box center [534, 106] width 6 height 5
click at [505, 116] on link "Edit" at bounding box center [508, 118] width 46 height 8
type input "CP-366"
type input "0004502"
type input "CP-366"
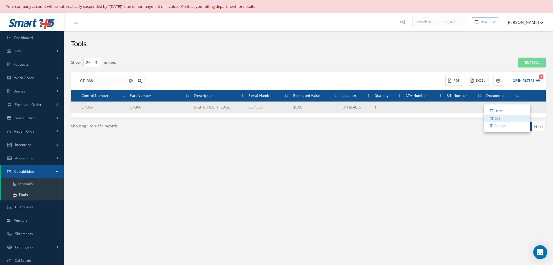
type input "DIGITAL HEIGHT GAGE"
type input "FAN BLADES"
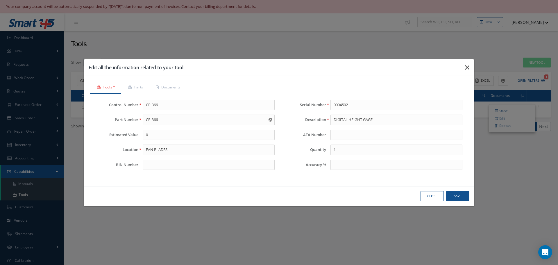
click at [469, 65] on icon "button" at bounding box center [467, 67] width 4 height 7
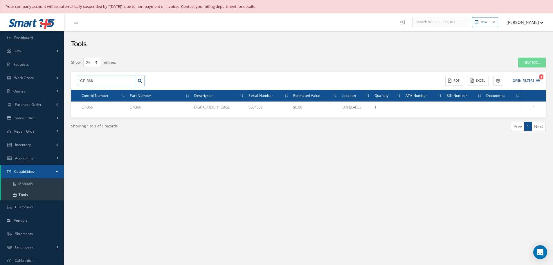
click at [104, 77] on input "CP-366" at bounding box center [106, 81] width 58 height 10
type input "C"
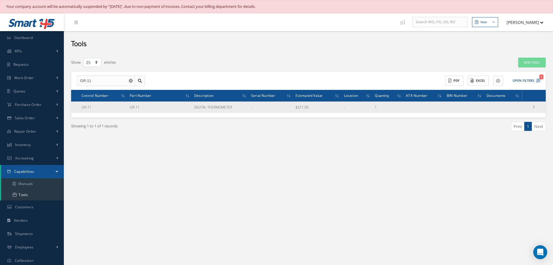
drag, startPoint x: 195, startPoint y: 105, endPoint x: 238, endPoint y: 111, distance: 43.4
click at [238, 111] on td "DIGITAL THERMOMETER" at bounding box center [220, 106] width 57 height 11
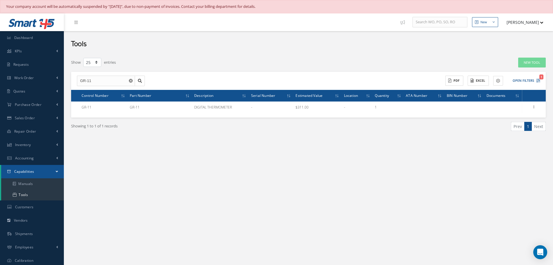
click at [240, 139] on div "Showing 1 to 1 of 1 records Prev 1 Next" at bounding box center [309, 131] width 484 height 28
click at [97, 83] on input "GR-11" at bounding box center [106, 81] width 58 height 10
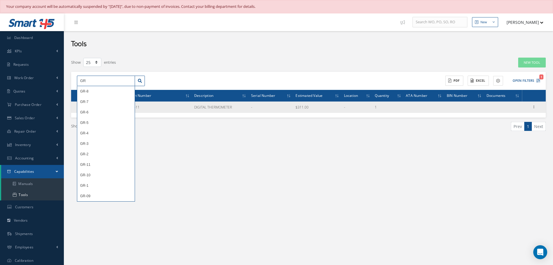
type input "G"
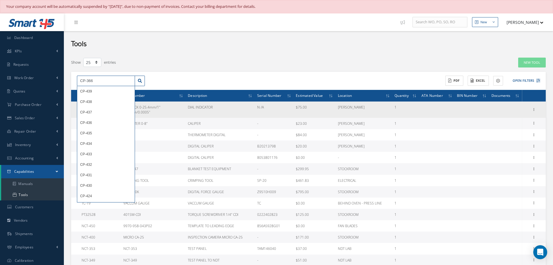
type input "CP-366"
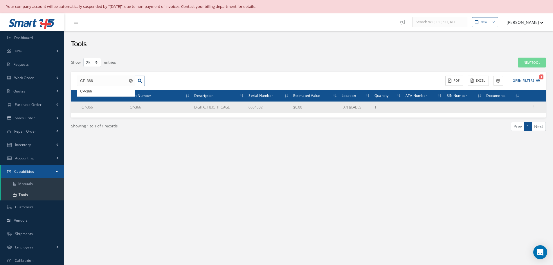
click at [538, 105] on td "Show Edit Remove" at bounding box center [534, 106] width 24 height 11
click at [534, 108] on icon at bounding box center [534, 106] width 6 height 5
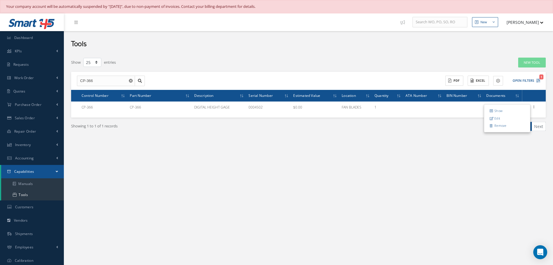
click at [506, 118] on link "Edit" at bounding box center [508, 118] width 46 height 8
type input "CP-366"
type input "0004502"
type input "CP-366"
type input "DIGITAL HEIGHT GAGE"
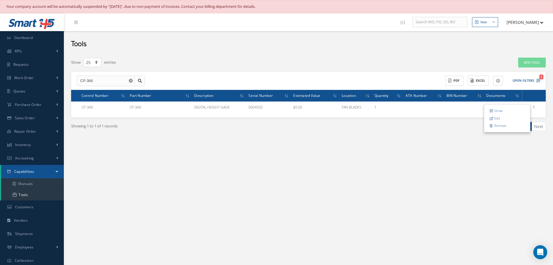
type input "0"
type input "FAN BLADES"
type input "1"
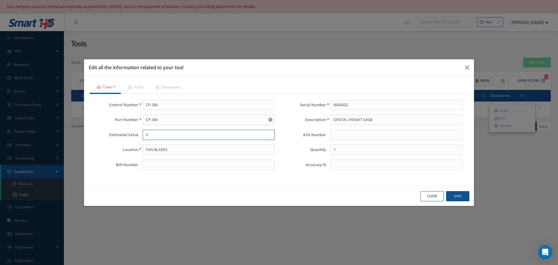
click at [173, 137] on input "0" at bounding box center [209, 135] width 132 height 10
type input "974.72"
click at [466, 196] on button "Save" at bounding box center [457, 196] width 23 height 10
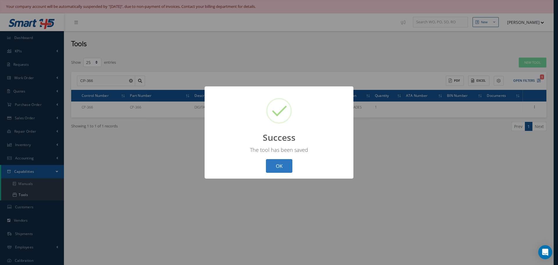
click at [279, 170] on button "OK" at bounding box center [279, 166] width 26 height 14
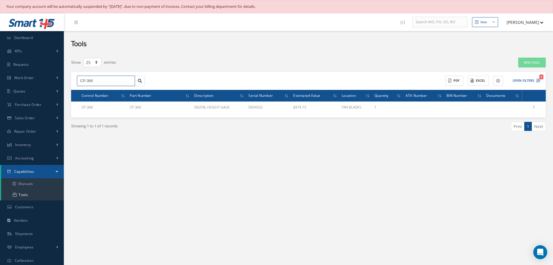
click at [94, 80] on input "CP-366" at bounding box center [106, 81] width 58 height 10
type input "C"
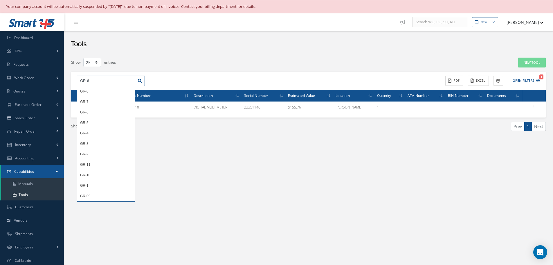
type input "GR-6"
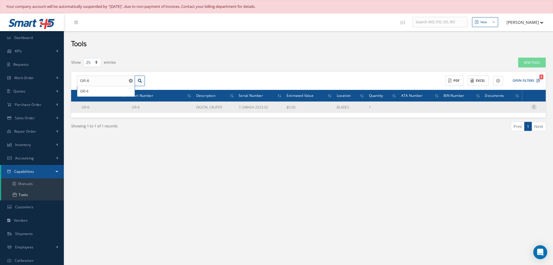
click at [535, 106] on icon at bounding box center [534, 106] width 6 height 5
click at [510, 117] on link "Edit" at bounding box center [508, 118] width 46 height 8
type input "GR-6"
type input "7-248454-2023.02"
type input "GR-6"
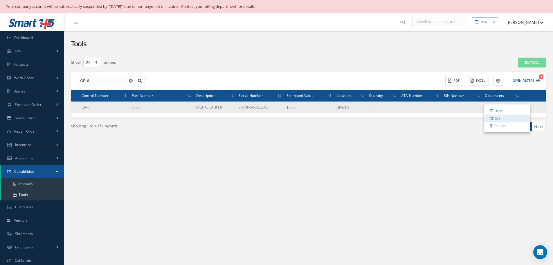
type input "DIGITAL CALIPER"
type input "BLADES"
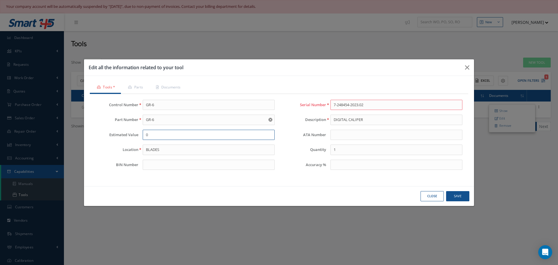
click at [157, 137] on input "0" at bounding box center [209, 135] width 132 height 10
type input "69.77"
click at [462, 194] on button "Save" at bounding box center [457, 196] width 23 height 10
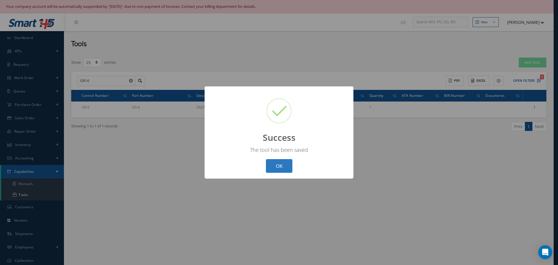
click at [280, 165] on button "OK" at bounding box center [279, 166] width 26 height 14
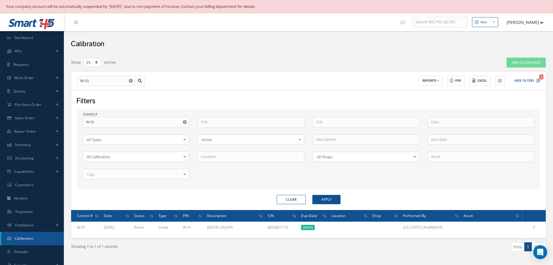
select select "25"
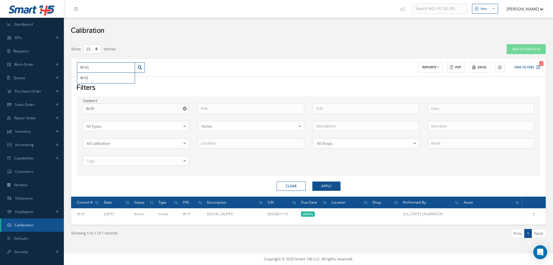
click at [110, 70] on input "W-01" at bounding box center [106, 67] width 58 height 10
type input "W-0"
type input "W-"
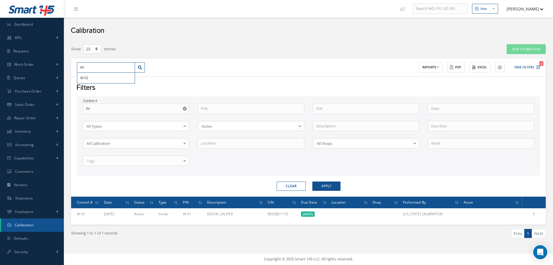
type input "W"
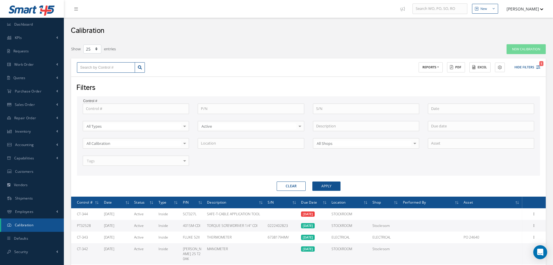
type input "N"
type input "NA"
type input "NAS"
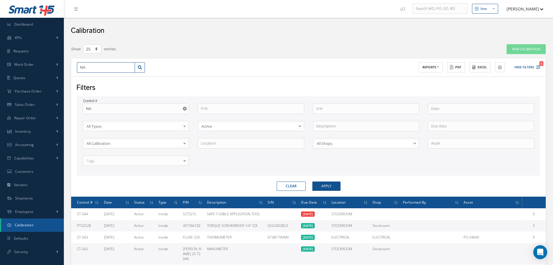
type input "NAS"
type input "NAS U"
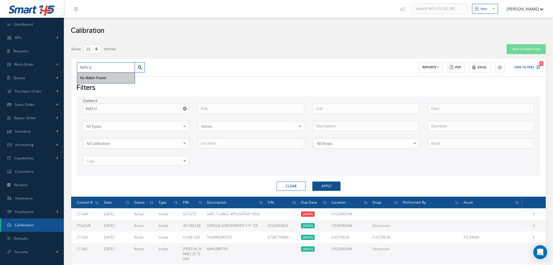
type input "NAS UC"
type input "NAS UC -"
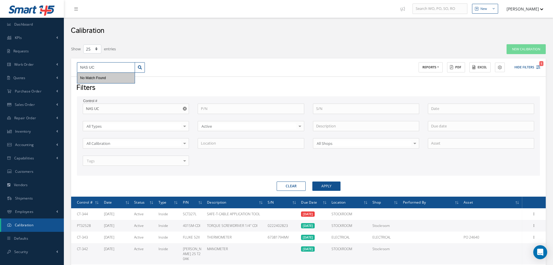
type input "NAS UC -"
type input "NAS UC"
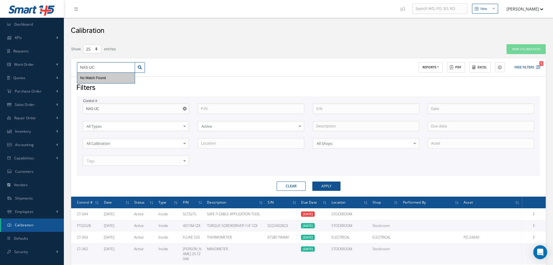
type input "NAS U"
type input "NAS"
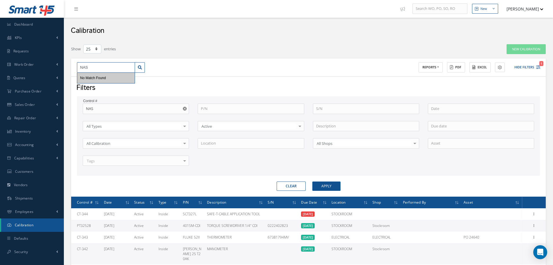
type input "NAS"
type input "NA"
type input "N"
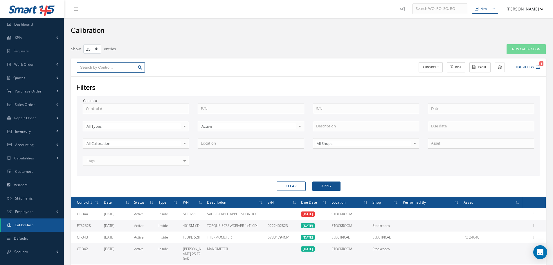
click at [105, 71] on input "text" at bounding box center [106, 67] width 58 height 10
type input "T"
type input "TC"
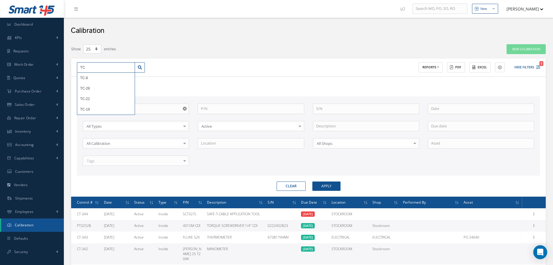
type input "TC-"
type input "TC-1"
type input "TC-19"
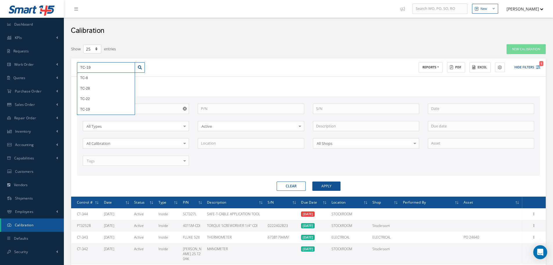
type input "TC-19"
click at [82, 77] on div "TC-19" at bounding box center [106, 78] width 58 height 10
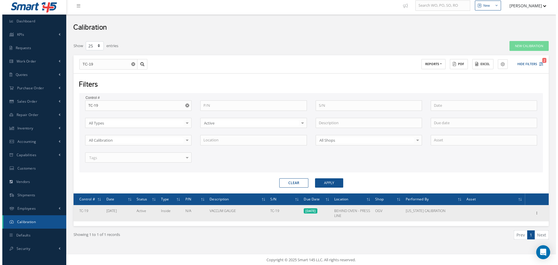
scroll to position [17, 0]
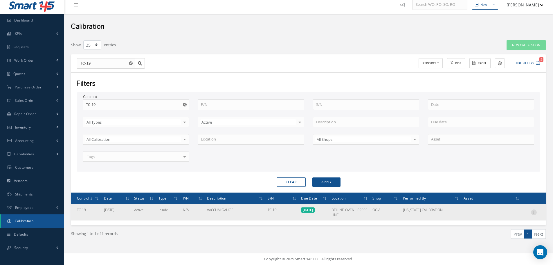
click at [535, 213] on icon at bounding box center [534, 211] width 6 height 5
click at [505, 228] on link "Documents" at bounding box center [508, 230] width 46 height 8
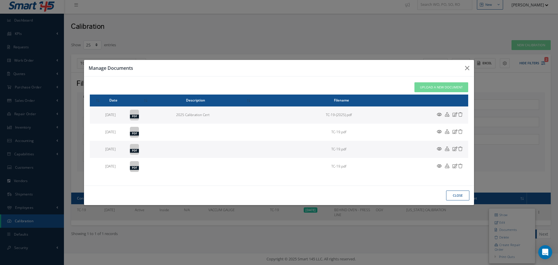
click at [440, 115] on icon at bounding box center [439, 114] width 5 height 4
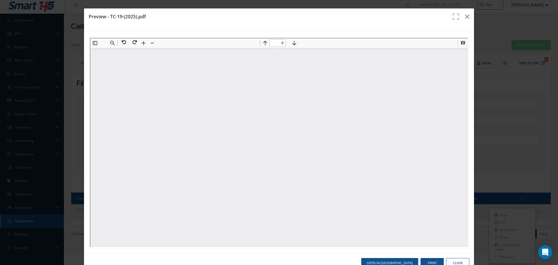
scroll to position [0, 0]
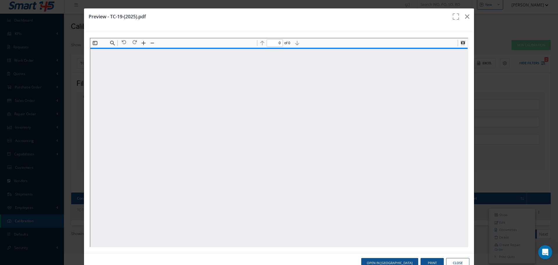
type input "1"
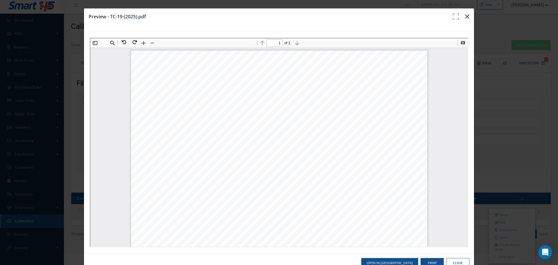
click at [465, 14] on icon "button" at bounding box center [467, 16] width 4 height 7
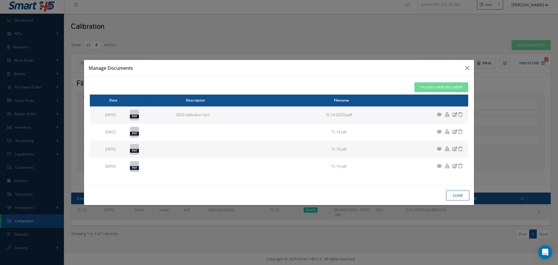
click at [440, 149] on icon at bounding box center [439, 148] width 5 height 4
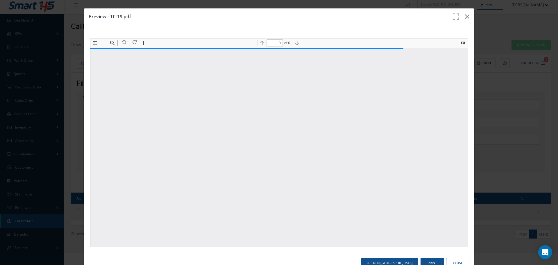
type input "1"
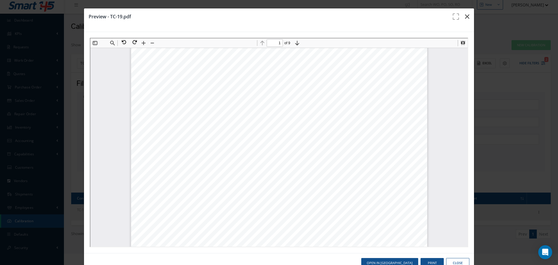
click at [465, 17] on icon "button" at bounding box center [467, 16] width 4 height 7
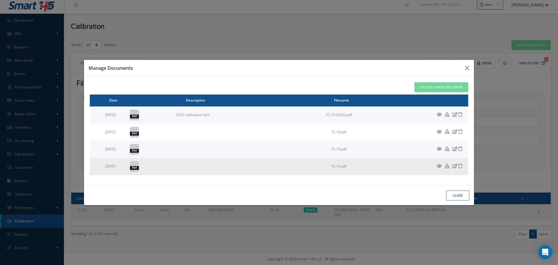
click at [440, 166] on icon at bounding box center [439, 166] width 5 height 4
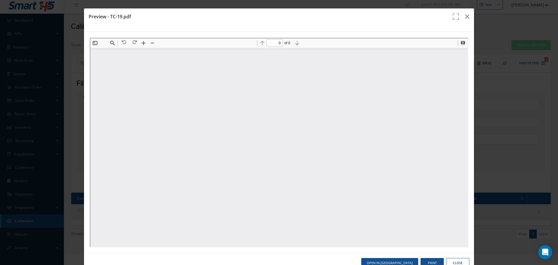
scroll to position [0, 0]
type input "1"
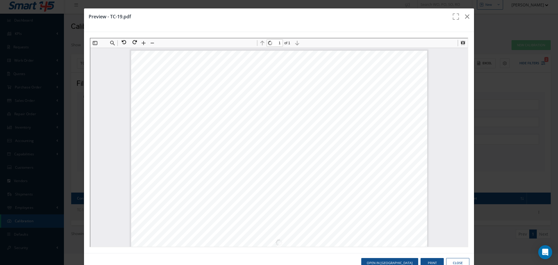
scroll to position [44, 0]
click at [465, 17] on icon "button" at bounding box center [467, 16] width 4 height 7
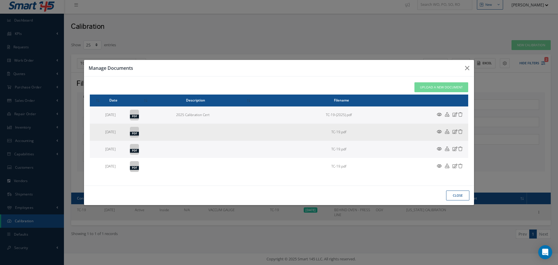
click at [438, 132] on icon at bounding box center [439, 131] width 5 height 4
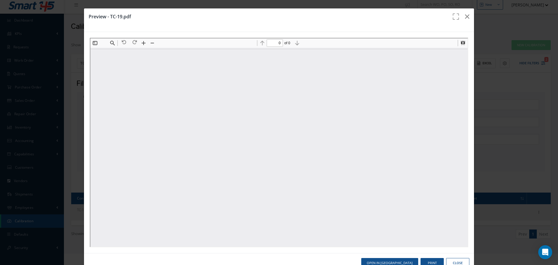
scroll to position [0, 0]
type input "1"
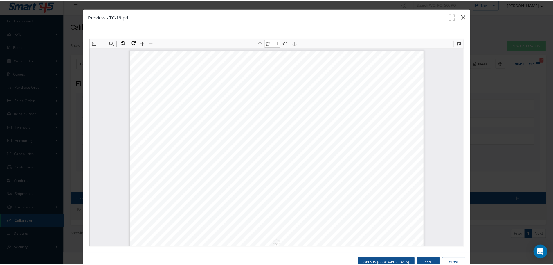
scroll to position [44, 0]
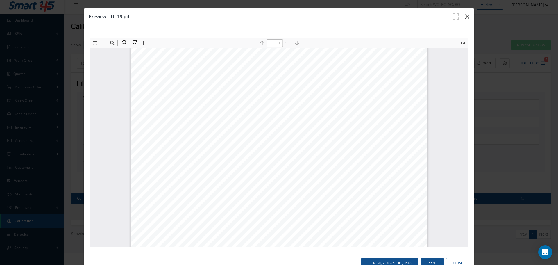
click at [465, 15] on icon "button" at bounding box center [467, 16] width 4 height 7
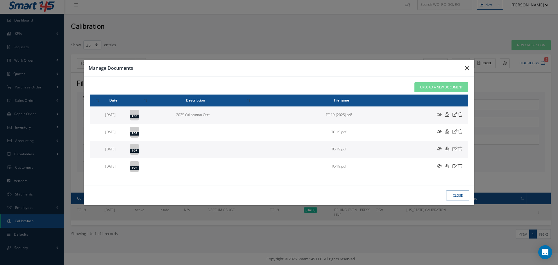
click at [467, 68] on icon "button" at bounding box center [467, 67] width 4 height 7
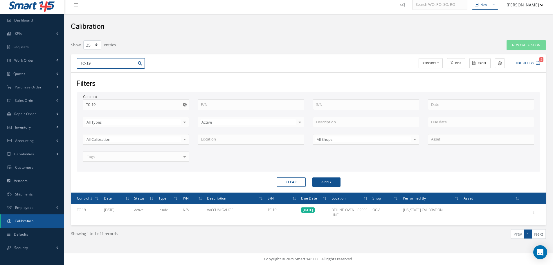
click at [97, 66] on input "TC-19" at bounding box center [106, 63] width 58 height 10
type input "TC-1"
type input "TC-"
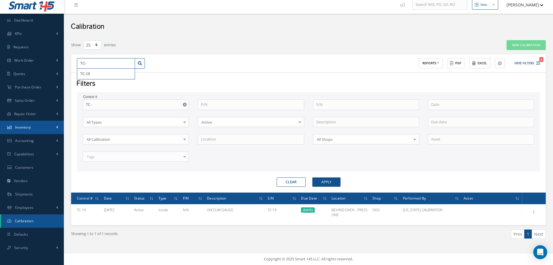
type input "TC"
type input "T"
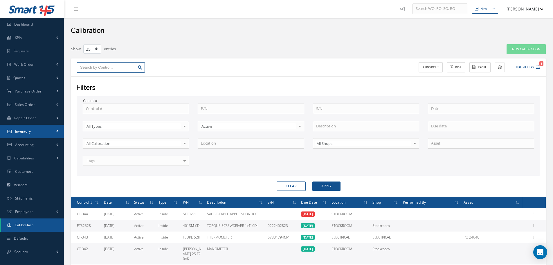
scroll to position [17, 0]
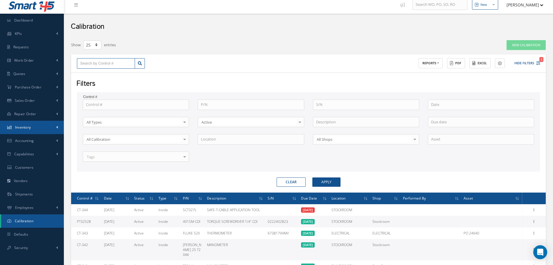
type input "C"
type input "CP"
type input "CP-"
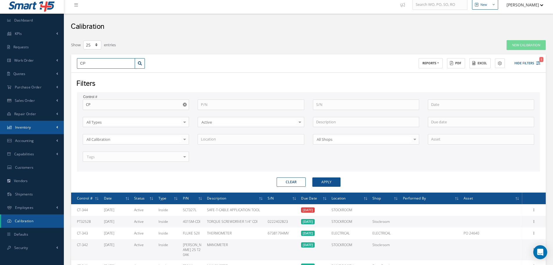
type input "CP-"
type input "CP-3"
type input "CP-37"
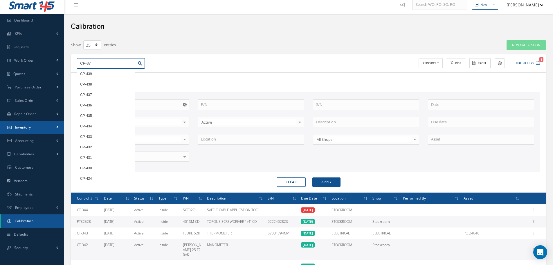
type input "CP-370"
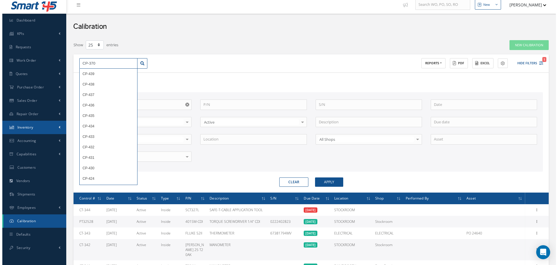
scroll to position [13, 0]
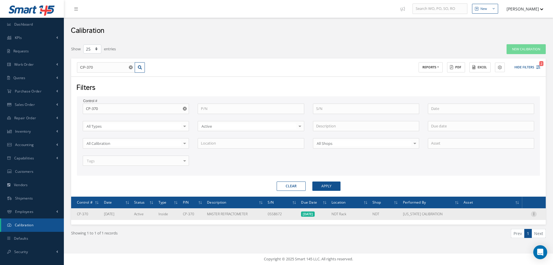
click at [535, 215] on icon at bounding box center [534, 213] width 6 height 5
click at [502, 221] on link "Edit" at bounding box center [508, 222] width 46 height 8
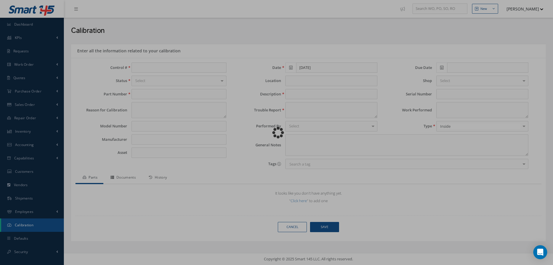
type input "CP-370"
type input "2353"
type input "ATAGO"
type input "[DATE]"
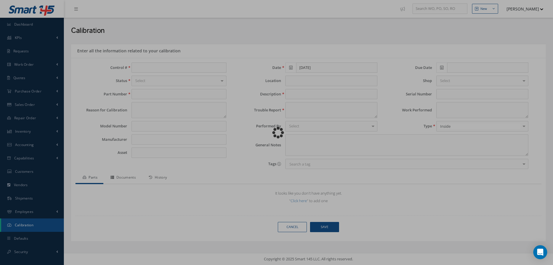
type input "[DATE]"
type input "NDT Rack"
type input "MASTER REFRACTOMETER"
type input "0558672"
type textarea "CALIBRATION"
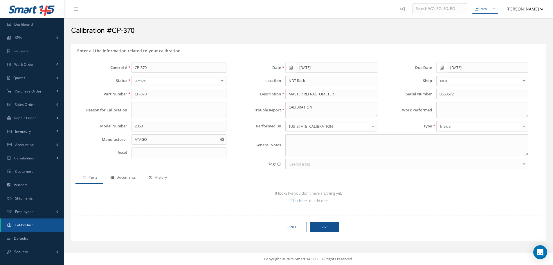
select select "25"
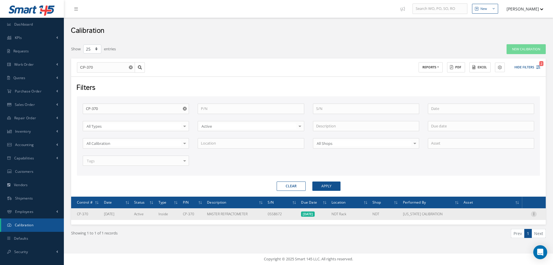
click at [535, 215] on icon at bounding box center [534, 213] width 6 height 5
click at [504, 230] on link "Documents" at bounding box center [508, 230] width 46 height 8
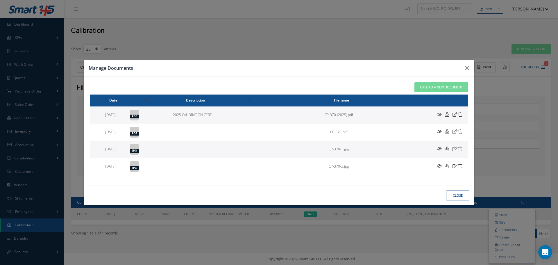
click at [439, 149] on icon at bounding box center [439, 148] width 5 height 4
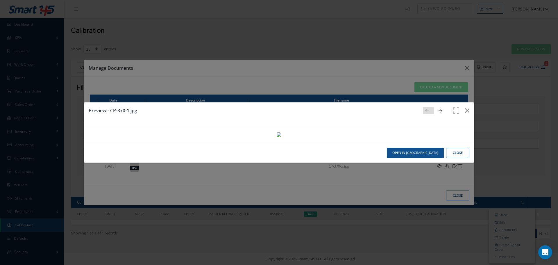
click at [438, 109] on icon at bounding box center [439, 111] width 3 height 4
click at [465, 107] on icon "button" at bounding box center [467, 110] width 4 height 7
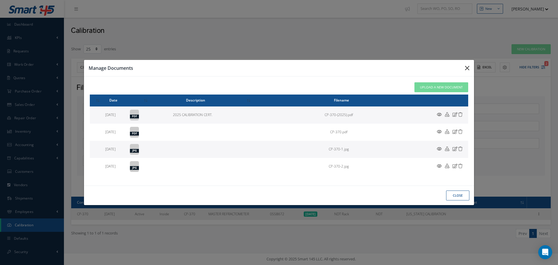
click at [468, 67] on icon "button" at bounding box center [467, 67] width 4 height 7
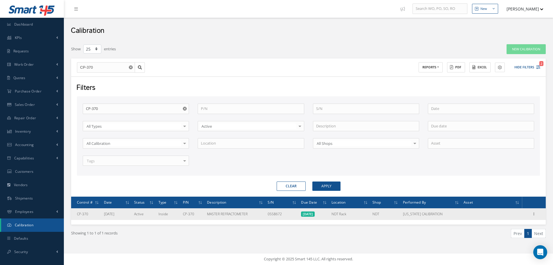
drag, startPoint x: 206, startPoint y: 214, endPoint x: 252, endPoint y: 213, distance: 46.8
click at [252, 213] on td "MASTER REFRACTOMETER" at bounding box center [235, 214] width 61 height 12
copy div "MASTER REFRACTOMETER"
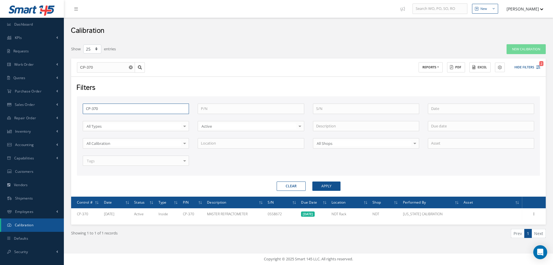
click at [106, 111] on input "CP-370" at bounding box center [136, 108] width 106 height 10
type input "CP-37"
type input "CP-371"
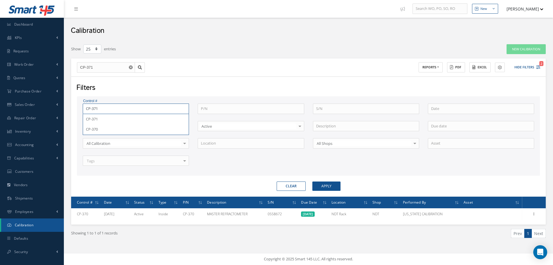
click at [313, 181] on button "Apply" at bounding box center [327, 185] width 28 height 9
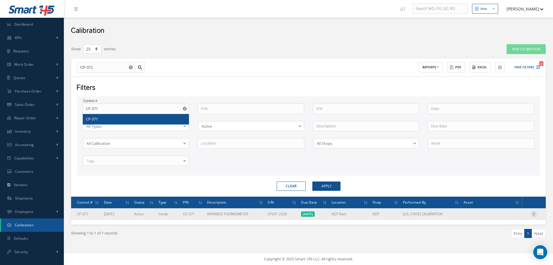
click at [536, 215] on icon at bounding box center [534, 213] width 6 height 5
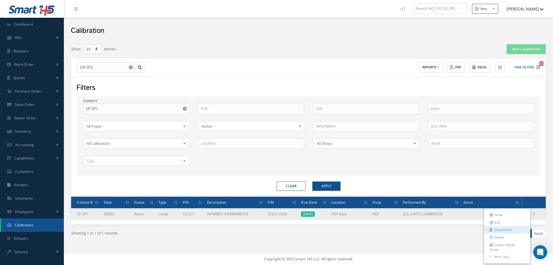
click at [509, 228] on link "Documents" at bounding box center [508, 230] width 46 height 8
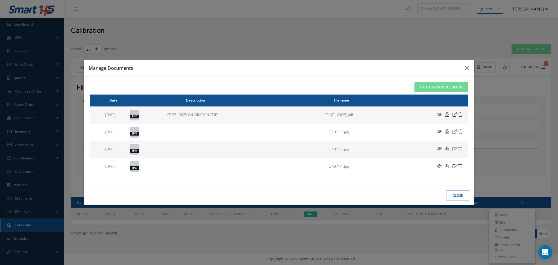
click at [438, 131] on icon at bounding box center [439, 131] width 5 height 4
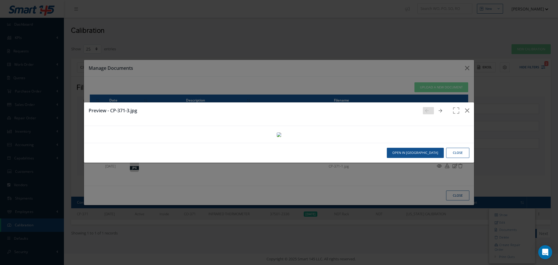
click at [438, 109] on icon at bounding box center [439, 111] width 3 height 4
click at [431, 102] on div "Preview - CP-371-2.jpg" at bounding box center [279, 114] width 390 height 24
click at [438, 109] on icon at bounding box center [439, 111] width 3 height 4
click at [425, 107] on link at bounding box center [428, 110] width 11 height 7
click at [465, 107] on icon "button" at bounding box center [467, 110] width 4 height 7
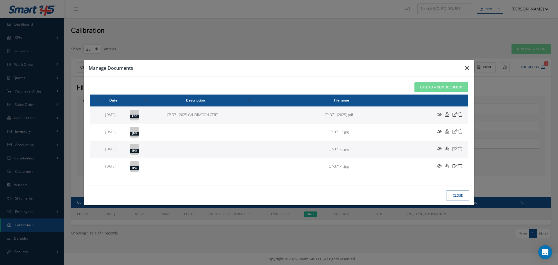
click at [468, 67] on icon "button" at bounding box center [467, 67] width 4 height 7
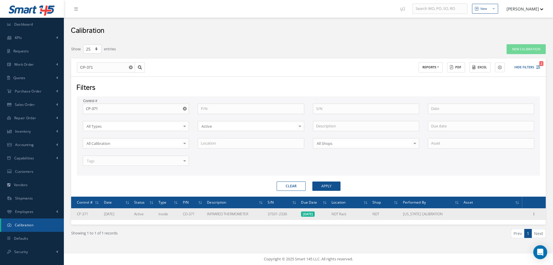
drag, startPoint x: 206, startPoint y: 212, endPoint x: 257, endPoint y: 214, distance: 50.9
click at [258, 214] on td "INFRARED THERMOMETER" at bounding box center [235, 214] width 61 height 12
copy div "INFRARED THERMOMETER"
click at [535, 214] on icon at bounding box center [534, 213] width 6 height 5
click at [505, 230] on link "Documents" at bounding box center [508, 230] width 46 height 8
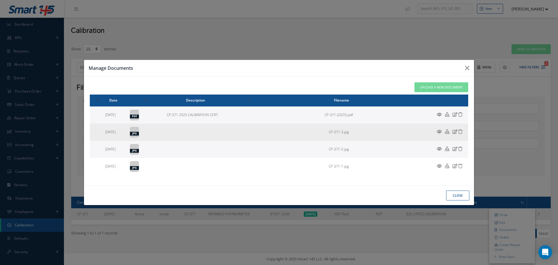
click at [439, 132] on icon at bounding box center [439, 131] width 5 height 4
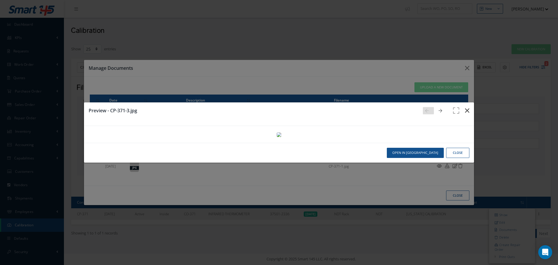
click at [465, 107] on icon "button" at bounding box center [467, 110] width 4 height 7
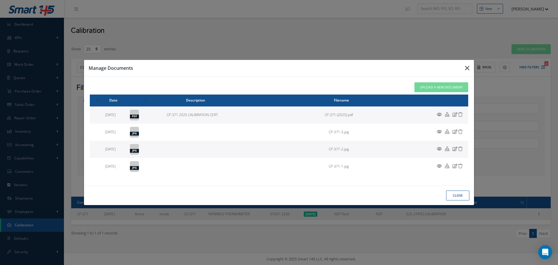
click at [467, 67] on icon "button" at bounding box center [467, 67] width 4 height 7
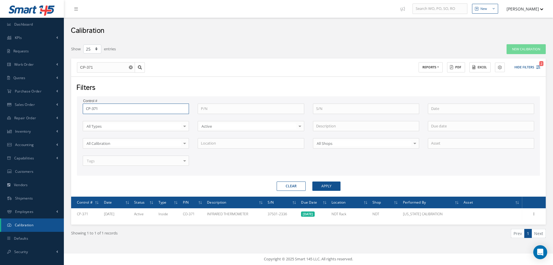
click at [117, 110] on input "CP-371" at bounding box center [136, 108] width 106 height 10
type input "CP-37"
type input "CP-3"
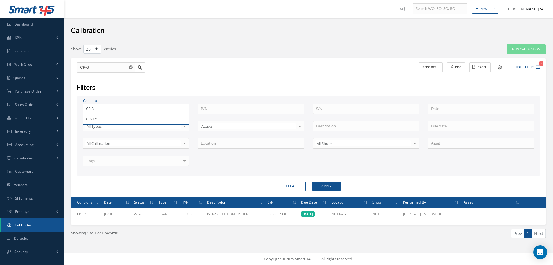
type input "CP-"
type input "CP"
type input "C"
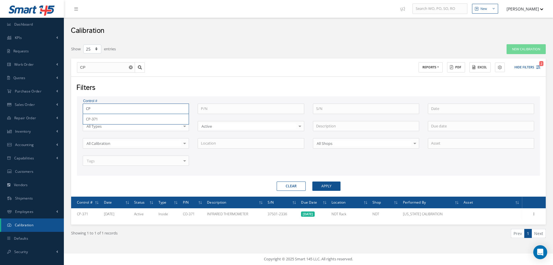
type input "C"
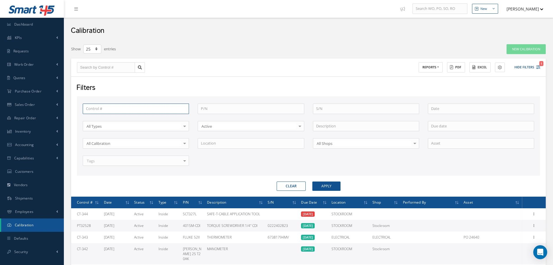
type input "Y"
type input "YO"
type input "YO-"
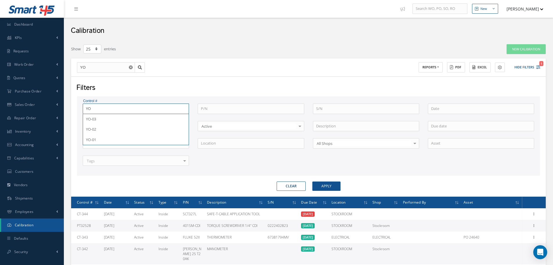
type input "YO-"
type input "YO-0"
type input "YO-01"
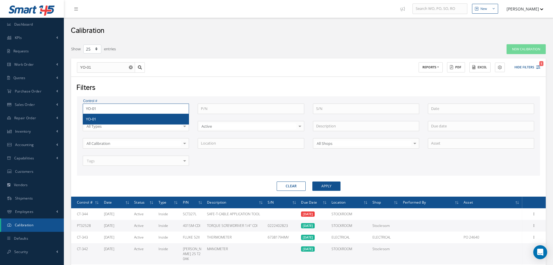
type input "YO-01"
click at [92, 116] on span "YO-01" at bounding box center [91, 118] width 10 height 5
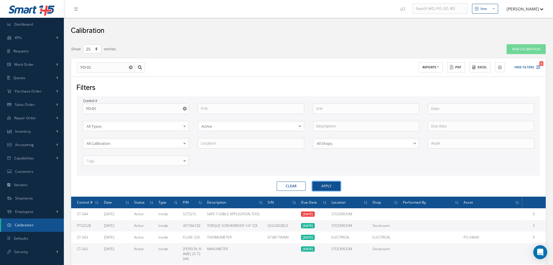
click at [326, 183] on button "Apply" at bounding box center [327, 185] width 28 height 9
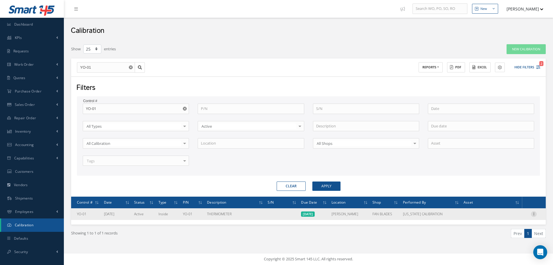
click at [535, 213] on icon at bounding box center [534, 213] width 6 height 5
click at [503, 230] on link "Documents" at bounding box center [508, 230] width 46 height 8
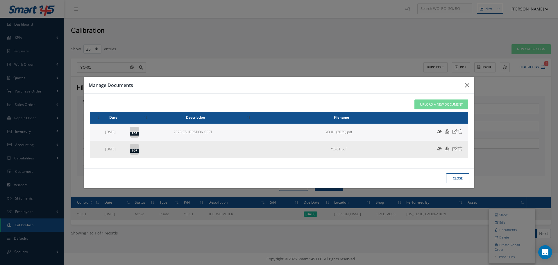
click at [440, 148] on icon at bounding box center [439, 148] width 5 height 4
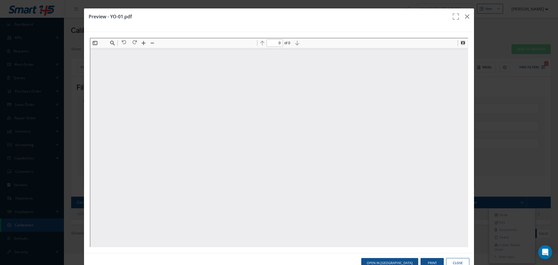
type input "1"
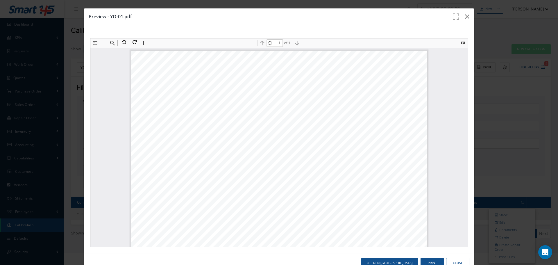
scroll to position [3, 0]
click at [465, 17] on icon "button" at bounding box center [467, 16] width 4 height 7
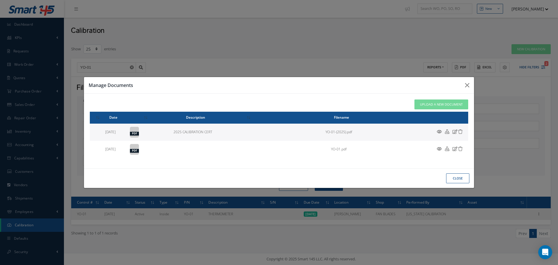
click at [439, 132] on icon at bounding box center [439, 131] width 5 height 4
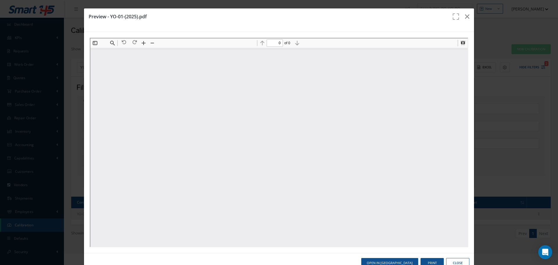
scroll to position [0, 0]
type input "1"
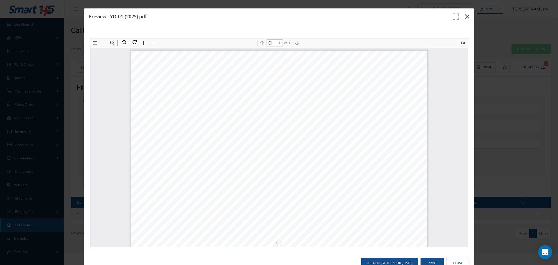
scroll to position [3, 0]
click at [465, 16] on icon "button" at bounding box center [467, 16] width 4 height 7
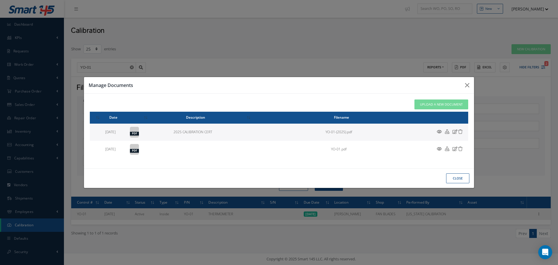
click at [439, 132] on icon at bounding box center [439, 131] width 5 height 4
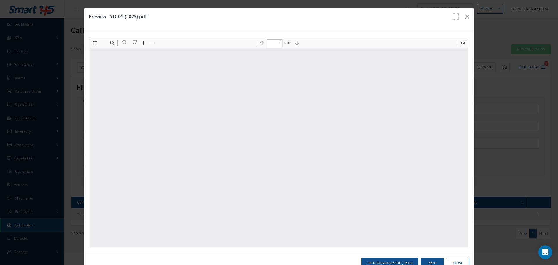
scroll to position [0, 0]
type input "1"
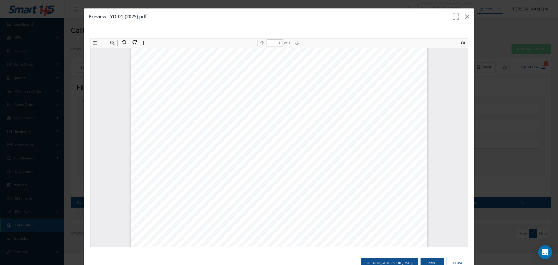
scroll to position [61, 0]
drag, startPoint x: 307, startPoint y: 131, endPoint x: 377, endPoint y: 135, distance: 69.5
click at [377, 135] on div "Calibration Certificate #427953 Calibration Performed By: Customer: FLORIDA CAL…" at bounding box center [278, 180] width 296 height 383
click at [381, 133] on div "Calibration Certificate #427953 Calibration Performed By: Customer: FLORIDA CAL…" at bounding box center [278, 180] width 296 height 383
drag, startPoint x: 306, startPoint y: 130, endPoint x: 356, endPoint y: 128, distance: 50.3
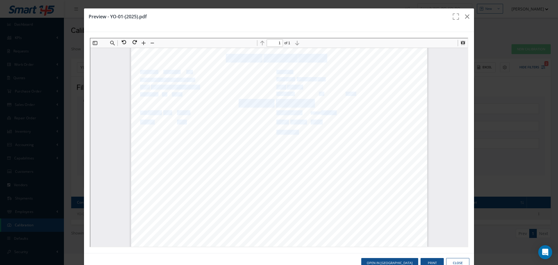
click at [361, 128] on div "Calibration Certificate #427953 Calibration Performed By: Customer: FLORIDA CAL…" at bounding box center [278, 180] width 296 height 383
click at [377, 125] on div "Calibration Certificate #427953 Calibration Performed By: Customer: FLORIDA CAL…" at bounding box center [278, 180] width 296 height 383
drag, startPoint x: 350, startPoint y: 130, endPoint x: 307, endPoint y: 130, distance: 42.7
click at [307, 130] on div "Calibration Certificate #427953 Calibration Performed By: Customer: FLORIDA CAL…" at bounding box center [278, 180] width 296 height 383
copy div "DIGITAL THERMOMET"
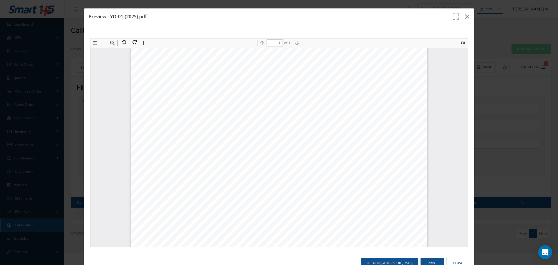
drag, startPoint x: 306, startPoint y: 120, endPoint x: 320, endPoint y: 119, distance: 14.6
click at [320, 119] on div "Calibration Certificate #427953 Calibration Performed By: Customer: FLORIDA CAL…" at bounding box center [278, 180] width 296 height 383
drag, startPoint x: 314, startPoint y: 119, endPoint x: 307, endPoint y: 118, distance: 7.6
click at [307, 118] on div "Calibration Certificate #427953 Calibration Performed By: Customer: FLORIDA CAL…" at bounding box center [278, 180] width 296 height 383
click at [325, 118] on div "Calibration Certificate #427953 Calibration Performed By: Customer: FLORIDA CAL…" at bounding box center [278, 180] width 296 height 383
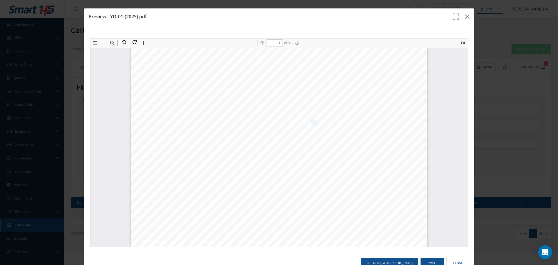
drag, startPoint x: 313, startPoint y: 119, endPoint x: 306, endPoint y: 119, distance: 7.3
click at [310, 119] on span "£7108" at bounding box center [315, 121] width 11 height 4
click at [322, 116] on div "Calibration Certificate #427953 Calibration Performed By: Customer: FLORIDA CAL…" at bounding box center [278, 180] width 296 height 383
drag, startPoint x: 314, startPoint y: 120, endPoint x: 307, endPoint y: 119, distance: 7.4
click at [310, 119] on span "£7108" at bounding box center [315, 121] width 11 height 4
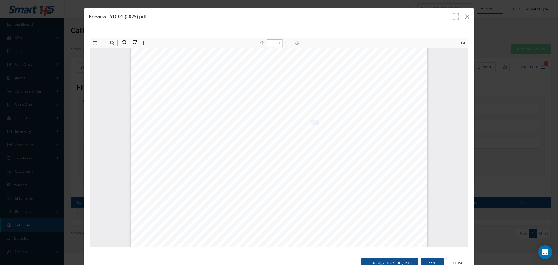
copy span "£710"
click at [465, 17] on icon "button" at bounding box center [467, 16] width 4 height 7
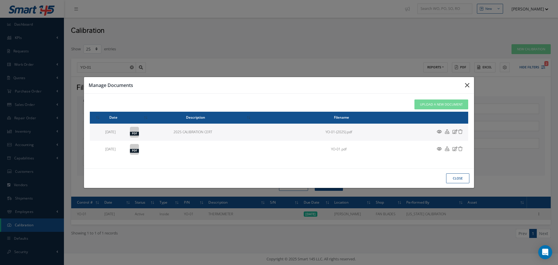
click at [467, 84] on icon "button" at bounding box center [467, 85] width 4 height 7
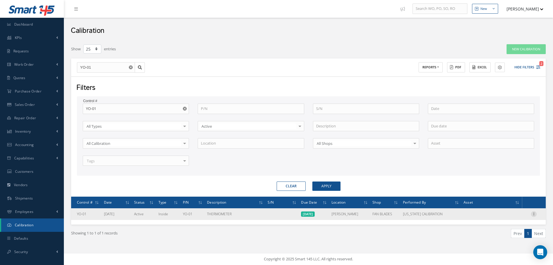
click at [535, 216] on div at bounding box center [534, 214] width 6 height 6
click at [510, 230] on link "Documents" at bounding box center [508, 230] width 46 height 8
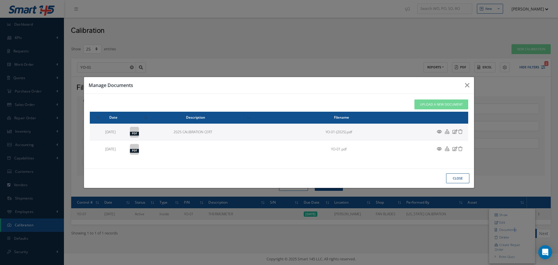
click at [438, 132] on icon at bounding box center [439, 131] width 5 height 4
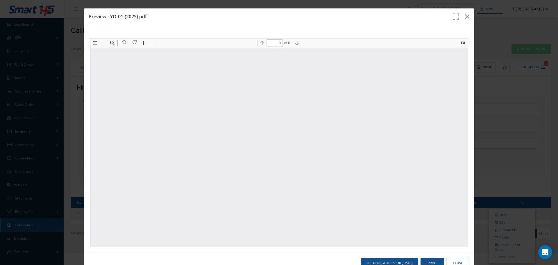
scroll to position [0, 0]
type input "1"
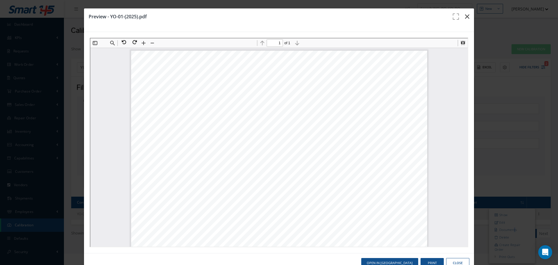
click at [465, 17] on icon "button" at bounding box center [467, 16] width 4 height 7
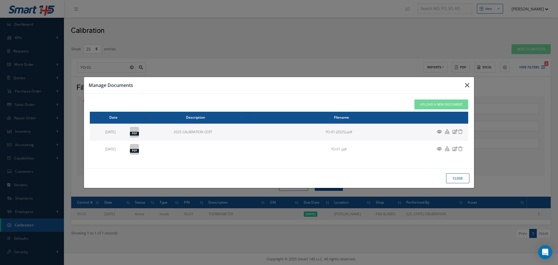
click at [467, 84] on icon "button" at bounding box center [467, 85] width 4 height 7
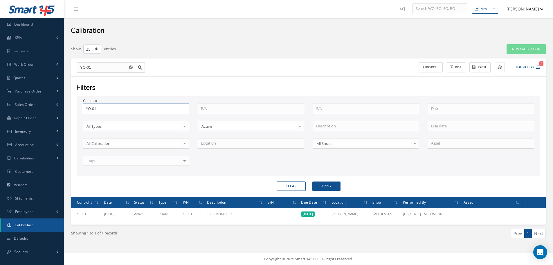
click at [107, 109] on input "YO-01" at bounding box center [136, 108] width 106 height 10
type input "YO-0"
type input "YO-"
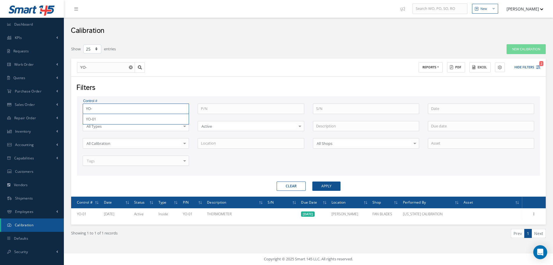
type input "YO"
type input "Y"
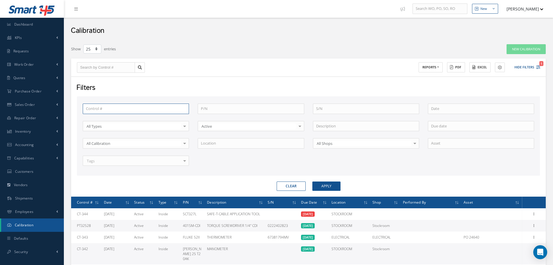
type input "G"
type input "GR"
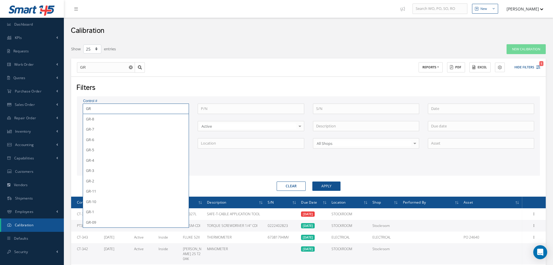
type input "GR-"
type input "GR-1"
type input "GR-11"
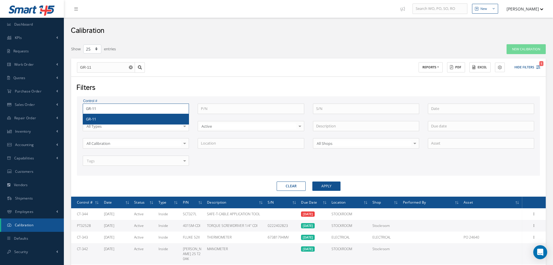
type input "GR-11"
click at [94, 122] on div "GR-11" at bounding box center [136, 119] width 106 height 10
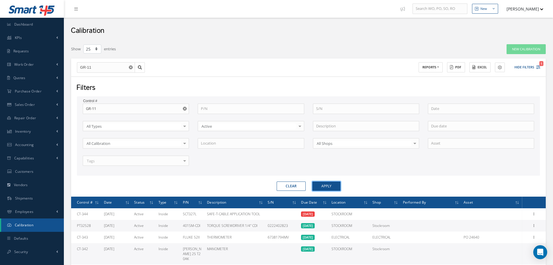
click at [322, 184] on button "Apply" at bounding box center [327, 185] width 28 height 9
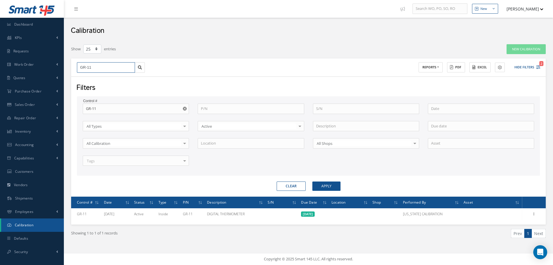
click at [100, 67] on input "GR-11" at bounding box center [106, 67] width 58 height 10
type input "GR-1"
type input "GR-"
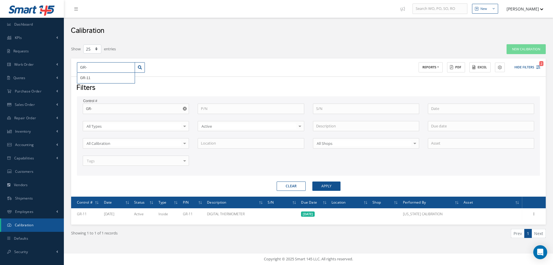
type input "GR"
type input "G"
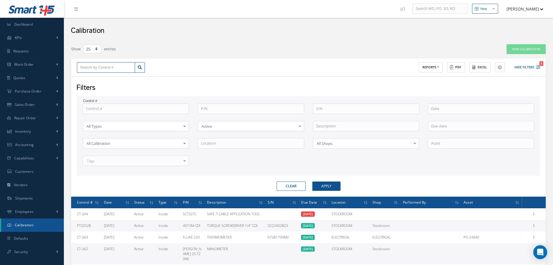
type input "C"
type input "CP"
type input "CP-"
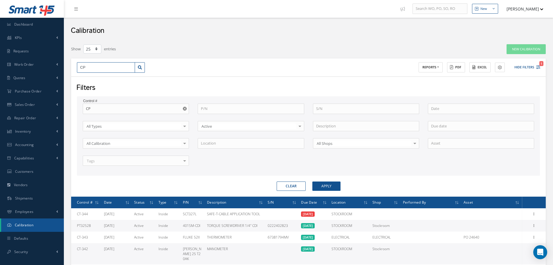
type input "CP-"
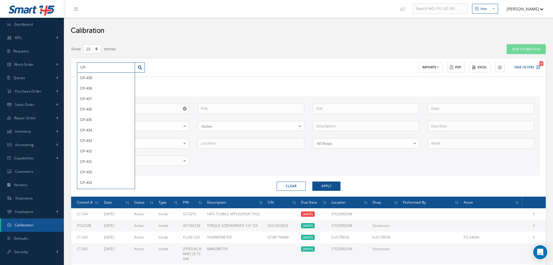
type input "CP-3"
type input "CP-36"
type input "CP-369"
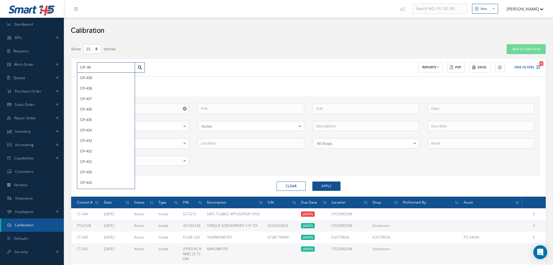
type input "CP-369"
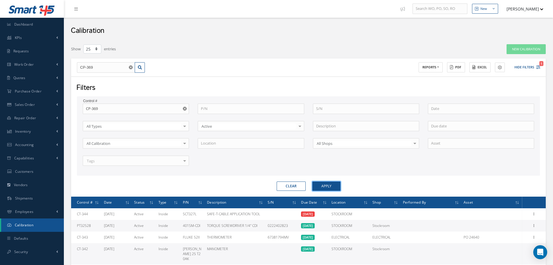
click at [325, 183] on button "Apply" at bounding box center [327, 185] width 28 height 9
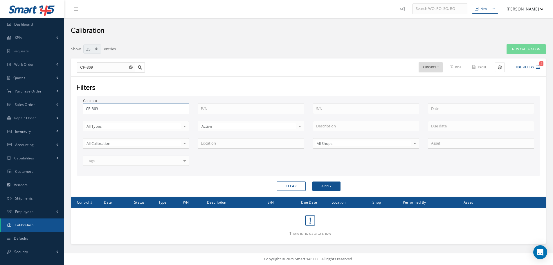
click at [112, 112] on input "CP-369" at bounding box center [136, 108] width 106 height 10
type input "CP-36"
type input "CP-368"
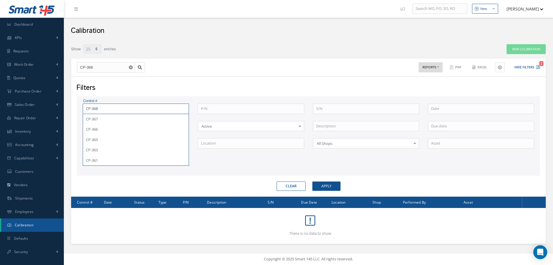
click at [313, 181] on button "Apply" at bounding box center [327, 185] width 28 height 9
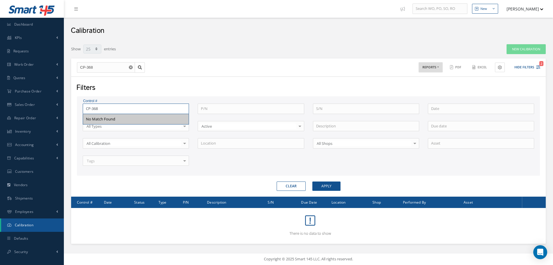
type input "CP-368G"
type input "CP-368GR"
type input "CP-368GR-"
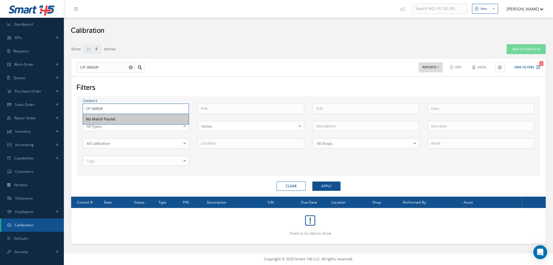
type input "CP-368GR-"
type input "CP-368GR-1"
type input "CP-368GR-10"
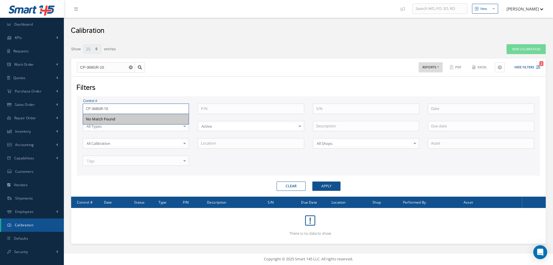
type input "CP-368GR-1"
type input "CP-368GR-"
type input "CP-368GR"
type input "CP-368G"
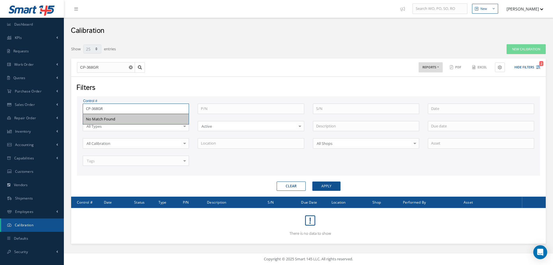
type input "CP-368G"
type input "CP-368"
type input "CP-36"
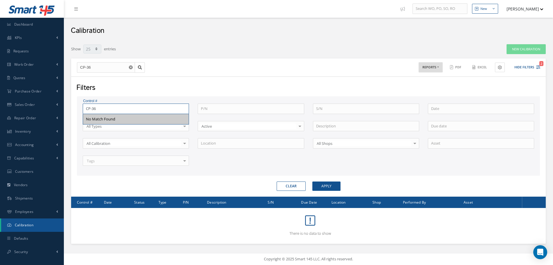
type input "CP-3"
type input "CP-"
type input "CP"
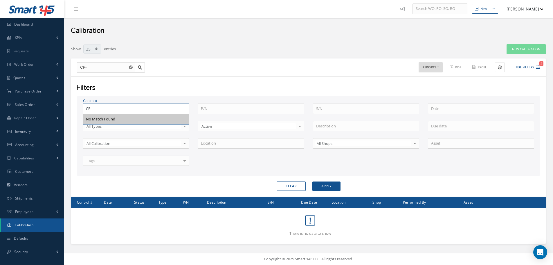
type input "CP"
type input "C"
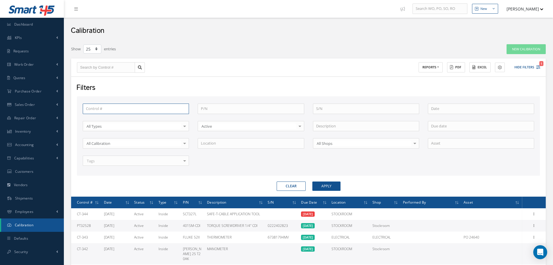
type input "G"
type input "GR"
click at [91, 118] on span "GR-10" at bounding box center [91, 118] width 10 height 5
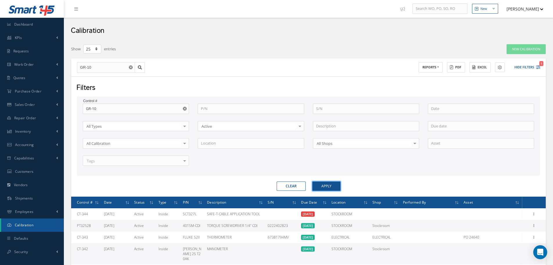
click at [327, 184] on button "Apply" at bounding box center [327, 185] width 28 height 9
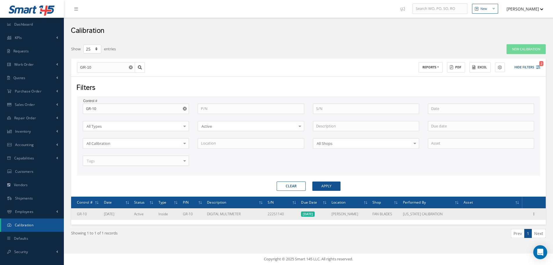
drag, startPoint x: 208, startPoint y: 214, endPoint x: 247, endPoint y: 215, distance: 38.9
click at [247, 215] on div "DIGITAL MULTIMETER" at bounding box center [235, 213] width 56 height 5
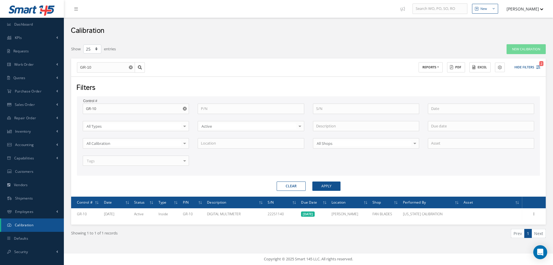
drag, startPoint x: 228, startPoint y: 213, endPoint x: 500, endPoint y: 228, distance: 271.8
click at [436, 238] on div "Prev 1 Next" at bounding box center [430, 236] width 242 height 14
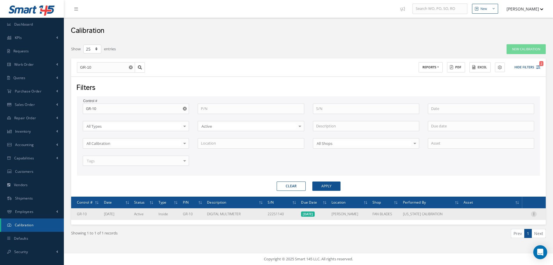
click at [533, 213] on icon at bounding box center [534, 213] width 6 height 5
click at [502, 230] on link "Documents" at bounding box center [508, 230] width 46 height 8
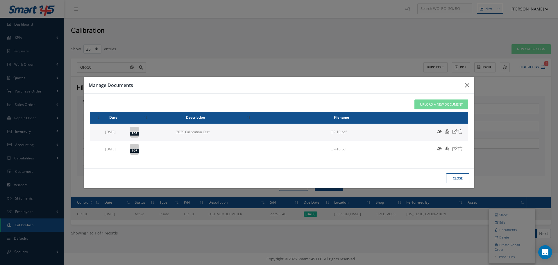
click at [439, 132] on icon at bounding box center [439, 131] width 5 height 4
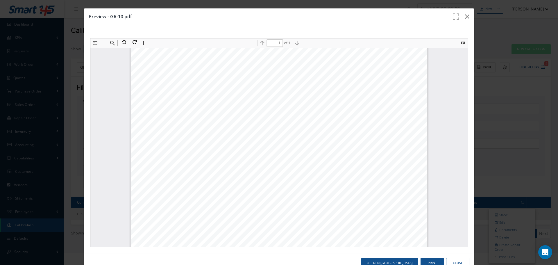
scroll to position [32, 0]
click at [465, 16] on icon "button" at bounding box center [467, 16] width 4 height 7
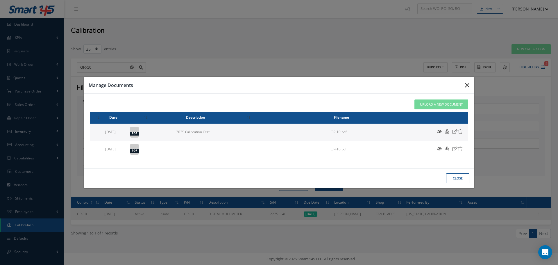
click at [471, 85] on button "button" at bounding box center [467, 85] width 14 height 16
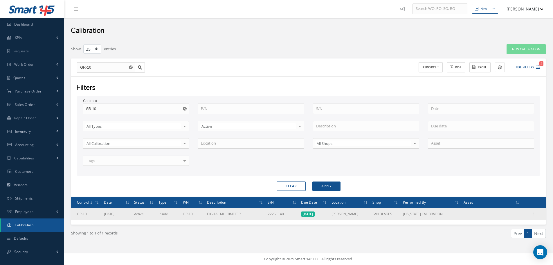
drag, startPoint x: 206, startPoint y: 212, endPoint x: 254, endPoint y: 215, distance: 48.0
click at [254, 215] on td "DIGITAL MULTIMETER" at bounding box center [235, 214] width 61 height 12
copy div "DIGITAL MULTIMETER"
click at [535, 214] on icon at bounding box center [534, 213] width 6 height 5
click at [510, 231] on link "Documents" at bounding box center [508, 230] width 46 height 8
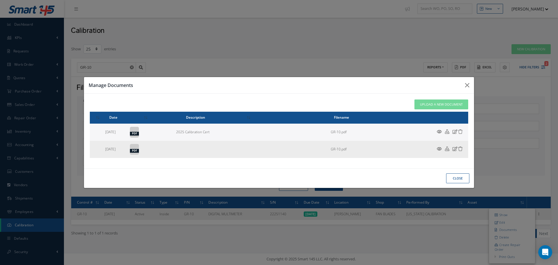
click at [440, 149] on icon at bounding box center [439, 148] width 5 height 4
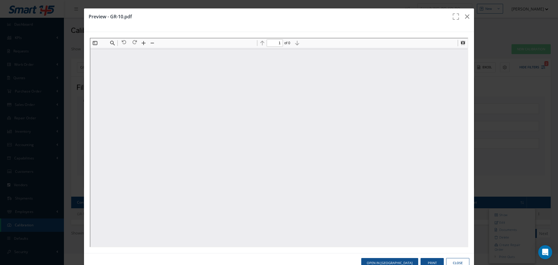
scroll to position [44, 0]
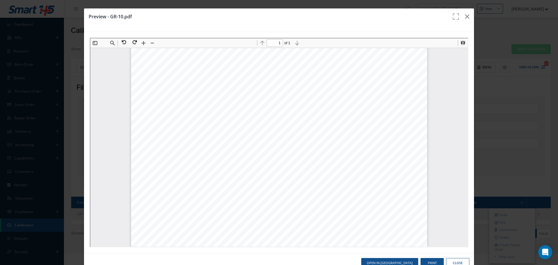
drag, startPoint x: 305, startPoint y: 138, endPoint x: 325, endPoint y: 138, distance: 20.3
click at [325, 138] on div "Page 1" at bounding box center [278, 197] width 296 height 383
click at [306, 138] on div "Page 1" at bounding box center [278, 197] width 296 height 383
drag, startPoint x: 304, startPoint y: 139, endPoint x: 335, endPoint y: 137, distance: 31.1
click at [335, 137] on div "Page 1" at bounding box center [278, 197] width 296 height 383
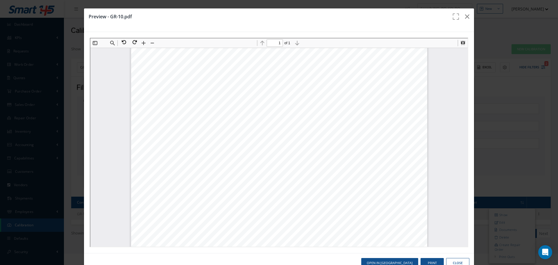
drag, startPoint x: 324, startPoint y: 137, endPoint x: 303, endPoint y: 138, distance: 20.9
click at [303, 138] on div "Page 1" at bounding box center [278, 197] width 296 height 383
click at [466, 13] on button "button" at bounding box center [467, 16] width 14 height 16
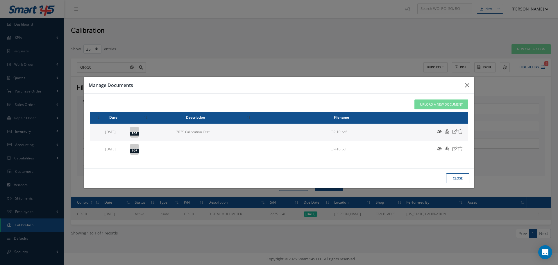
click at [438, 130] on icon at bounding box center [439, 131] width 5 height 4
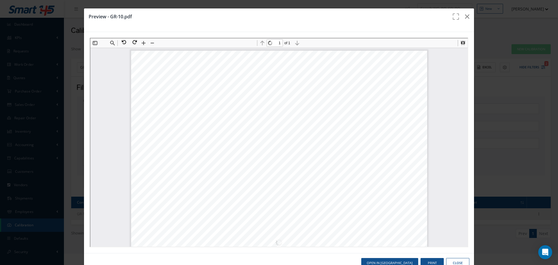
scroll to position [32, 0]
drag, startPoint x: 309, startPoint y: 149, endPoint x: 339, endPoint y: 149, distance: 29.9
click at [339, 149] on div "419081 Calibration Certificate # Calibration Performed By: Customer: 2751 W 81 …" at bounding box center [278, 209] width 296 height 383
click at [340, 148] on div "419081 Calibration Certificate # Calibration Performed By: Customer: 2751 W 81 …" at bounding box center [278, 209] width 296 height 383
drag, startPoint x: 328, startPoint y: 149, endPoint x: 309, endPoint y: 150, distance: 18.6
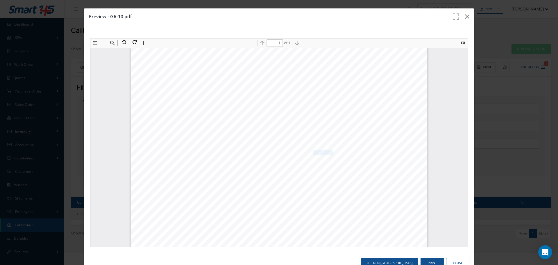
click at [313, 150] on span "EEDM503D" at bounding box center [323, 151] width 20 height 4
copy span "EEDM503D"
click at [460, 17] on button "button" at bounding box center [467, 16] width 14 height 16
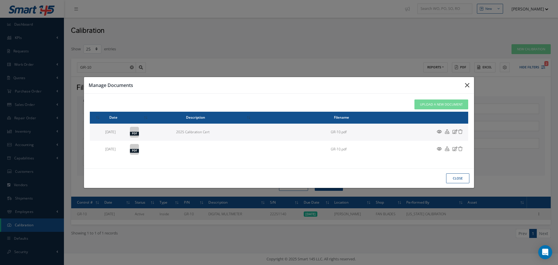
click at [468, 85] on icon "button" at bounding box center [467, 85] width 4 height 7
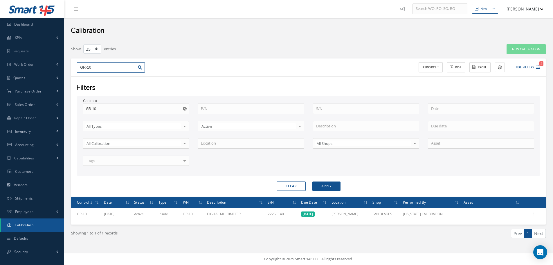
click at [104, 65] on input "GR-10" at bounding box center [106, 67] width 58 height 10
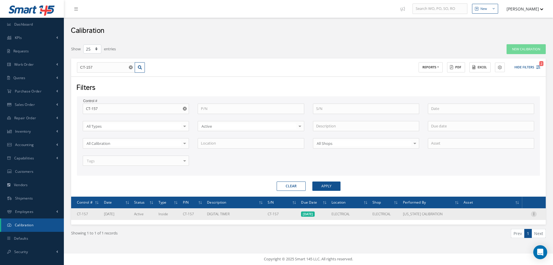
click at [533, 215] on icon at bounding box center [534, 213] width 6 height 5
click at [510, 229] on link "Documents" at bounding box center [508, 230] width 46 height 8
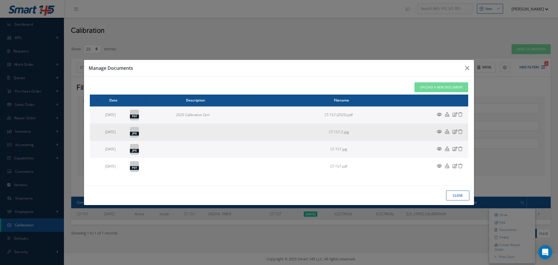
click at [439, 131] on icon at bounding box center [439, 131] width 5 height 4
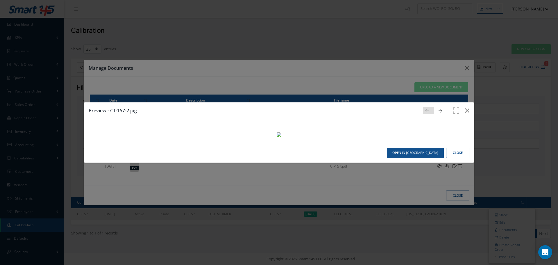
click at [438, 109] on icon at bounding box center [439, 111] width 3 height 4
click at [281, 132] on img at bounding box center [279, 134] width 5 height 5
click at [425, 109] on icon at bounding box center [426, 111] width 3 height 4
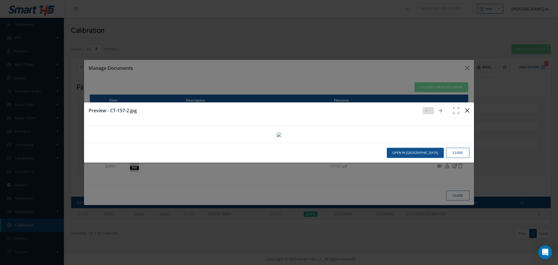
click at [465, 107] on icon "button" at bounding box center [467, 110] width 4 height 7
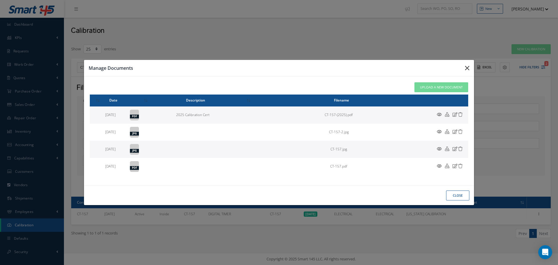
click at [468, 68] on icon "button" at bounding box center [467, 67] width 4 height 7
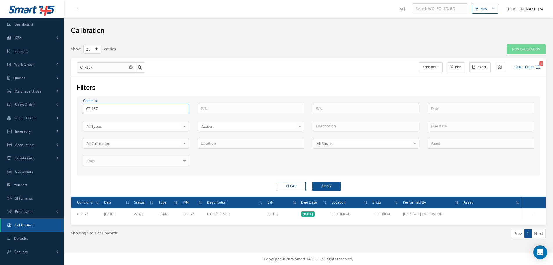
click at [111, 109] on input "CT-157" at bounding box center [136, 108] width 106 height 10
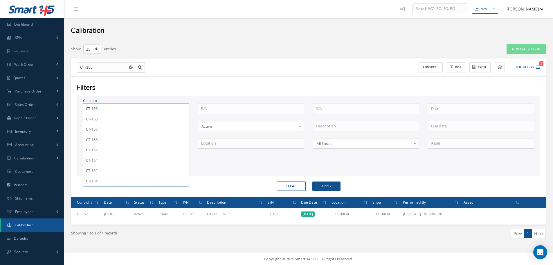
click at [313, 181] on button "Apply" at bounding box center [327, 185] width 28 height 9
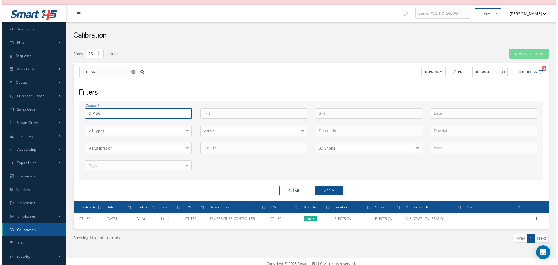
scroll to position [13, 0]
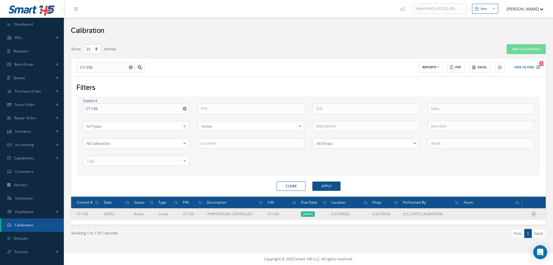
click at [534, 214] on icon at bounding box center [534, 213] width 6 height 5
click at [507, 227] on link "Documents" at bounding box center [508, 230] width 46 height 8
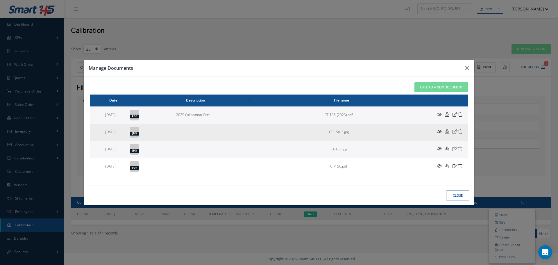
click at [439, 132] on icon at bounding box center [439, 131] width 5 height 4
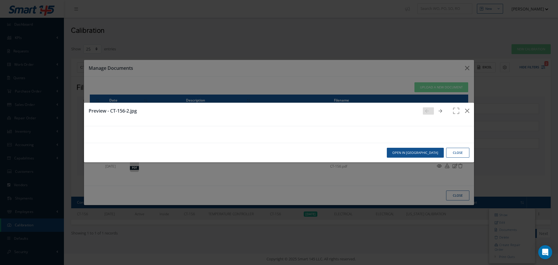
scroll to position [0, 0]
click at [438, 109] on icon at bounding box center [439, 111] width 3 height 4
click at [425, 109] on icon at bounding box center [426, 111] width 3 height 4
click at [465, 107] on icon "button" at bounding box center [467, 110] width 4 height 7
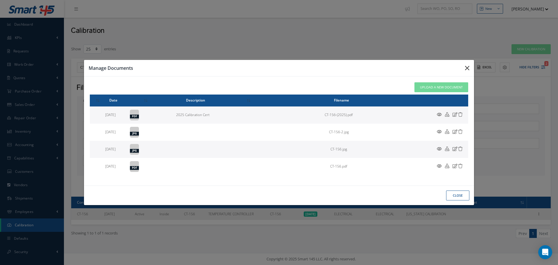
click at [466, 65] on icon "button" at bounding box center [467, 67] width 4 height 7
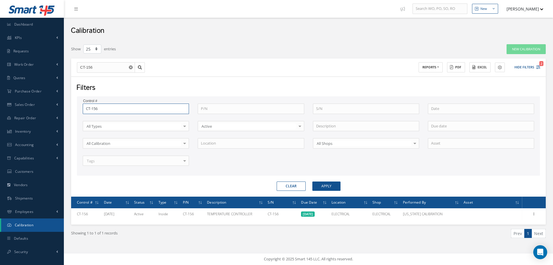
click at [98, 110] on input "CT-156" at bounding box center [136, 108] width 106 height 10
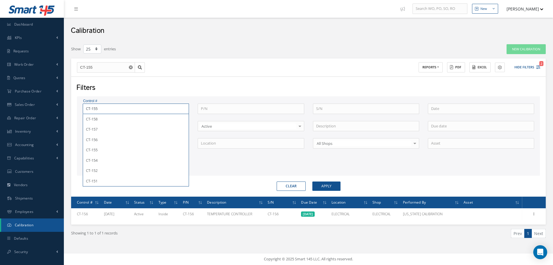
click at [313, 181] on button "Apply" at bounding box center [327, 185] width 28 height 9
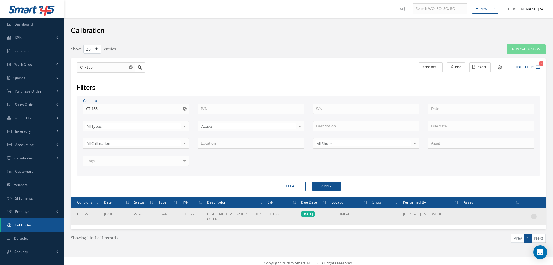
click at [535, 216] on icon at bounding box center [534, 215] width 6 height 5
click at [494, 232] on link "Documents" at bounding box center [508, 234] width 46 height 8
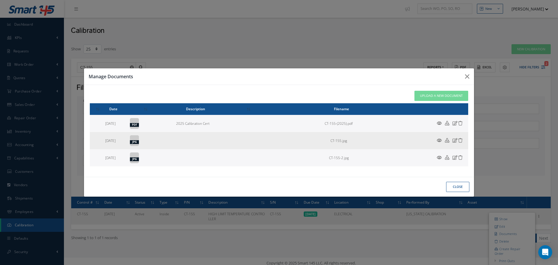
click at [438, 140] on icon at bounding box center [439, 140] width 5 height 4
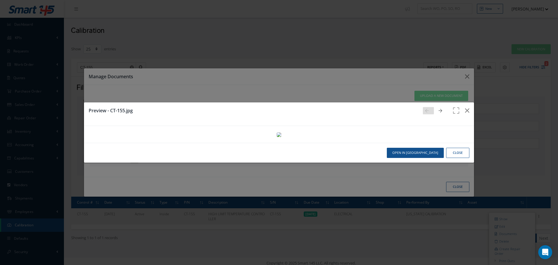
click at [439, 107] on link at bounding box center [441, 110] width 11 height 7
click at [466, 102] on button "button" at bounding box center [467, 110] width 14 height 16
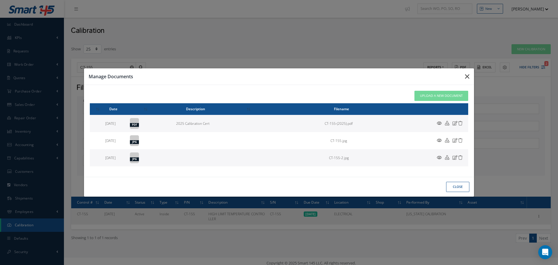
click at [466, 78] on icon "button" at bounding box center [467, 76] width 4 height 7
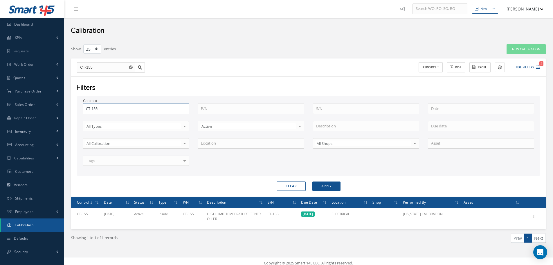
click at [127, 111] on input "CT-155" at bounding box center [136, 108] width 106 height 10
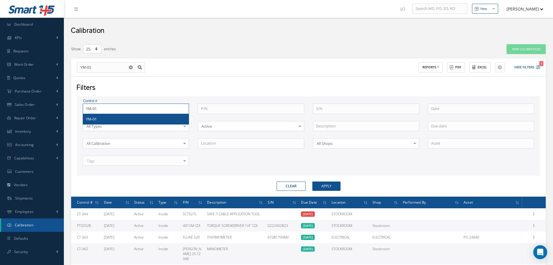
click at [87, 112] on input "YM-01" at bounding box center [136, 108] width 106 height 10
click at [87, 118] on span "YM-01" at bounding box center [91, 118] width 11 height 5
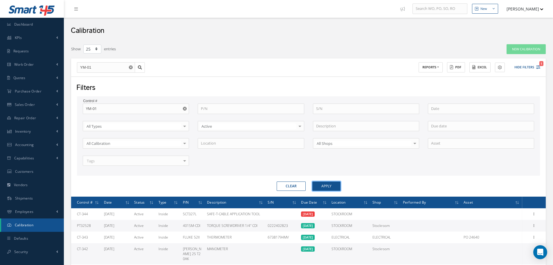
click at [326, 184] on button "Apply" at bounding box center [327, 185] width 28 height 9
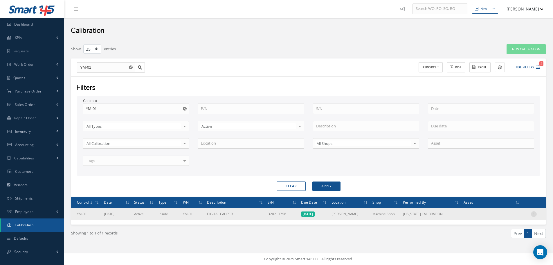
click at [535, 216] on div at bounding box center [534, 214] width 6 height 6
click at [507, 230] on link "Documents" at bounding box center [508, 230] width 46 height 8
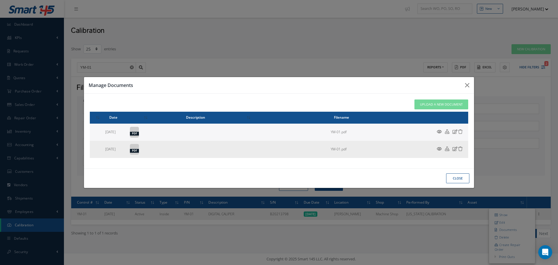
click at [437, 147] on icon at bounding box center [439, 148] width 5 height 4
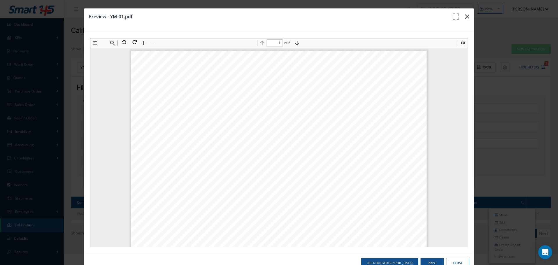
click at [465, 16] on icon "button" at bounding box center [467, 16] width 4 height 7
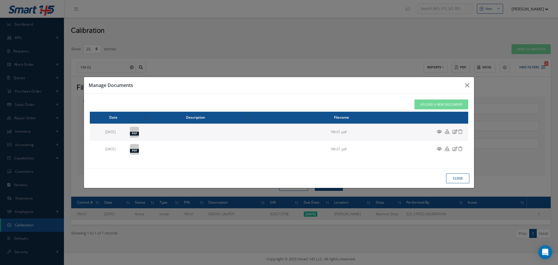
click at [439, 131] on icon at bounding box center [439, 131] width 5 height 4
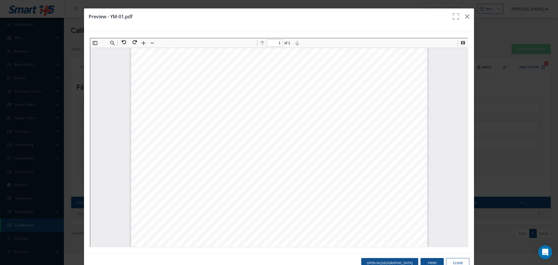
scroll to position [90, 0]
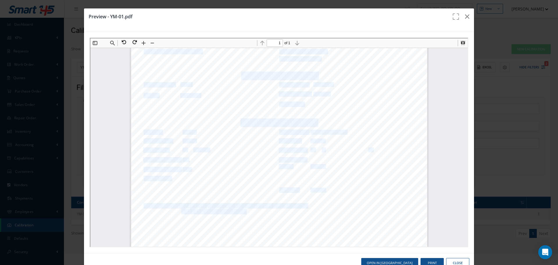
drag, startPoint x: 309, startPoint y: 103, endPoint x: 349, endPoint y: 102, distance: 40.4
click at [349, 102] on div "412920 Calibration Certificate # Calibration Performed By: Customer: 2751 W 81 …" at bounding box center [278, 151] width 296 height 383
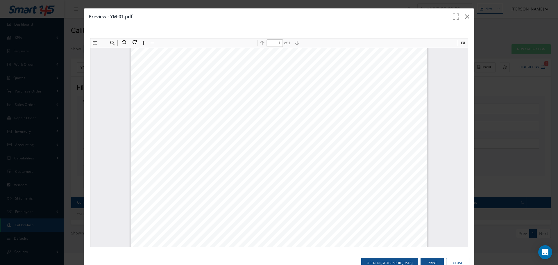
click at [350, 102] on div "412920 Calibration Certificate # Calibration Performed By: Customer: 2751 W 81 …" at bounding box center [278, 151] width 296 height 383
drag, startPoint x: 338, startPoint y: 102, endPoint x: 309, endPoint y: 102, distance: 28.8
click at [313, 102] on span "DIGITAL CALIPER" at bounding box center [327, 103] width 29 height 4
copy span "DIGITAL CALIPER"
drag, startPoint x: 310, startPoint y: 92, endPoint x: 329, endPoint y: 91, distance: 19.5
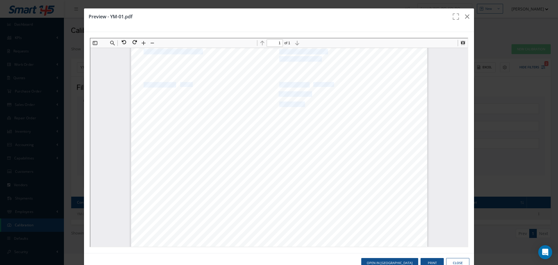
click at [329, 91] on div "412920 Calibration Certificate # Calibration Performed By: Customer: 2751 W 81 …" at bounding box center [278, 151] width 296 height 383
drag, startPoint x: 309, startPoint y: 93, endPoint x: 324, endPoint y: 93, distance: 14.8
click at [324, 93] on span "CD-8-ASX" at bounding box center [321, 93] width 17 height 4
drag, startPoint x: 325, startPoint y: 93, endPoint x: 309, endPoint y: 92, distance: 16.0
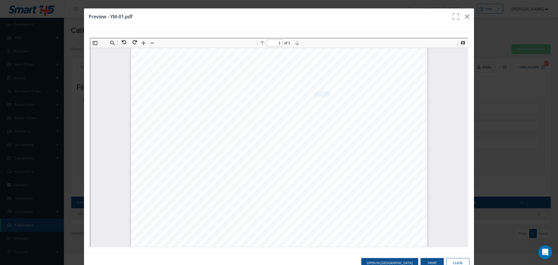
click at [313, 92] on span "CD-8-ASX" at bounding box center [321, 93] width 17 height 4
copy span "CD-8-ASX"
click at [465, 15] on icon "button" at bounding box center [467, 16] width 4 height 7
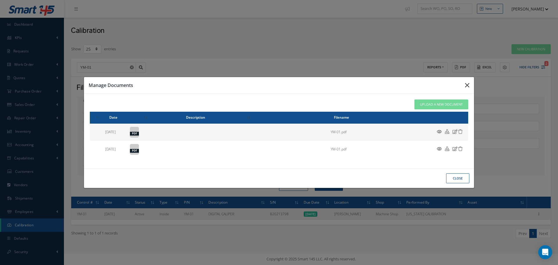
click at [467, 87] on icon "button" at bounding box center [467, 85] width 4 height 7
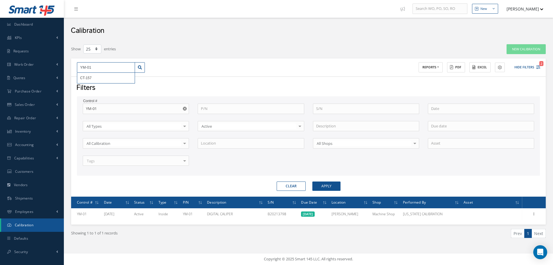
click at [103, 69] on input "YM-01" at bounding box center [106, 67] width 58 height 10
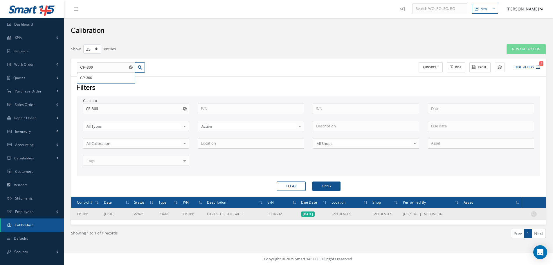
click at [535, 216] on div at bounding box center [534, 214] width 6 height 6
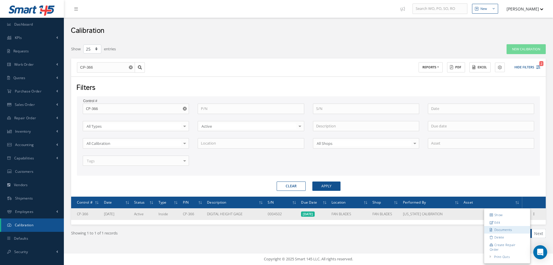
click at [505, 230] on link "Documents" at bounding box center [508, 230] width 46 height 8
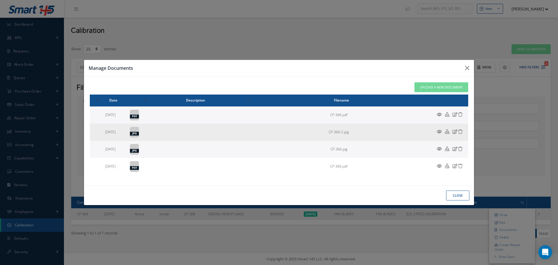
click at [437, 131] on icon at bounding box center [439, 131] width 5 height 4
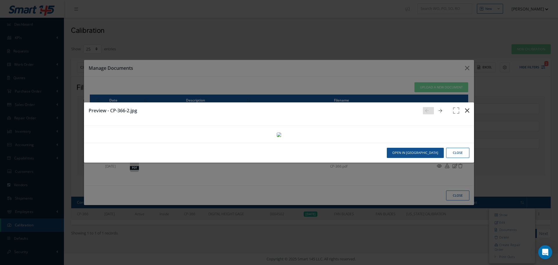
click at [465, 107] on icon "button" at bounding box center [467, 110] width 4 height 7
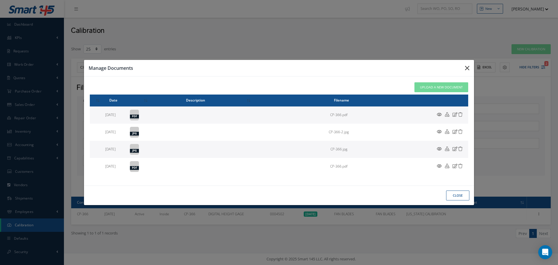
click at [467, 64] on button "button" at bounding box center [467, 68] width 14 height 16
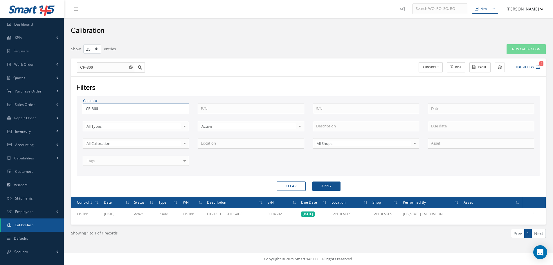
click at [130, 107] on input "CP-366" at bounding box center [136, 108] width 106 height 10
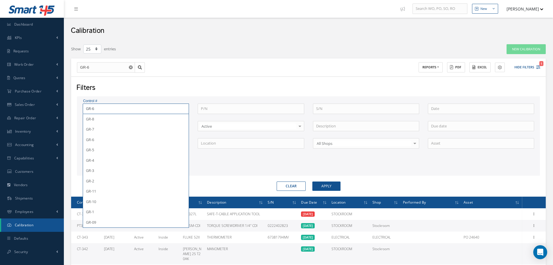
click at [313, 181] on button "Apply" at bounding box center [327, 185] width 28 height 9
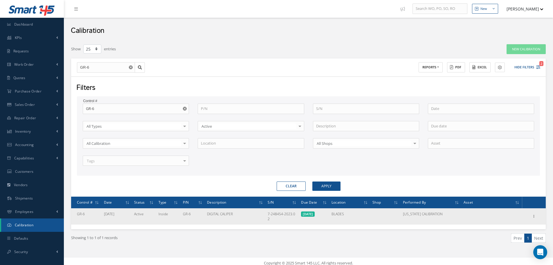
drag, startPoint x: 268, startPoint y: 214, endPoint x: 281, endPoint y: 220, distance: 14.3
click at [281, 220] on td "7-248454-2023.02" at bounding box center [282, 216] width 33 height 16
copy td "7-248454-2023.02"
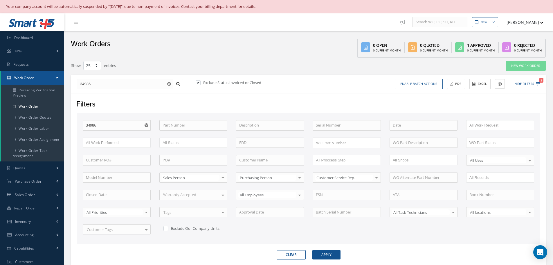
select select "25"
click at [169, 83] on icon "Reset" at bounding box center [169, 84] width 4 height 4
click at [124, 87] on input "text" at bounding box center [125, 84] width 96 height 10
type input "68"
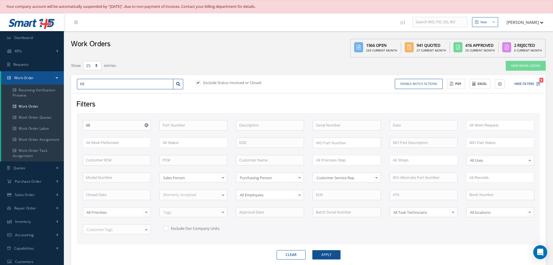
type input "6"
type input "3"
type input "35"
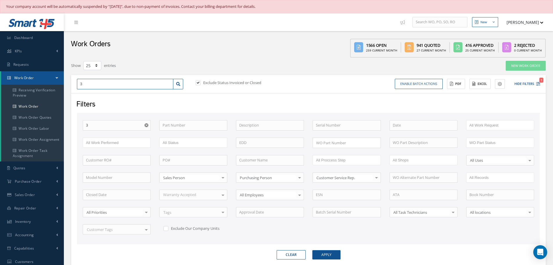
type input "35"
type input "357"
type input "3575"
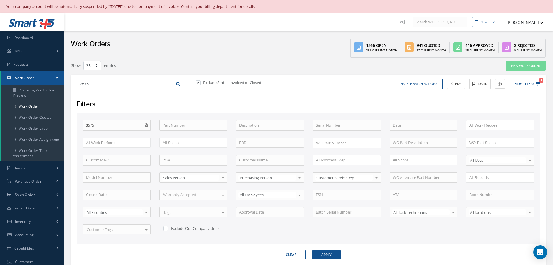
type input "35750"
click at [521, 86] on button "Hide Filters 2" at bounding box center [525, 84] width 31 height 10
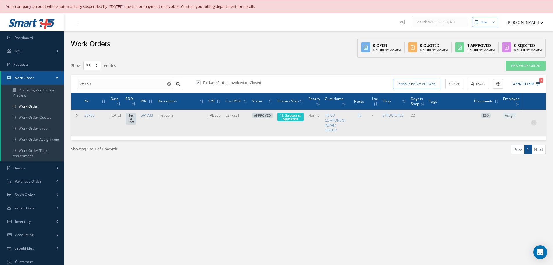
click at [535, 122] on icon at bounding box center [534, 122] width 6 height 5
click at [507, 132] on link "Edit" at bounding box center [508, 134] width 46 height 8
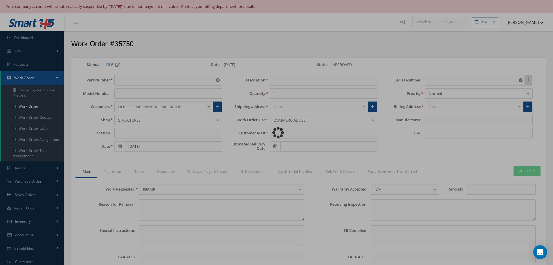
type input "5A1733"
type input "[DATE]"
type input "Inlet Cone"
type input "E377231"
type input "JIAB386"
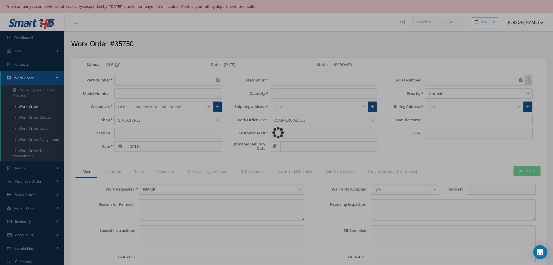
type textarea "NONE"
type textarea "PLEASE SEE R.O. FOR DETAILS"
type textarea "NO VISUAL DAMAGE"
type textarea "None performed"
type textarea "Article was xxxxx in reference with the following Technical Standard : IAE (EM)…"
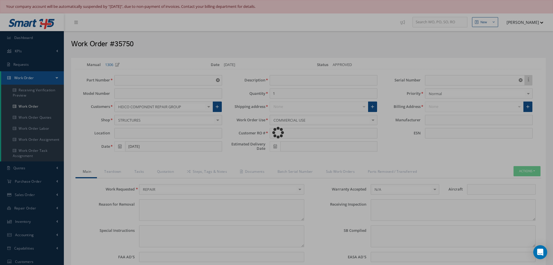
type textarea "Article has been approved to return to service."
type input "IAE"
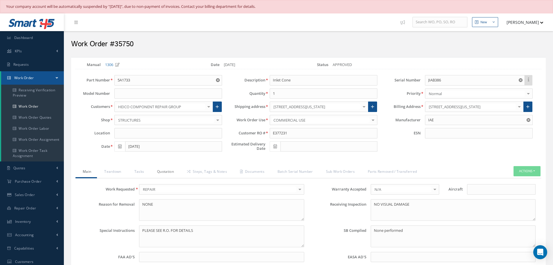
click at [168, 173] on link "Quotation" at bounding box center [165, 172] width 30 height 12
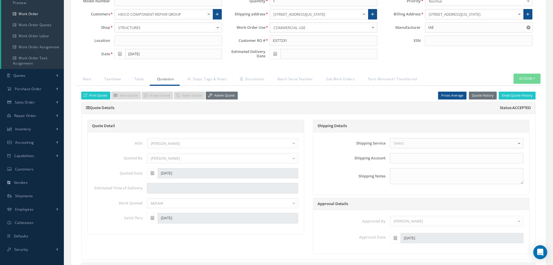
scroll to position [87, 0]
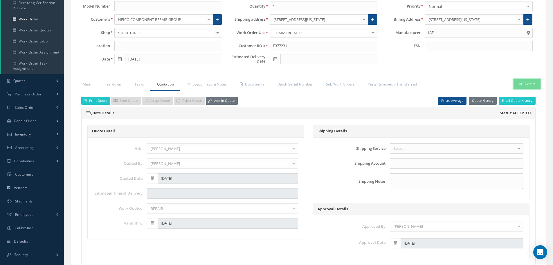
click at [534, 84] on button "Actions" at bounding box center [527, 84] width 27 height 10
click at [521, 110] on link "Part Issue" at bounding box center [518, 109] width 46 height 8
click at [214, 83] on link "Steps, Tags & Notes" at bounding box center [206, 85] width 53 height 12
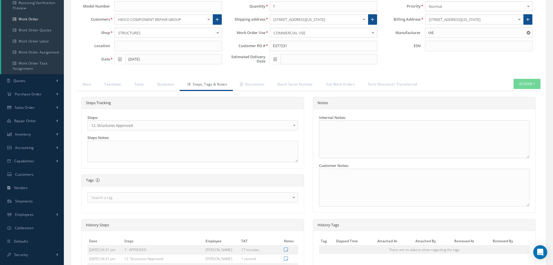
click at [295, 126] on b at bounding box center [295, 126] width 5 height 9
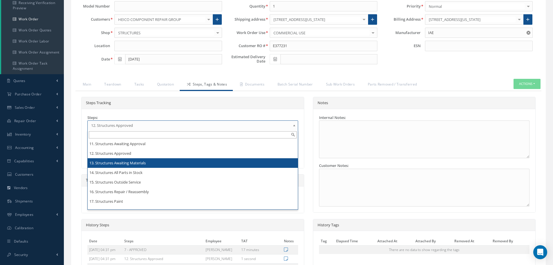
scroll to position [1150, 0]
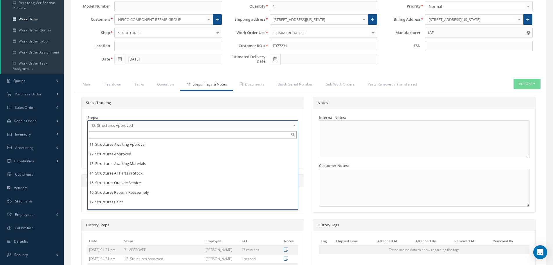
click at [252, 69] on div "Loading… Manual 1306 Date 08/19/2025 Status APPROVED Part Number 5A1733 Model N…" at bounding box center [308, 179] width 475 height 419
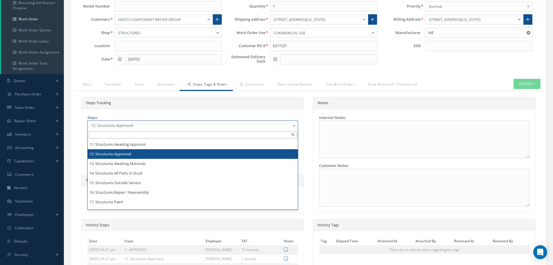
click at [295, 126] on b at bounding box center [295, 126] width 5 height 9
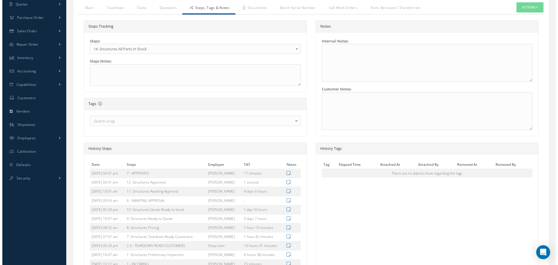
scroll to position [230, 0]
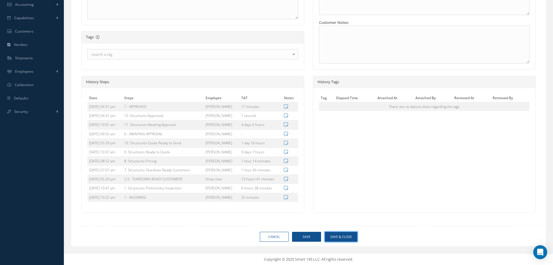
click at [340, 236] on button "Save & Close" at bounding box center [341, 237] width 33 height 10
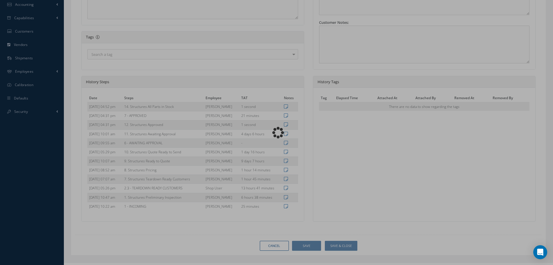
type input "IAE"
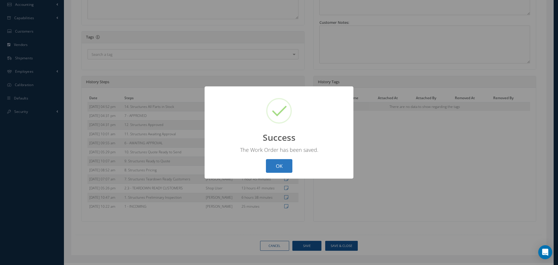
click at [282, 164] on button "OK" at bounding box center [279, 166] width 26 height 14
select select "25"
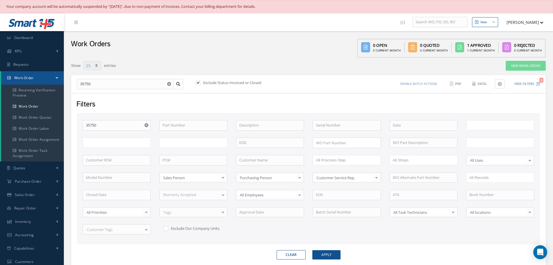
type input "All Work Request"
type input "All Work Performed"
type input "All Status"
type input "WO Part Status"
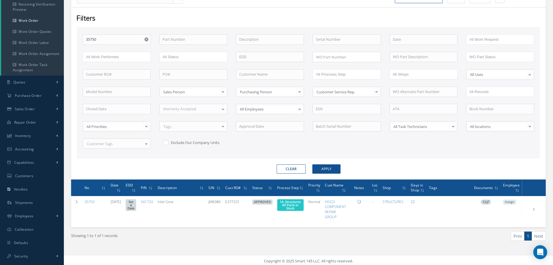
scroll to position [87, 0]
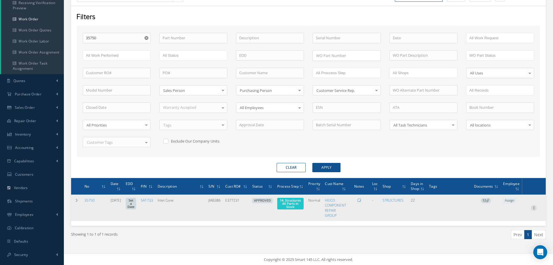
click at [535, 207] on icon at bounding box center [534, 207] width 6 height 5
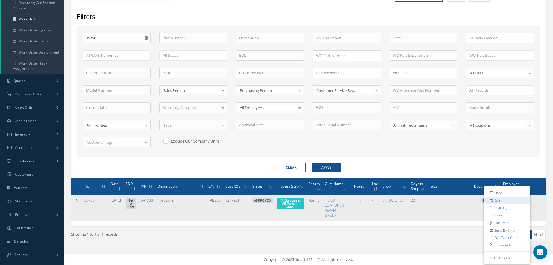
click at [500, 200] on link "Edit" at bounding box center [508, 200] width 46 height 8
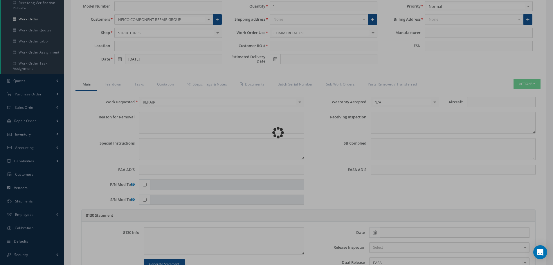
type input "5A1733"
type input "08/19/2025"
type input "Inlet Cone"
type input "E377231"
type input "JIAB386"
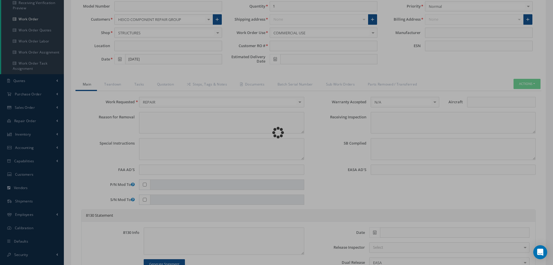
type textarea "NONE"
type textarea "PLEASE SEE R.O. FOR DETAILS"
type textarea "NO VISUAL DAMAGE"
type textarea "None performed"
type textarea "Article was xxxxx in reference with the following Technical Standard : IAE (EM)…"
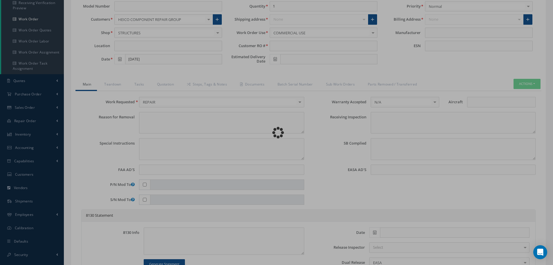
type textarea "Article has been approved to return to service."
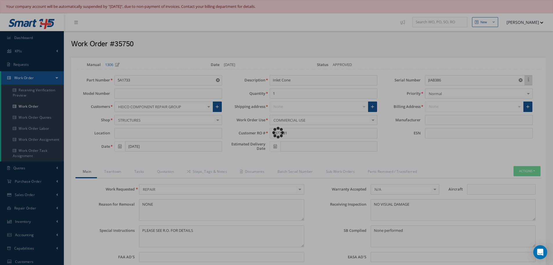
type input "IAE"
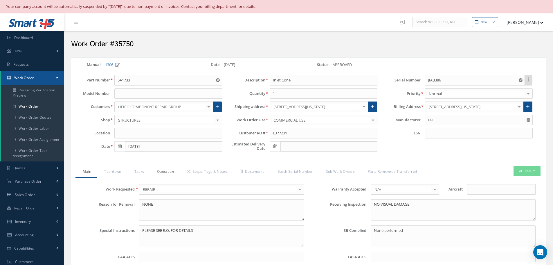
click at [166, 173] on link "Quotation" at bounding box center [165, 172] width 30 height 12
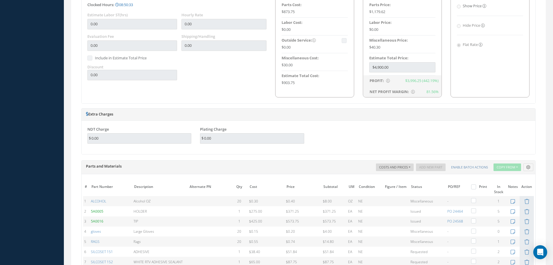
scroll to position [407, 0]
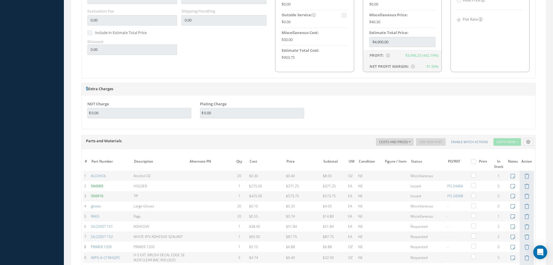
click at [474, 165] on div at bounding box center [475, 162] width 6 height 6
click at [476, 162] on label at bounding box center [476, 161] width 1 height 5
click at [474, 162] on input "checkbox" at bounding box center [475, 162] width 4 height 4
checkbox input "true"
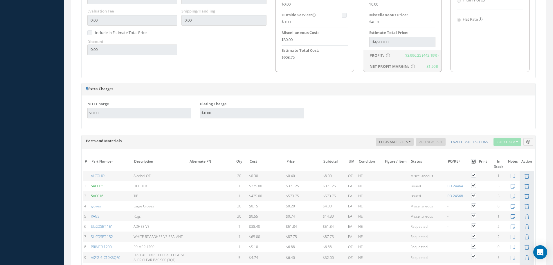
checkbox input "true"
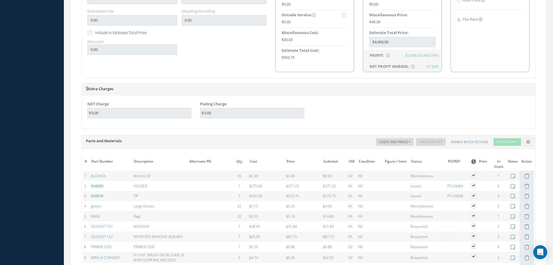
checkbox input "true"
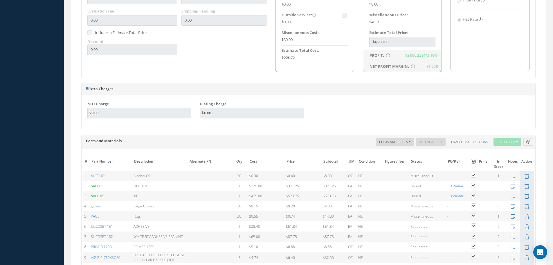
checkbox input "true"
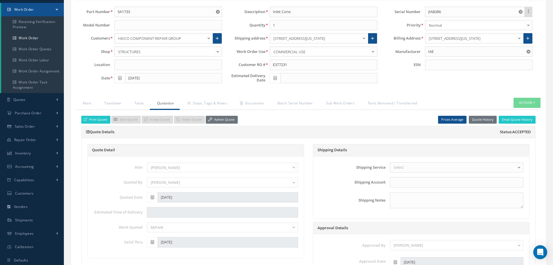
scroll to position [58, 0]
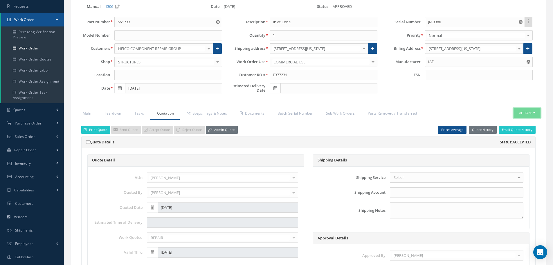
click at [535, 113] on button "Actions" at bounding box center [527, 113] width 27 height 10
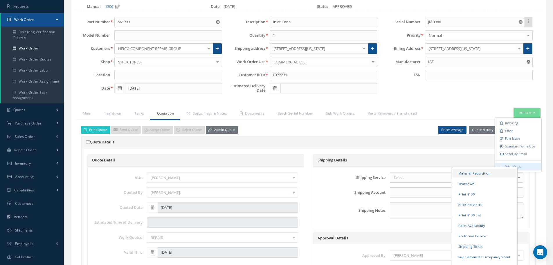
click at [475, 170] on link "Material Requisition" at bounding box center [485, 173] width 64 height 9
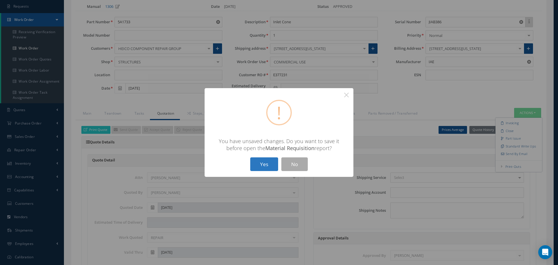
click at [271, 159] on button "Yes" at bounding box center [264, 164] width 28 height 14
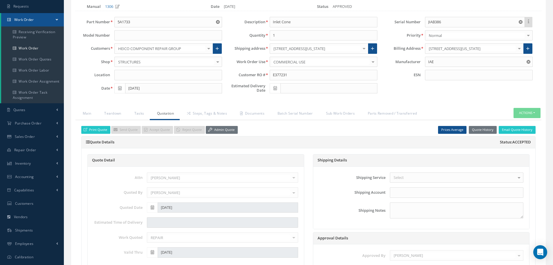
checkbox input "true"
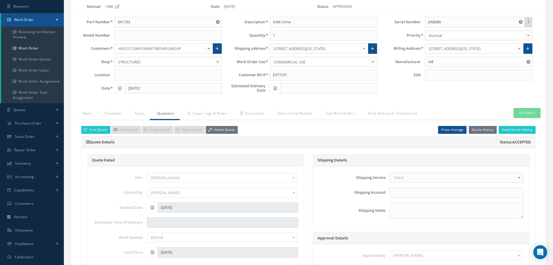
checkbox input "true"
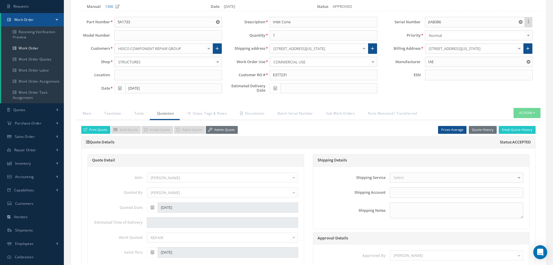
checkbox input "true"
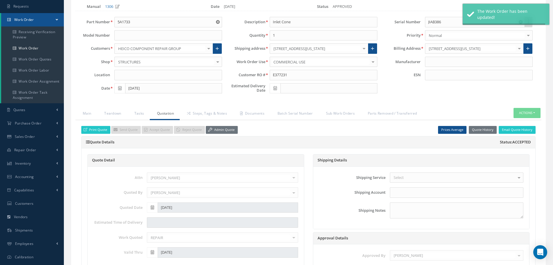
type input "IAE"
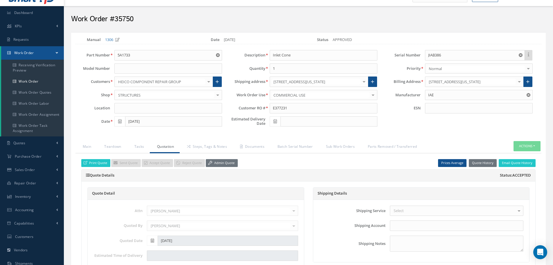
scroll to position [0, 0]
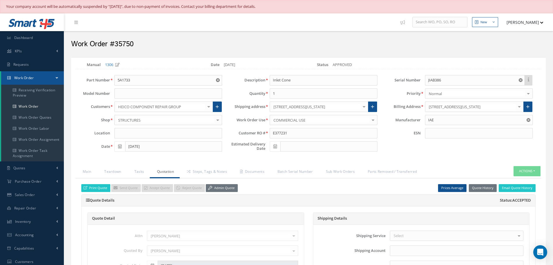
select select "25"
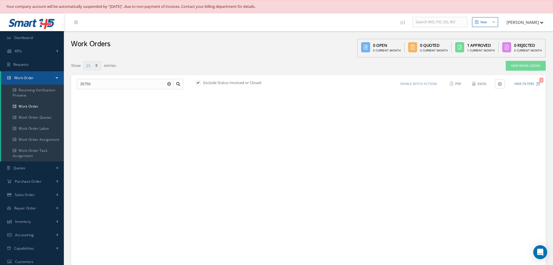
scroll to position [84, 0]
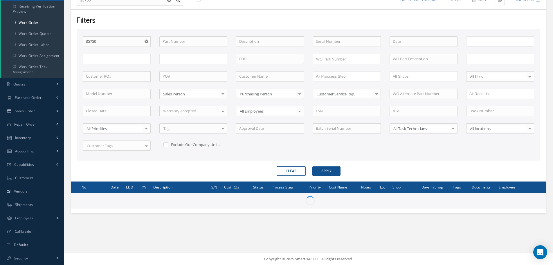
type input "All Work Request"
type input "All Work Performed"
type input "All Status"
type input "WO Part Status"
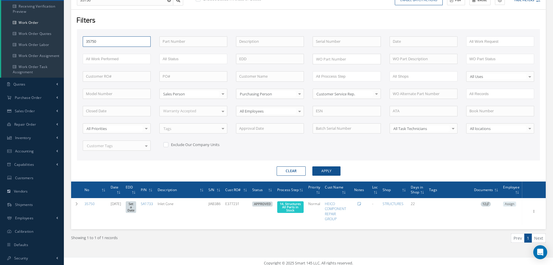
click at [110, 43] on input "35750" at bounding box center [117, 41] width 68 height 10
type input "3575"
type input "357"
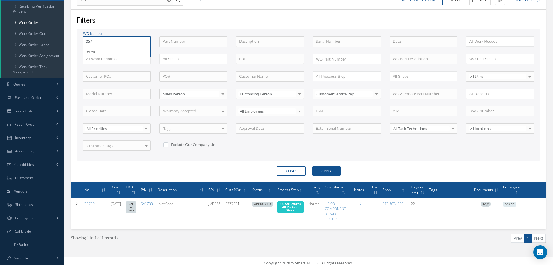
type input "35"
type input "3"
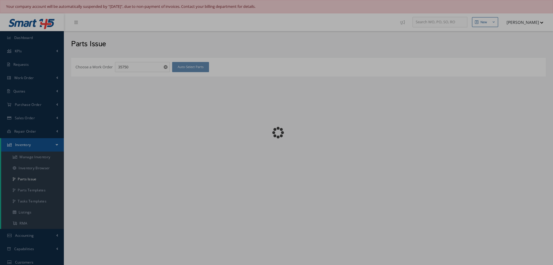
checkbox input "false"
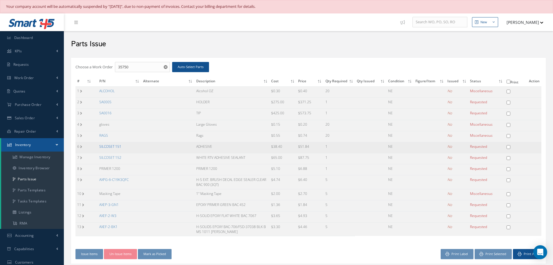
click at [114, 147] on link "SILCOSET 151" at bounding box center [110, 146] width 22 height 5
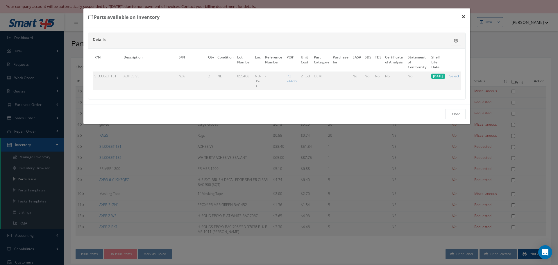
click at [465, 17] on button "×" at bounding box center [463, 16] width 13 height 16
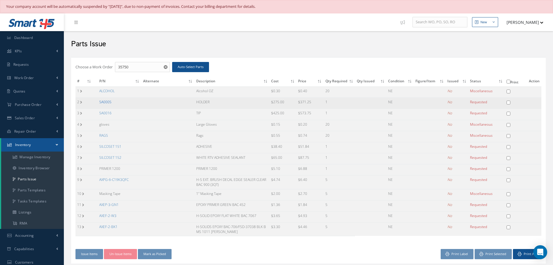
click at [105, 100] on link "5A0005" at bounding box center [105, 101] width 12 height 5
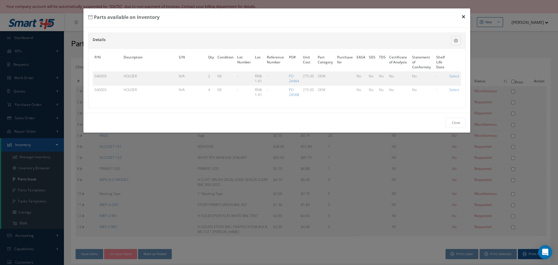
click at [463, 17] on button "×" at bounding box center [463, 16] width 13 height 16
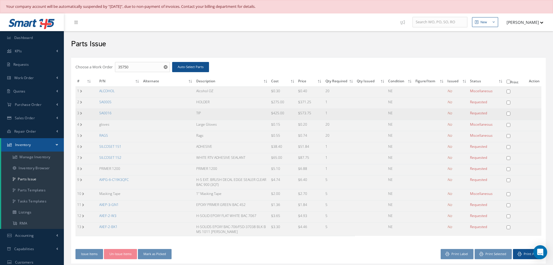
click at [199, 109] on td "TIP" at bounding box center [232, 114] width 75 height 11
click at [96, 112] on td at bounding box center [95, 114] width 5 height 11
click at [100, 112] on link "5A0016" at bounding box center [105, 112] width 12 height 5
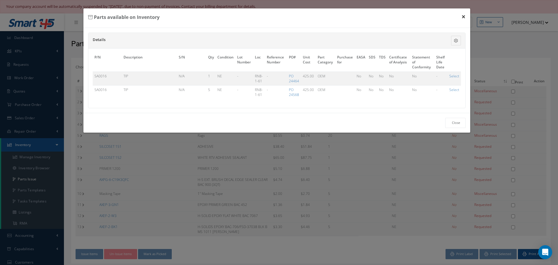
click at [463, 16] on button "×" at bounding box center [463, 16] width 13 height 16
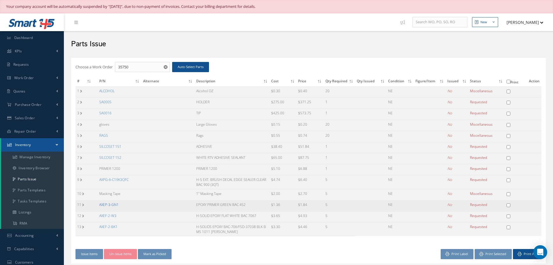
click at [108, 202] on link "AXEP-3-GN1" at bounding box center [108, 204] width 19 height 5
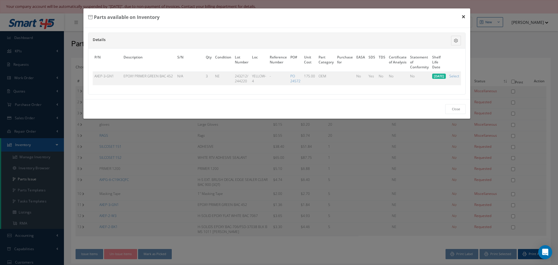
click at [465, 15] on button "×" at bounding box center [463, 16] width 13 height 16
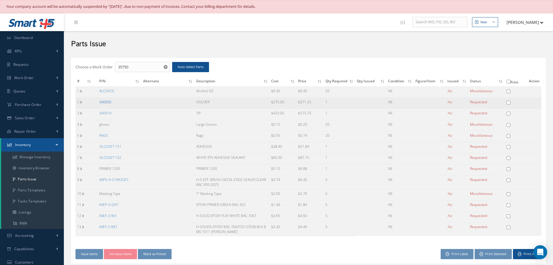
click at [109, 103] on link "5A0005" at bounding box center [105, 101] width 12 height 5
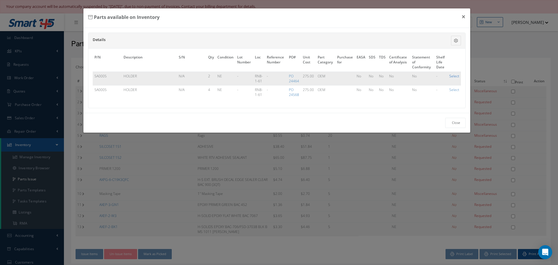
click at [455, 76] on link "Select" at bounding box center [454, 76] width 10 height 5
checkbox input "true"
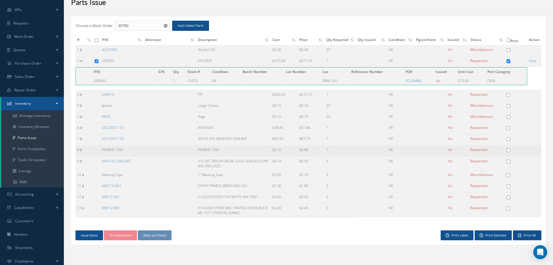
scroll to position [84, 0]
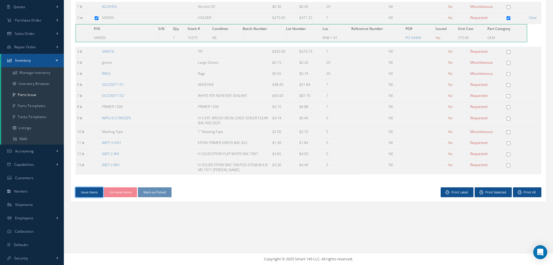
click at [89, 192] on button "Issue Items" at bounding box center [90, 192] width 28 height 10
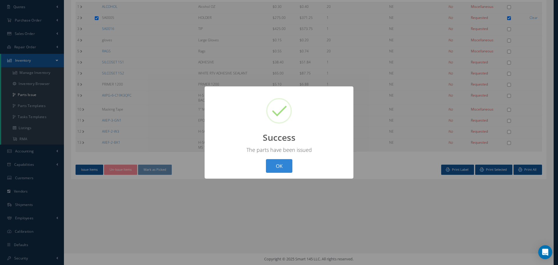
click at [282, 167] on button "OK" at bounding box center [279, 166] width 26 height 14
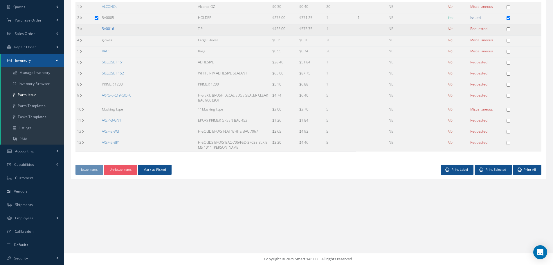
click at [107, 30] on link "5A0016" at bounding box center [108, 28] width 12 height 5
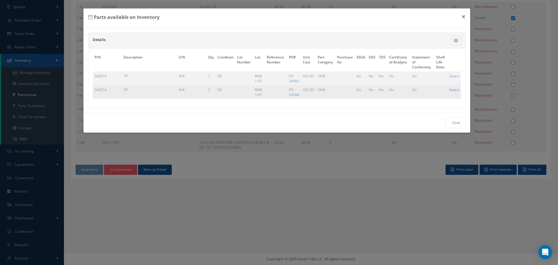
click at [455, 89] on link "Select" at bounding box center [454, 89] width 10 height 5
checkbox input "true"
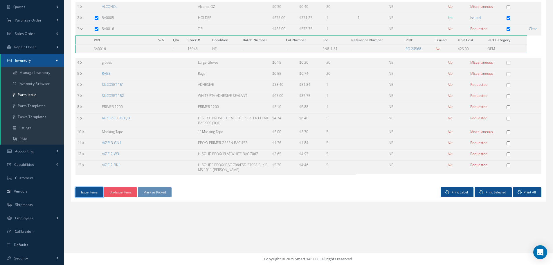
click at [88, 192] on button "Issue Items" at bounding box center [90, 192] width 28 height 10
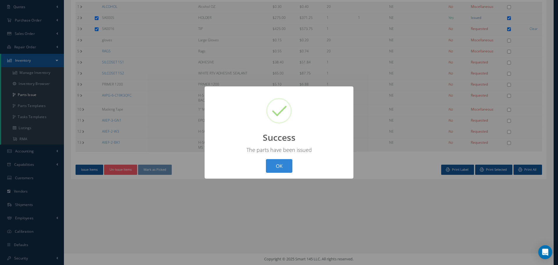
click at [287, 166] on button "OK" at bounding box center [279, 166] width 26 height 14
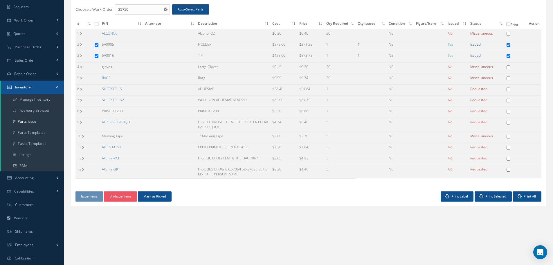
scroll to position [26, 0]
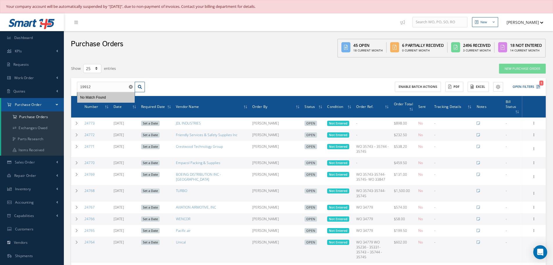
select select "25"
type input "1"
click at [88, 90] on input "text" at bounding box center [106, 87] width 58 height 10
click at [89, 90] on input "text" at bounding box center [106, 87] width 58 height 10
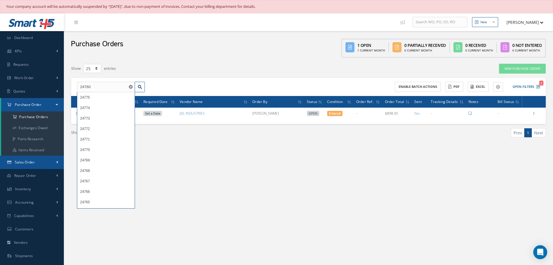
type input "24760"
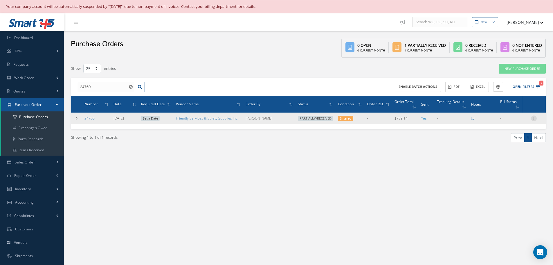
click at [536, 118] on icon at bounding box center [534, 117] width 6 height 5
click at [505, 121] on link "Receive" at bounding box center [508, 122] width 46 height 8
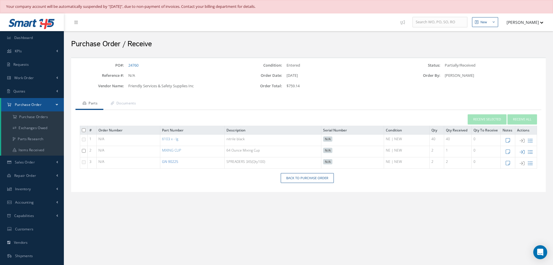
click at [169, 161] on link "GN 90225" at bounding box center [170, 161] width 16 height 5
click at [173, 140] on link "6103 x - lg" at bounding box center [170, 138] width 16 height 5
click at [167, 149] on link "MIXING CUP" at bounding box center [171, 150] width 19 height 5
click at [171, 148] on link "MIXING CUP" at bounding box center [171, 150] width 19 height 5
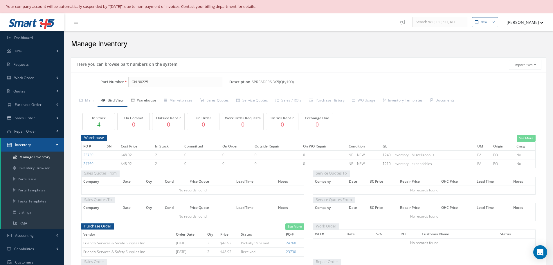
click at [149, 101] on link "Warehouse" at bounding box center [144, 101] width 33 height 12
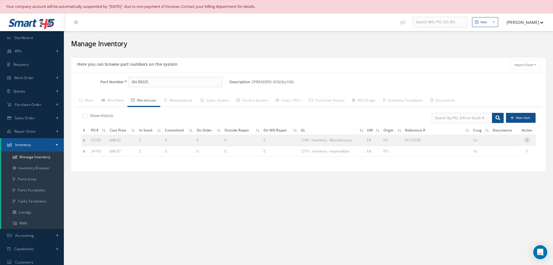
click at [527, 140] on icon at bounding box center [528, 139] width 6 height 5
click at [492, 146] on link "Edit" at bounding box center [501, 144] width 46 height 8
type input "48.92"
type input "07/22/2024"
type input "PO 23730"
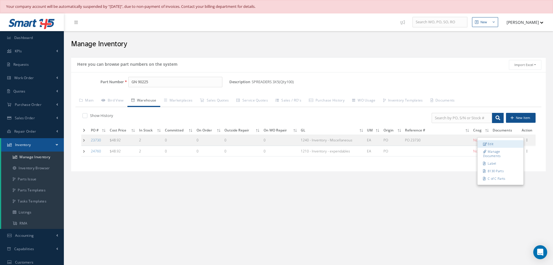
type input "07/22/2024"
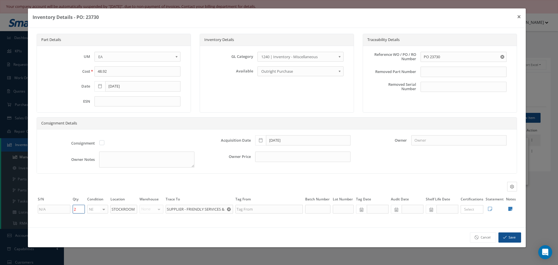
click at [77, 209] on input "2" at bounding box center [79, 209] width 12 height 9
type input "1"
click at [512, 240] on button "Save" at bounding box center [509, 237] width 23 height 10
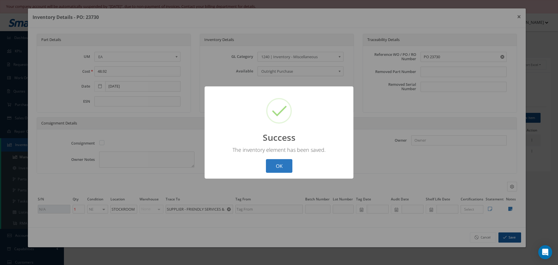
click at [283, 169] on button "OK" at bounding box center [279, 166] width 26 height 14
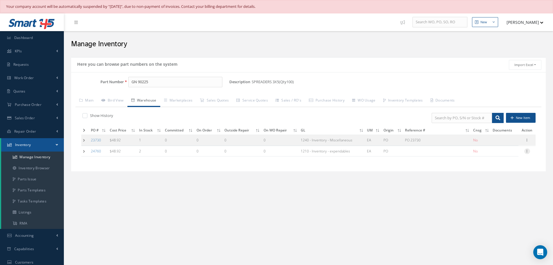
click at [528, 151] on icon at bounding box center [528, 150] width 6 height 5
click at [503, 155] on link "Edit" at bounding box center [501, 155] width 46 height 8
type input "[DATE]"
type input "2"
type input "DISTRIBUTOR - FRIENDLY SERVICES & SAFETY SUPPLIES INC"
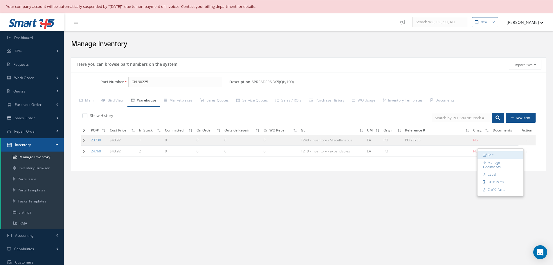
type input "N/A"
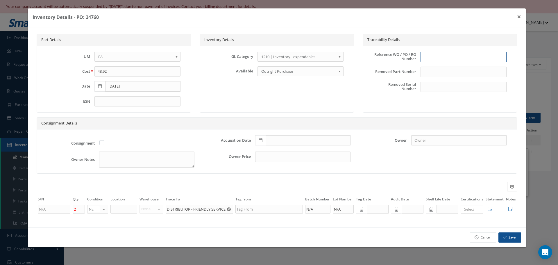
click at [448, 56] on input "text" at bounding box center [463, 57] width 86 height 10
type input "PO 24760"
click at [261, 140] on icon at bounding box center [260, 140] width 3 height 4
click at [286, 88] on td "10" at bounding box center [285, 87] width 9 height 9
type input "[DATE]"
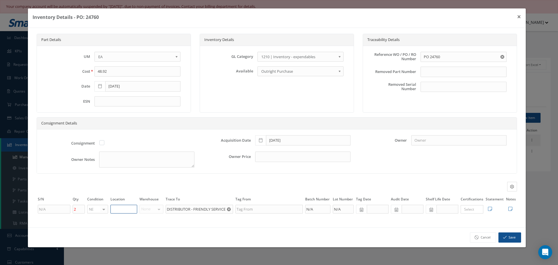
click at [120, 210] on input "text" at bounding box center [123, 209] width 27 height 9
type input "STOCKROOM"
click at [509, 207] on icon at bounding box center [510, 208] width 4 height 5
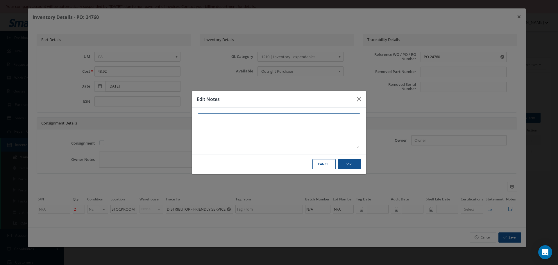
click at [218, 126] on textarea at bounding box center [279, 130] width 162 height 35
type textarea "*"
type textarea "**"
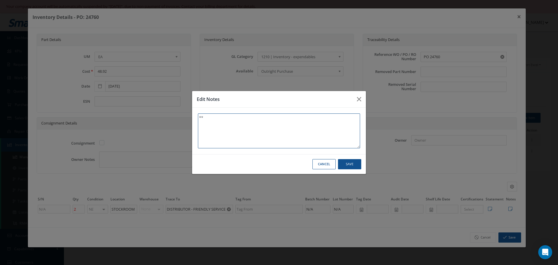
type textarea "** R"
type textarea "** RE"
type textarea "** REC"
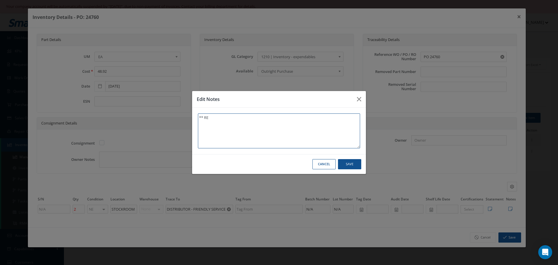
type textarea "** REC"
type textarea "** RECE"
type textarea "** RECEI"
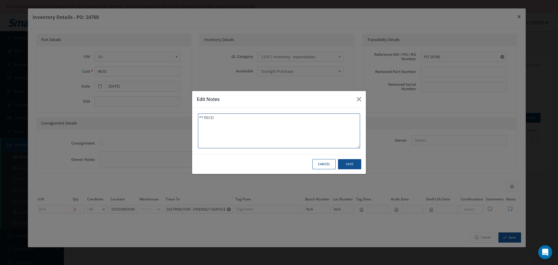
type textarea "** RECEIV"
type textarea "** RECEIVE"
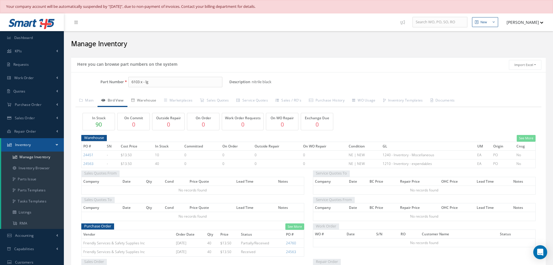
click at [150, 101] on link "Warehouse" at bounding box center [144, 101] width 33 height 12
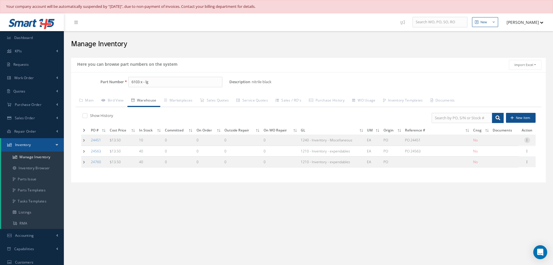
click at [528, 141] on icon at bounding box center [528, 139] width 6 height 5
click at [501, 143] on link "Edit" at bounding box center [501, 144] width 46 height 8
type input "13.50"
type input "06/02/2025"
type input "PO 24451"
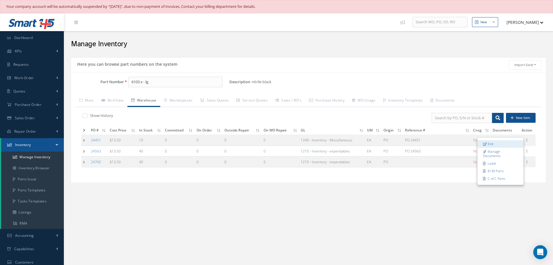
type input "06/02/2025"
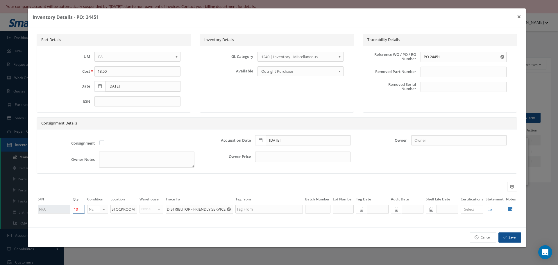
click at [75, 207] on input "10" at bounding box center [79, 209] width 12 height 9
type input "0"
click at [514, 236] on button "Save" at bounding box center [509, 237] width 23 height 10
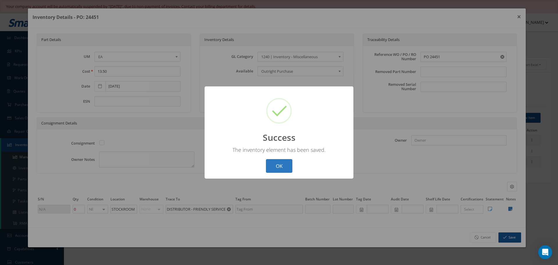
click at [275, 162] on button "OK" at bounding box center [279, 166] width 26 height 14
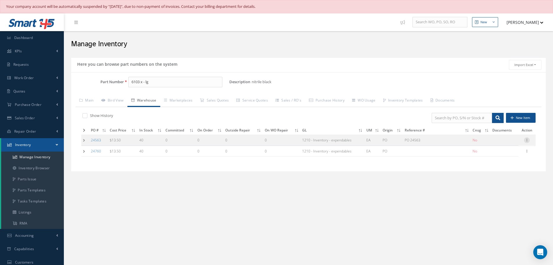
click at [528, 138] on icon at bounding box center [527, 139] width 6 height 5
click at [500, 144] on link "Edit" at bounding box center [501, 144] width 46 height 8
type input "07/08/2025"
type input "PO 24563"
type input "07/08/2025"
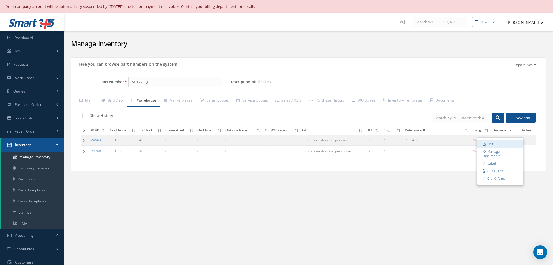
type input "40"
type input "SUPP - FRIENDLY SERVICES & SAFETY SUPPLIES INC"
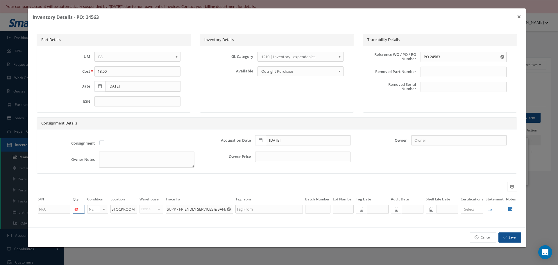
click at [79, 211] on input "40" at bounding box center [79, 209] width 12 height 9
type input "4"
type input "5"
click at [506, 235] on icon "button" at bounding box center [504, 237] width 3 height 4
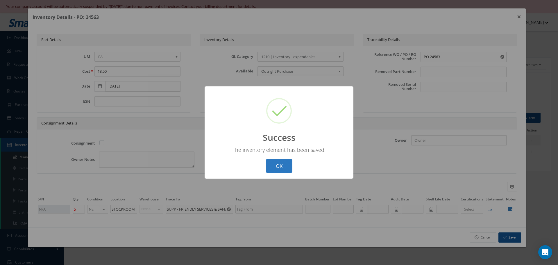
click at [275, 164] on button "OK" at bounding box center [279, 166] width 26 height 14
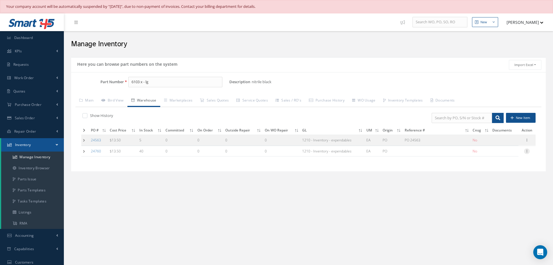
click at [528, 152] on icon at bounding box center [527, 150] width 6 height 5
click at [505, 154] on link "Edit" at bounding box center [501, 155] width 46 height 8
type input "[DATE]"
type input "40"
type input "DISTRIBUTOR - FRIENDLY SERVICES & SAFETY SUPPLIES INC"
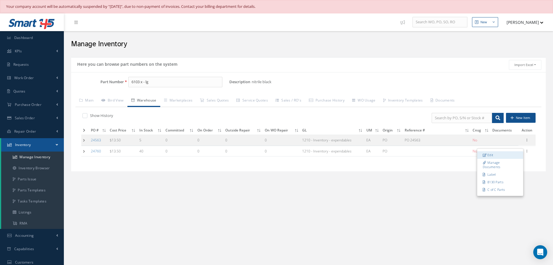
type input "N/A"
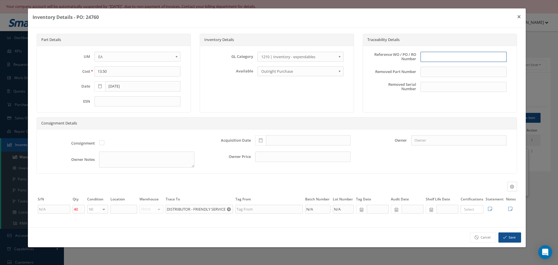
click at [430, 60] on input "text" at bounding box center [463, 57] width 86 height 10
type input "PO 24760"
click at [261, 140] on icon at bounding box center [260, 140] width 3 height 4
click at [287, 87] on td "10" at bounding box center [285, 87] width 9 height 9
type input "[DATE]"
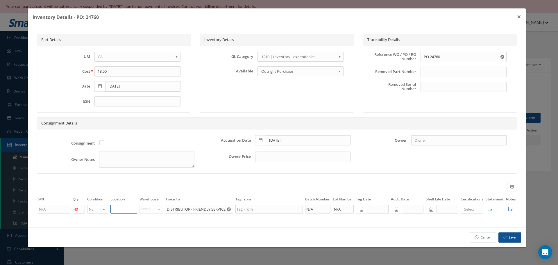
click at [118, 208] on input "text" at bounding box center [123, 209] width 27 height 9
type input "STOCKROOM"
click at [512, 208] on icon at bounding box center [510, 208] width 4 height 5
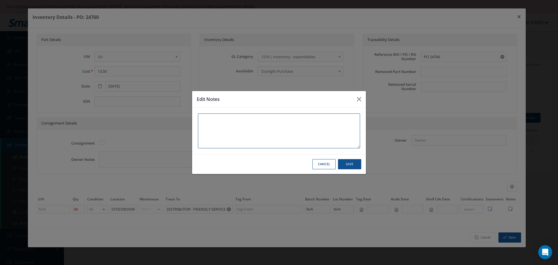
click at [219, 128] on textarea at bounding box center [279, 130] width 162 height 35
paste textarea "** RECEIVED STOCK 09/10/2025."
type textarea "** RECEIVED STOCK 09/10/2025."
click at [351, 166] on button "Save" at bounding box center [349, 164] width 23 height 10
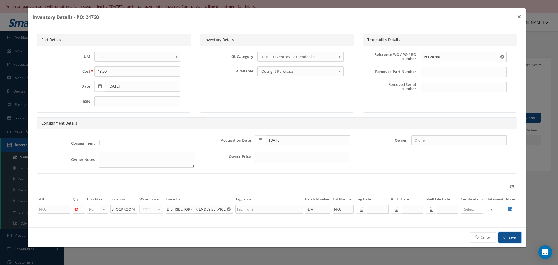
click at [515, 237] on button "Save" at bounding box center [509, 237] width 23 height 10
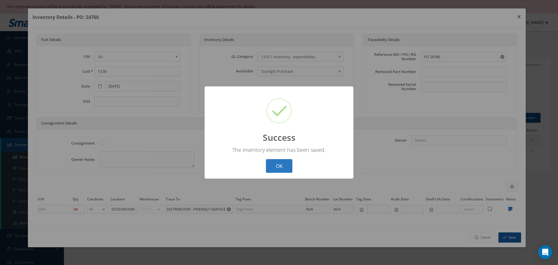
click at [282, 168] on button "OK" at bounding box center [279, 166] width 26 height 14
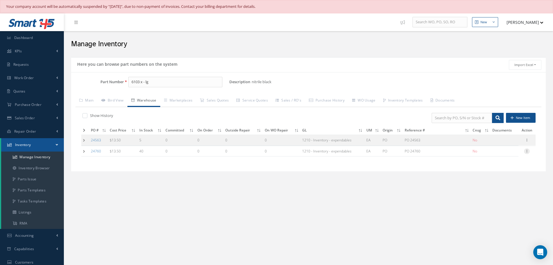
click at [528, 152] on icon at bounding box center [527, 150] width 6 height 5
click at [500, 175] on link "Label" at bounding box center [501, 175] width 46 height 8
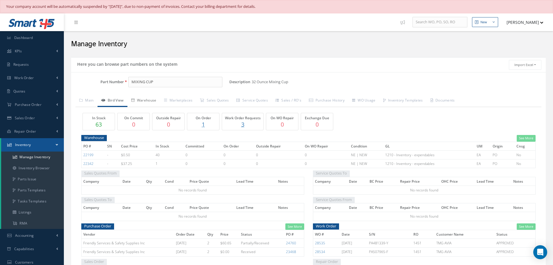
click at [153, 99] on link "Warehouse" at bounding box center [144, 101] width 33 height 12
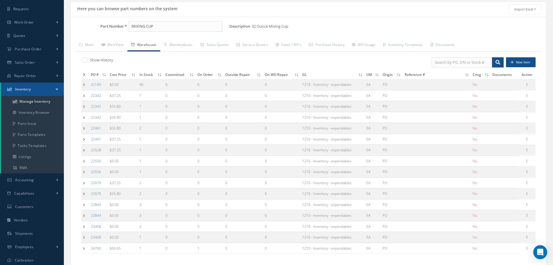
scroll to position [58, 0]
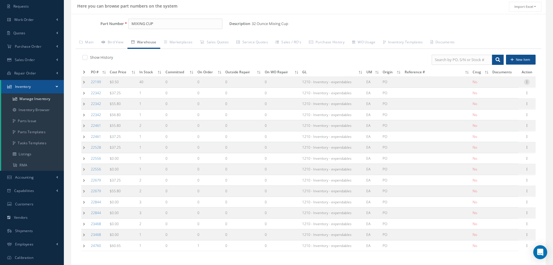
click at [527, 83] on icon at bounding box center [527, 81] width 6 height 5
click at [498, 86] on link "Edit" at bounding box center [501, 86] width 46 height 8
type input "0.50"
type input "[DATE]"
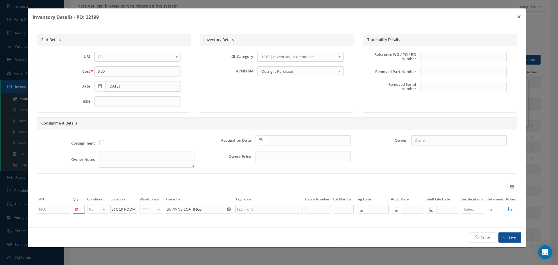
click at [76, 209] on input "40" at bounding box center [79, 209] width 12 height 9
type input "00"
click at [509, 239] on button "Save" at bounding box center [509, 237] width 23 height 10
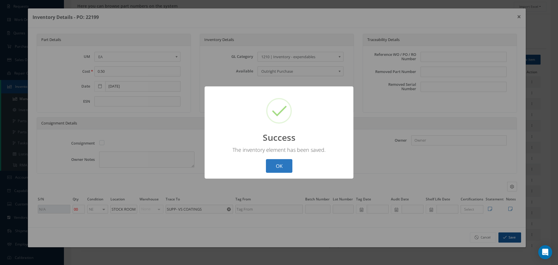
click at [269, 161] on button "OK" at bounding box center [279, 166] width 26 height 14
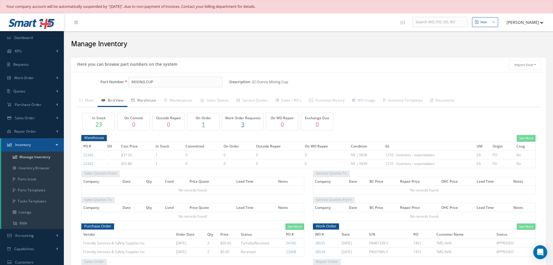
click at [149, 99] on link "Warehouse" at bounding box center [144, 101] width 33 height 12
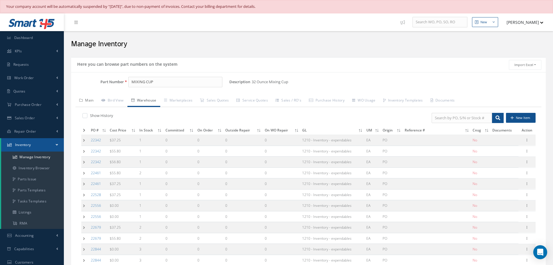
click at [92, 99] on link "Main" at bounding box center [87, 101] width 22 height 12
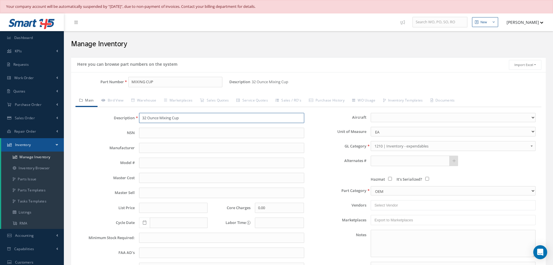
click at [146, 119] on input "32 Ounce Mixing Cup" at bounding box center [221, 118] width 165 height 10
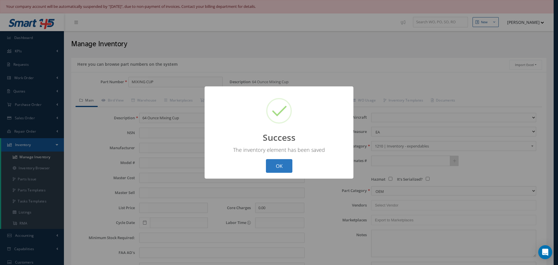
click at [281, 167] on button "OK" at bounding box center [279, 166] width 26 height 14
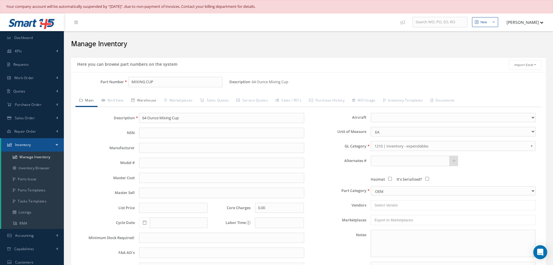
click at [153, 96] on link "Warehouse" at bounding box center [144, 101] width 33 height 12
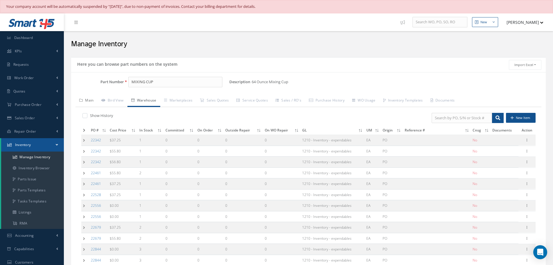
click at [91, 100] on link "Main" at bounding box center [87, 101] width 22 height 12
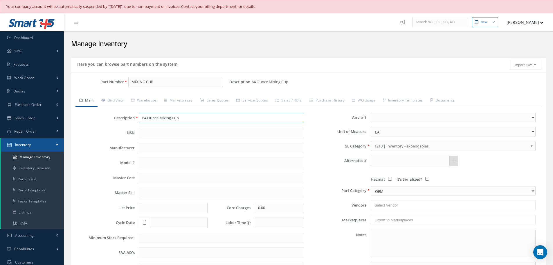
click at [147, 118] on input "64 Ounce Mixing Cup" at bounding box center [221, 118] width 165 height 10
type input "32 Ounce Mixing Cup"
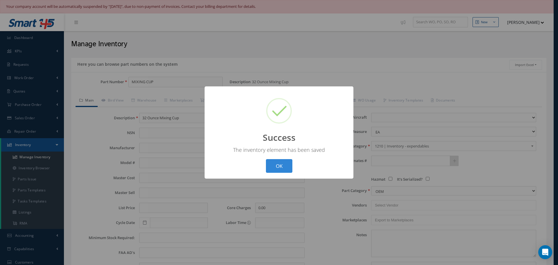
drag, startPoint x: 280, startPoint y: 166, endPoint x: 285, endPoint y: 162, distance: 6.0
click at [282, 166] on button "OK" at bounding box center [279, 166] width 26 height 14
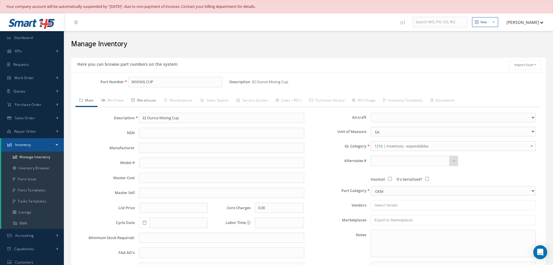
click at [152, 99] on link "Warehouse" at bounding box center [144, 101] width 33 height 12
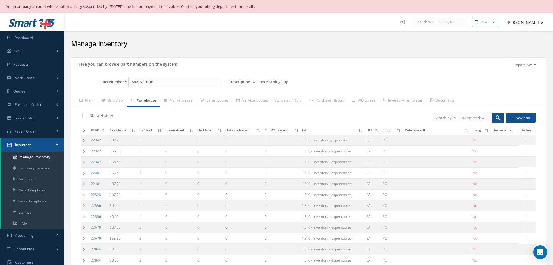
scroll to position [84, 0]
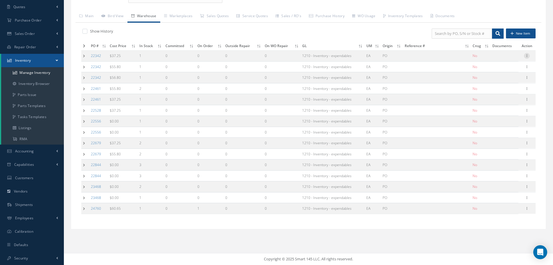
click at [528, 58] on icon at bounding box center [527, 55] width 6 height 5
click at [495, 61] on link "Edit" at bounding box center [501, 60] width 46 height 8
type input "37.25"
type input "[DATE]"
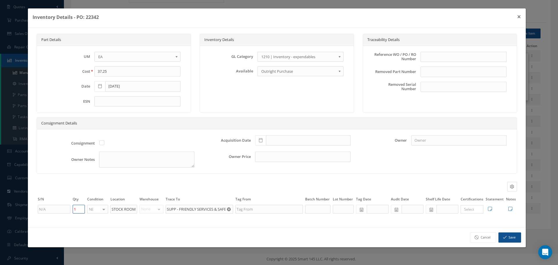
click at [79, 207] on input "1" at bounding box center [79, 209] width 12 height 9
type input "0"
click at [506, 236] on button "Save" at bounding box center [509, 237] width 23 height 10
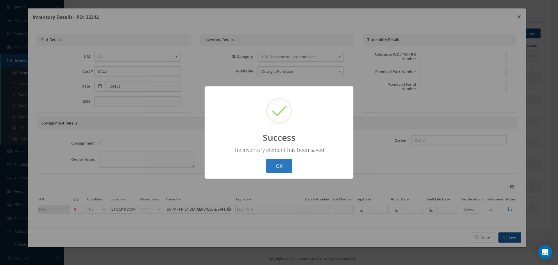
click at [283, 168] on button "OK" at bounding box center [279, 166] width 26 height 14
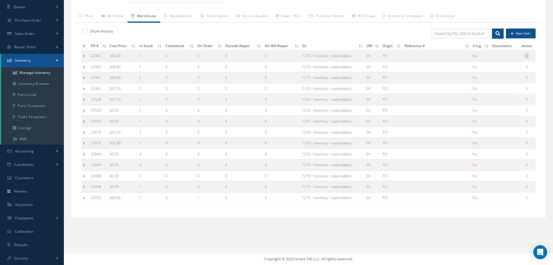
click at [527, 56] on icon at bounding box center [527, 55] width 6 height 5
click at [497, 57] on link "Edit" at bounding box center [501, 60] width 46 height 8
type input "55.80"
type input "1"
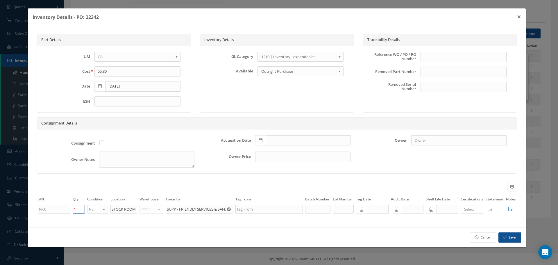
click at [79, 209] on input "1" at bounding box center [79, 209] width 12 height 9
type input "0"
click at [505, 234] on button "Save" at bounding box center [509, 237] width 23 height 10
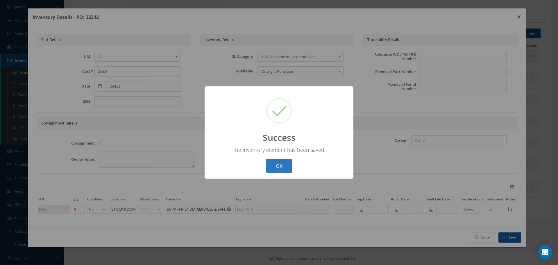
click at [281, 166] on button "OK" at bounding box center [279, 166] width 26 height 14
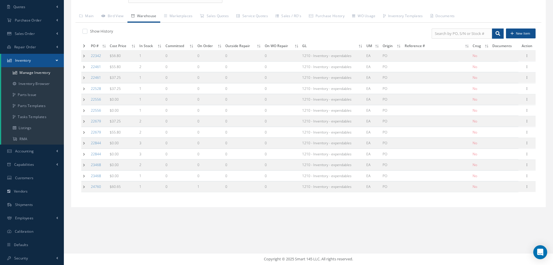
drag, startPoint x: 528, startPoint y: 56, endPoint x: 521, endPoint y: 58, distance: 7.2
click at [528, 56] on icon at bounding box center [527, 55] width 6 height 5
click at [500, 60] on link "Edit" at bounding box center [501, 60] width 46 height 8
type input "56.80"
type input "1"
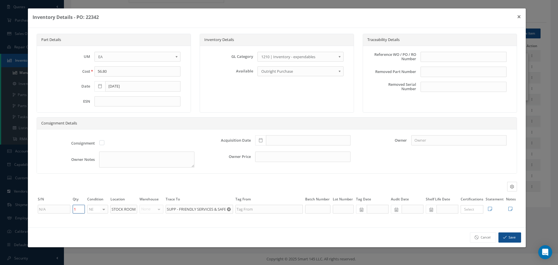
click at [82, 210] on input "1" at bounding box center [79, 209] width 12 height 9
type input "0"
drag, startPoint x: 510, startPoint y: 239, endPoint x: 506, endPoint y: 238, distance: 4.6
click at [511, 239] on button "Save" at bounding box center [509, 237] width 23 height 10
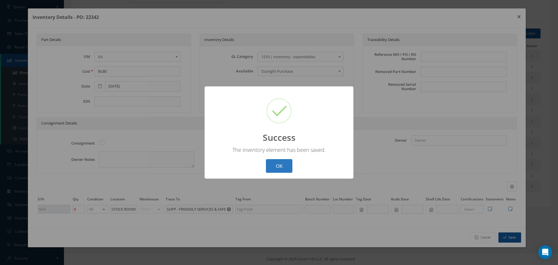
click at [281, 164] on button "OK" at bounding box center [279, 166] width 26 height 14
